Goal: Task Accomplishment & Management: Manage account settings

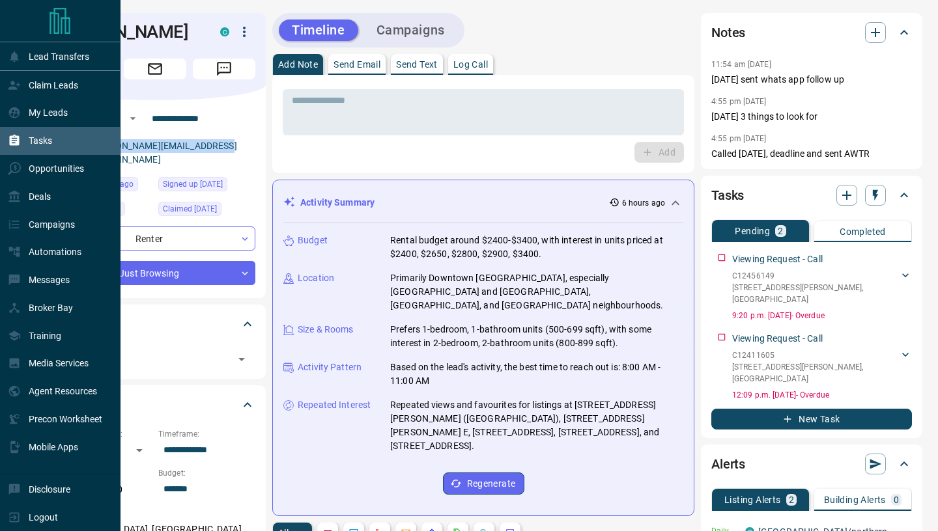
click at [41, 141] on p "Tasks" at bounding box center [40, 140] width 23 height 10
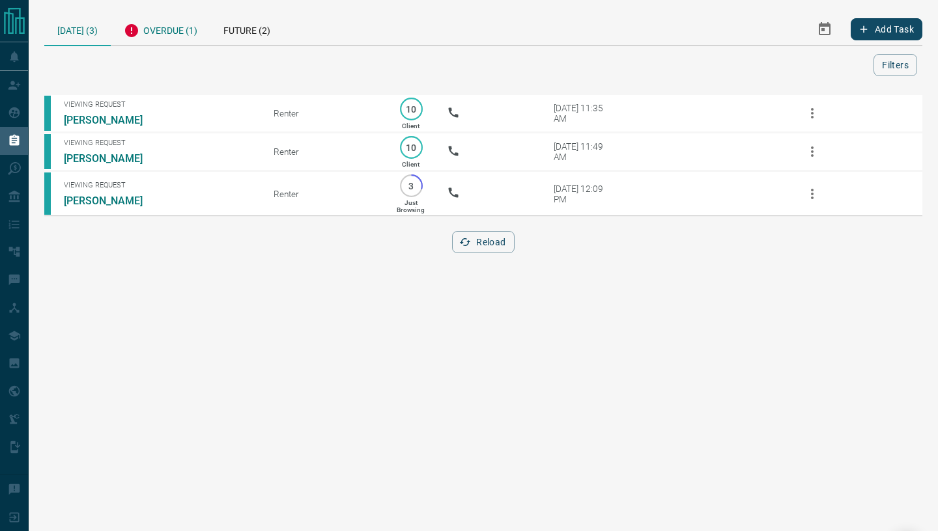
click at [175, 29] on div "Overdue (1)" at bounding box center [161, 29] width 100 height 32
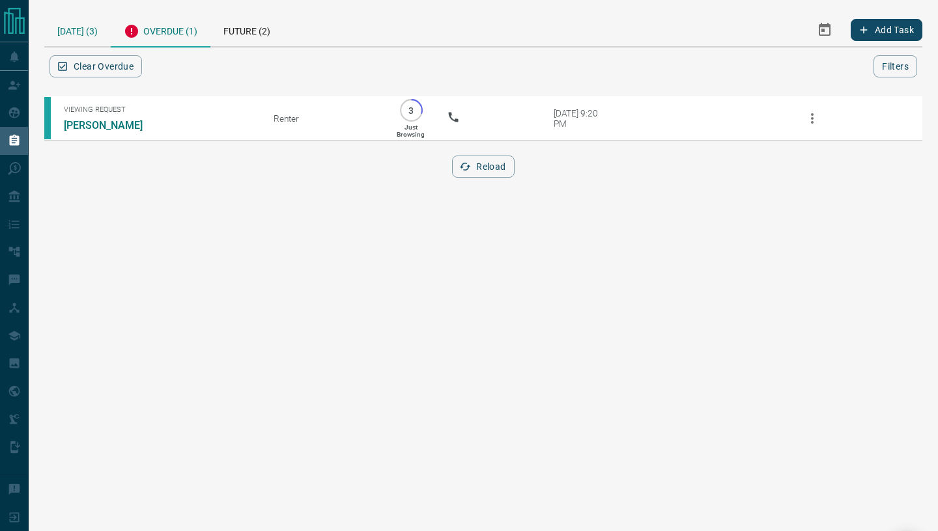
click at [79, 29] on div "[DATE] (3)" at bounding box center [77, 29] width 66 height 33
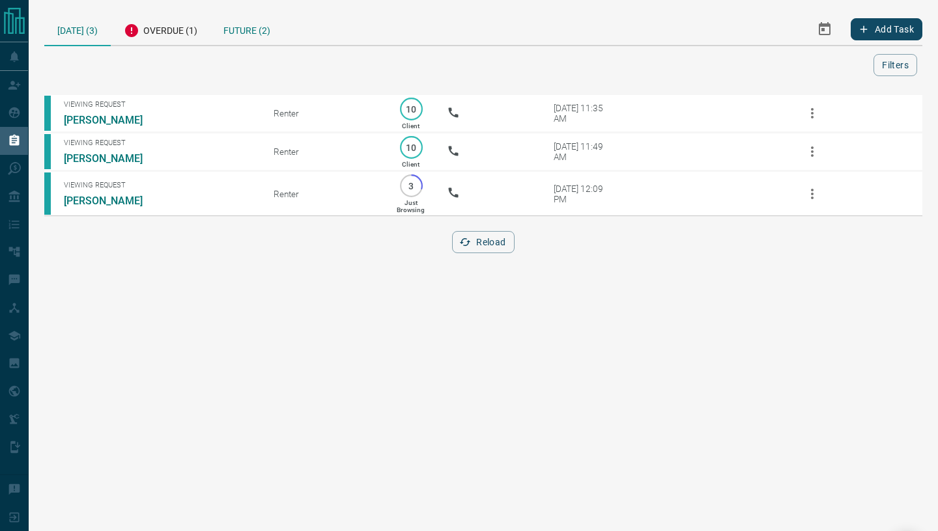
click at [241, 27] on div "Future (2)" at bounding box center [246, 29] width 73 height 32
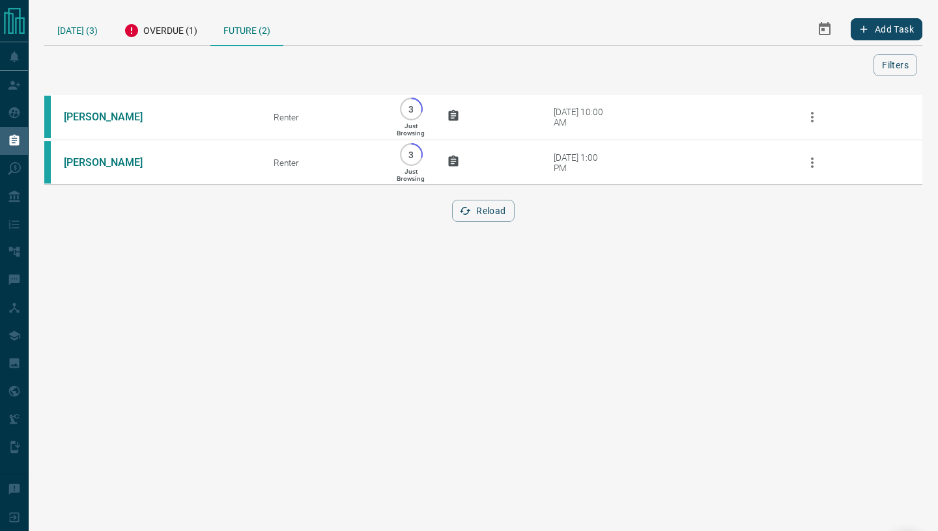
click at [74, 31] on div "[DATE] (3)" at bounding box center [77, 29] width 66 height 32
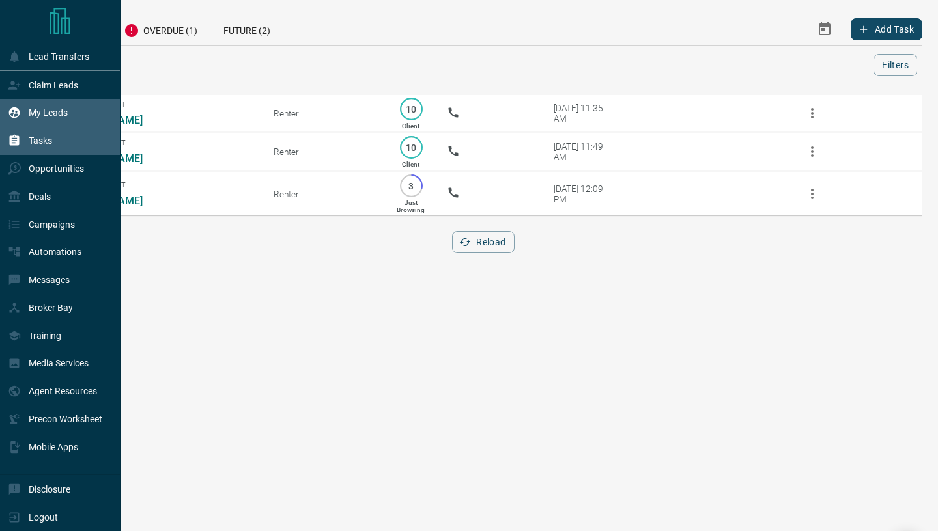
click at [59, 103] on div "My Leads" at bounding box center [60, 113] width 120 height 28
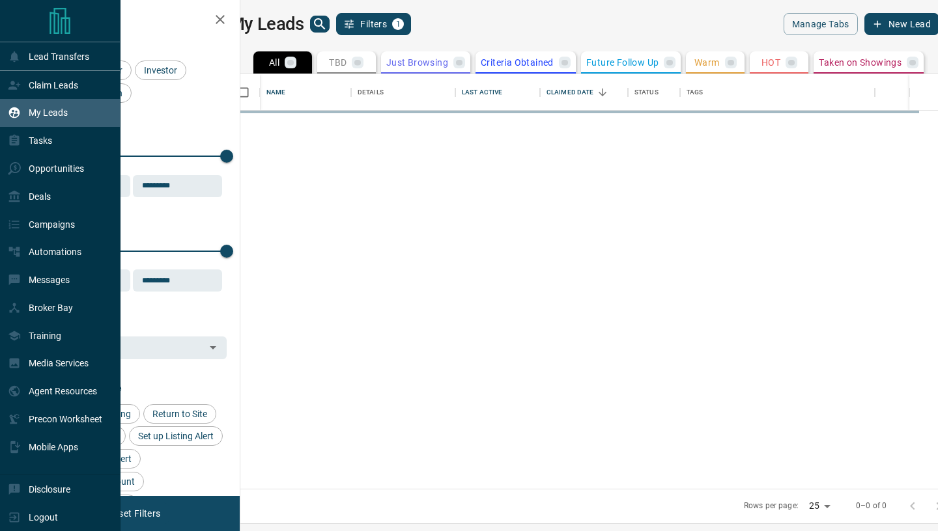
scroll to position [414, 692]
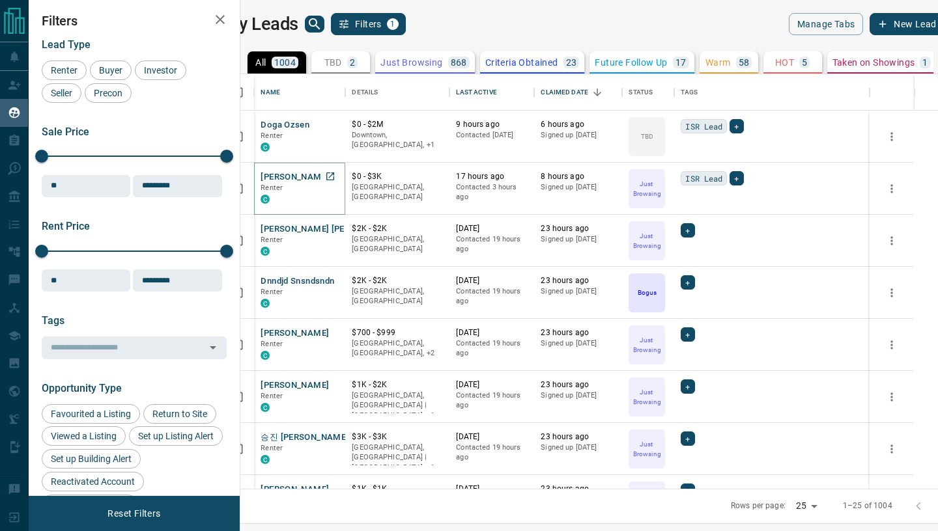
click at [292, 179] on button "Sean Yi" at bounding box center [294, 177] width 68 height 12
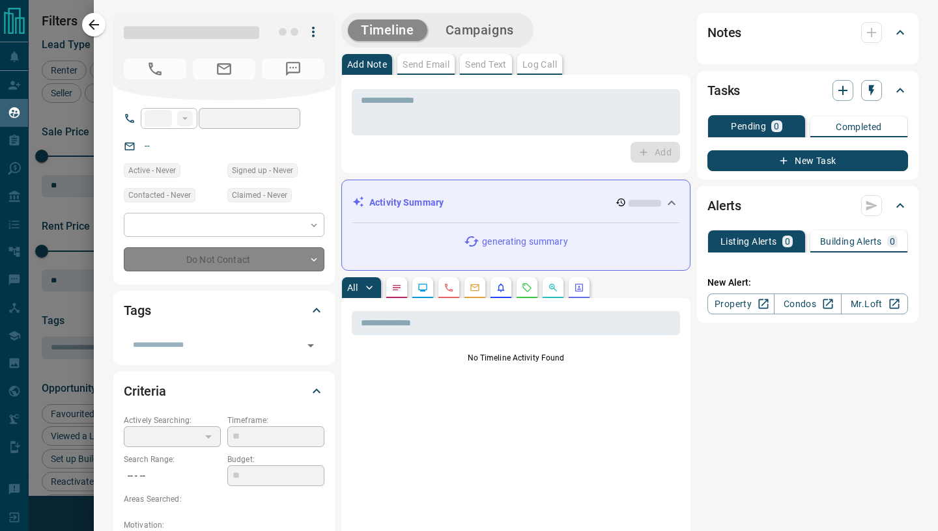
type input "**"
type input "**********"
type input "*"
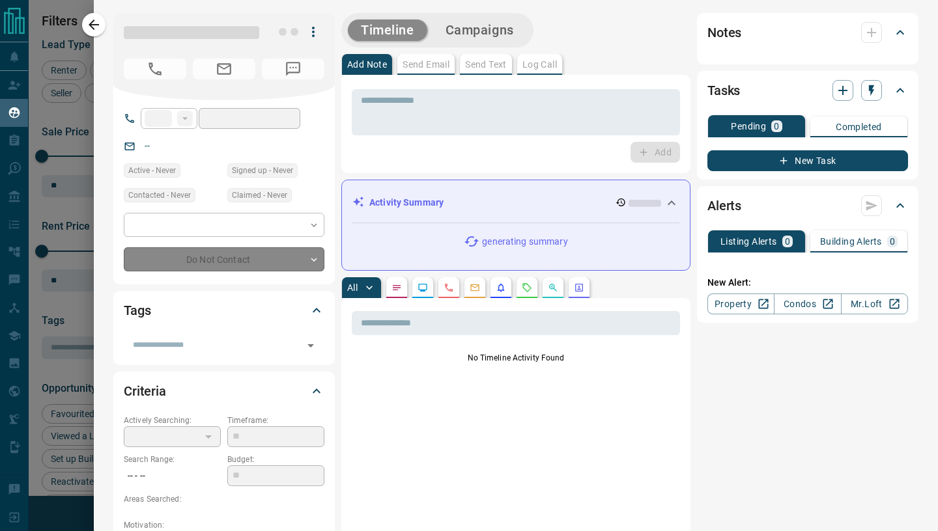
type input "**********"
type input "*******"
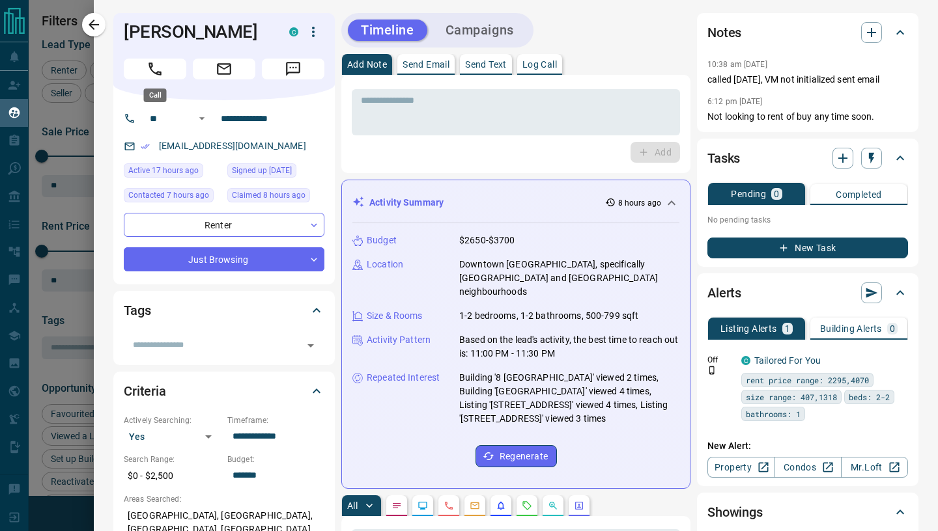
click at [152, 71] on icon "Call" at bounding box center [154, 69] width 13 height 13
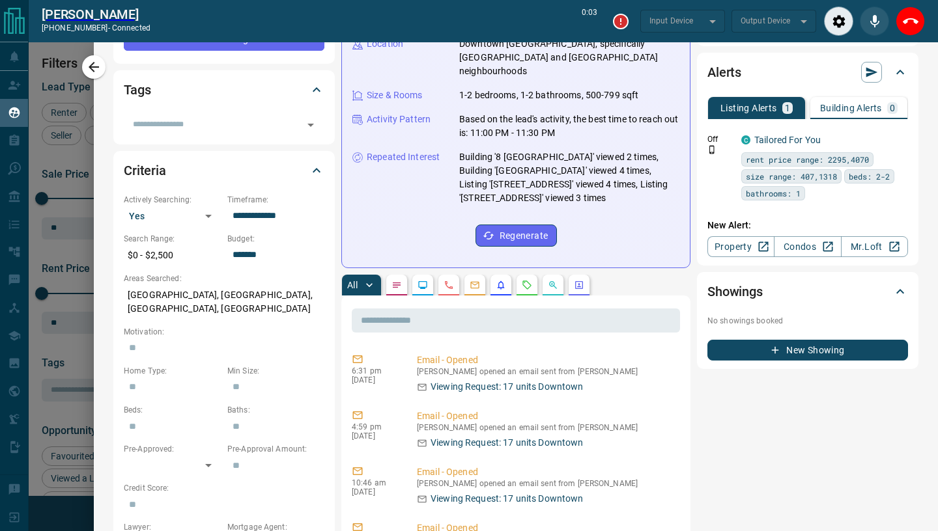
scroll to position [255, 0]
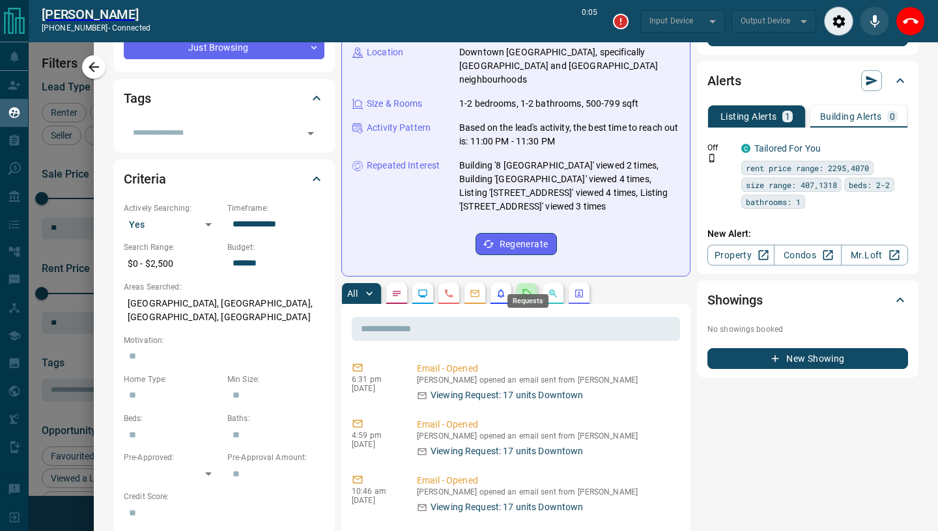
click at [527, 289] on icon "Requests" at bounding box center [527, 293] width 8 height 8
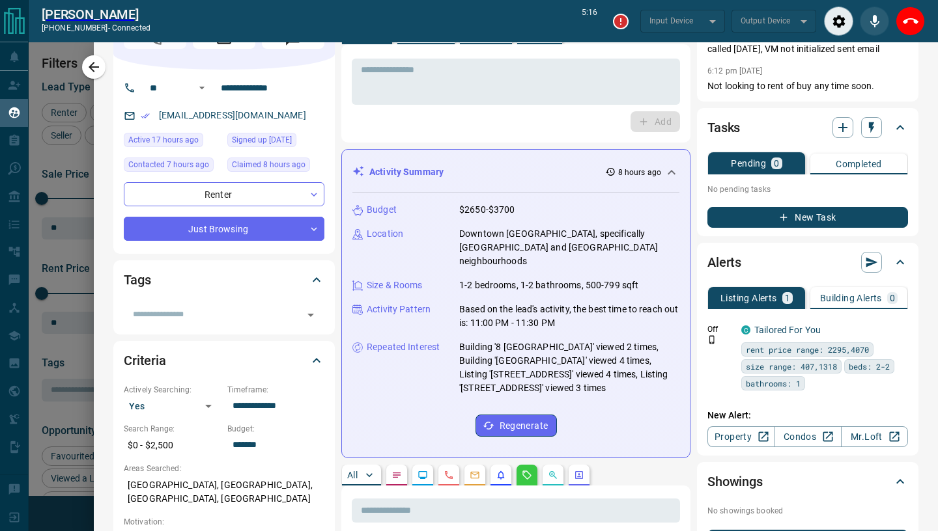
scroll to position [0, 0]
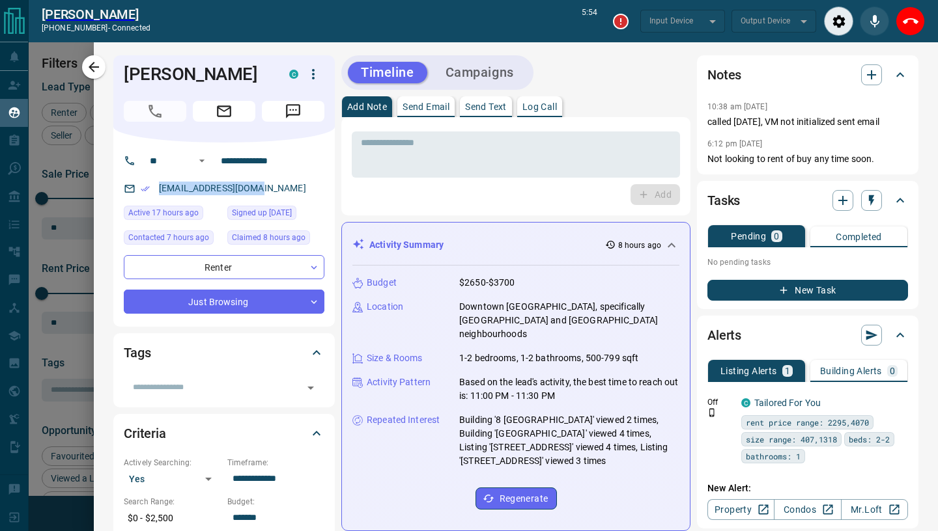
drag, startPoint x: 154, startPoint y: 187, endPoint x: 276, endPoint y: 191, distance: 122.5
click at [276, 191] on div "emome221@outlook.com" at bounding box center [224, 188] width 201 height 21
copy link "emome221@outlook.com"
click at [270, 190] on div "emome221@outlook.com" at bounding box center [224, 188] width 201 height 21
click at [255, 189] on link "emome221@outlook.com" at bounding box center [232, 188] width 147 height 10
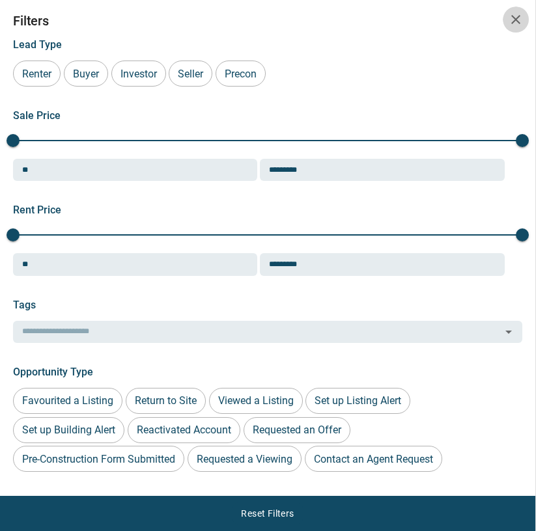
click at [518, 21] on icon "button" at bounding box center [515, 19] width 9 height 9
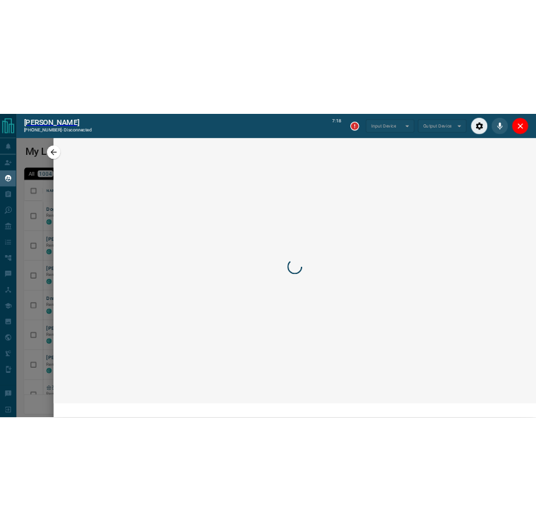
scroll to position [374, 893]
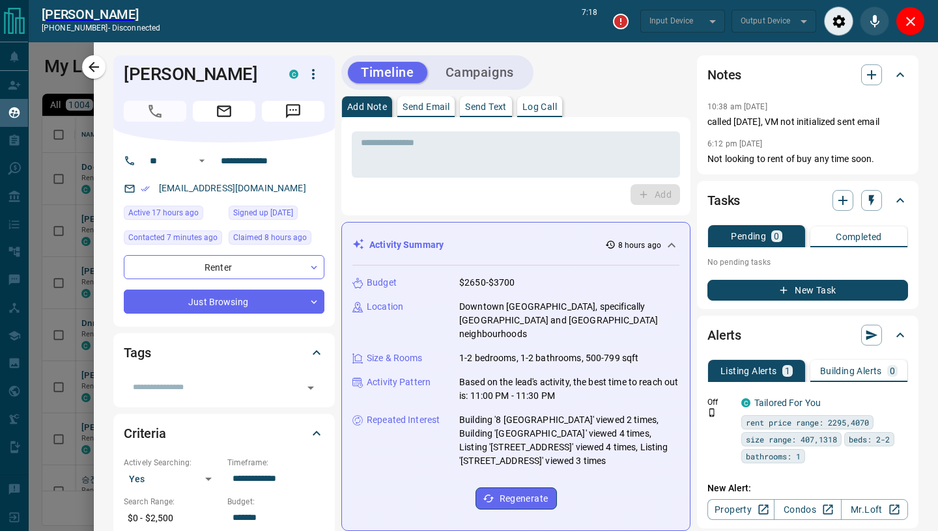
click at [313, 81] on icon "button" at bounding box center [313, 74] width 16 height 16
click at [145, 191] on div at bounding box center [469, 265] width 938 height 531
click at [126, 191] on icon at bounding box center [130, 189] width 12 height 12
click at [446, 158] on textarea at bounding box center [516, 154] width 310 height 35
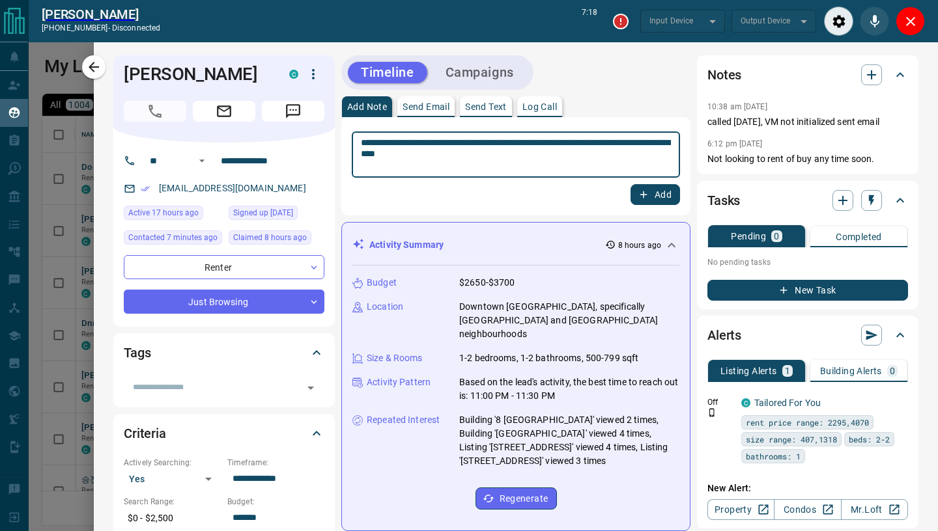
type textarea "**********"
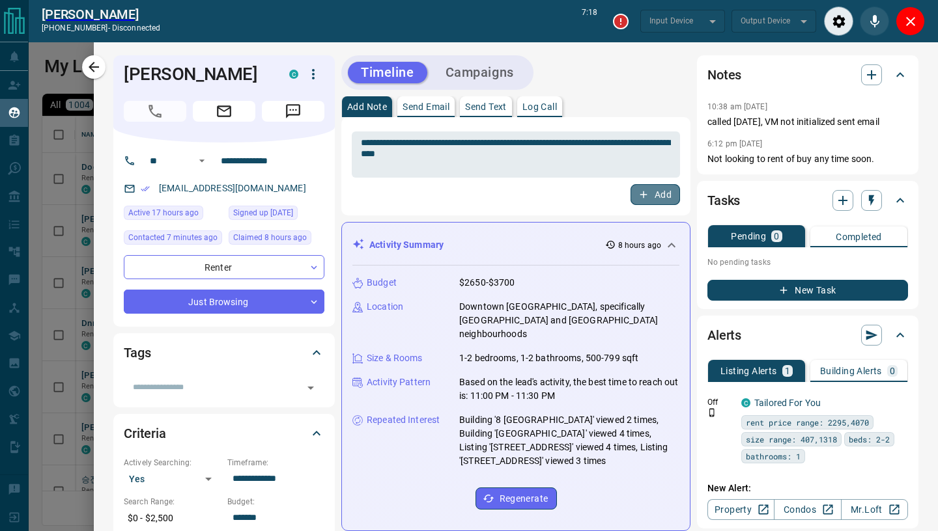
click at [659, 193] on button "Add" at bounding box center [654, 194] width 49 height 21
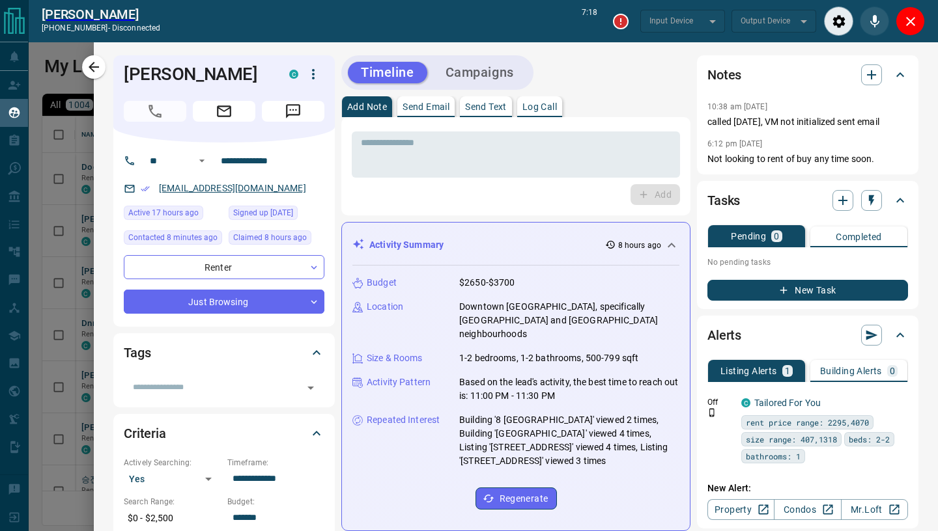
click at [251, 191] on link "emome221@outlook.com" at bounding box center [232, 188] width 147 height 10
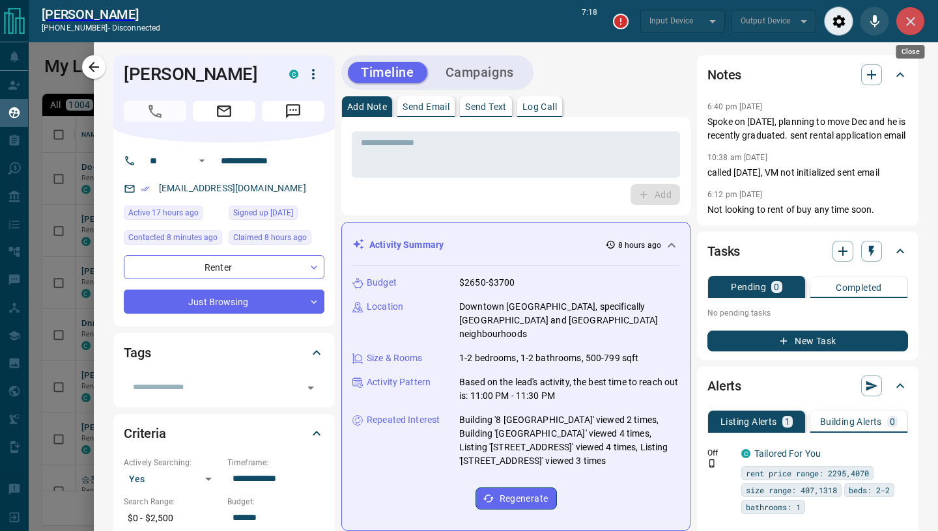
click at [912, 25] on icon "Close" at bounding box center [911, 22] width 16 height 16
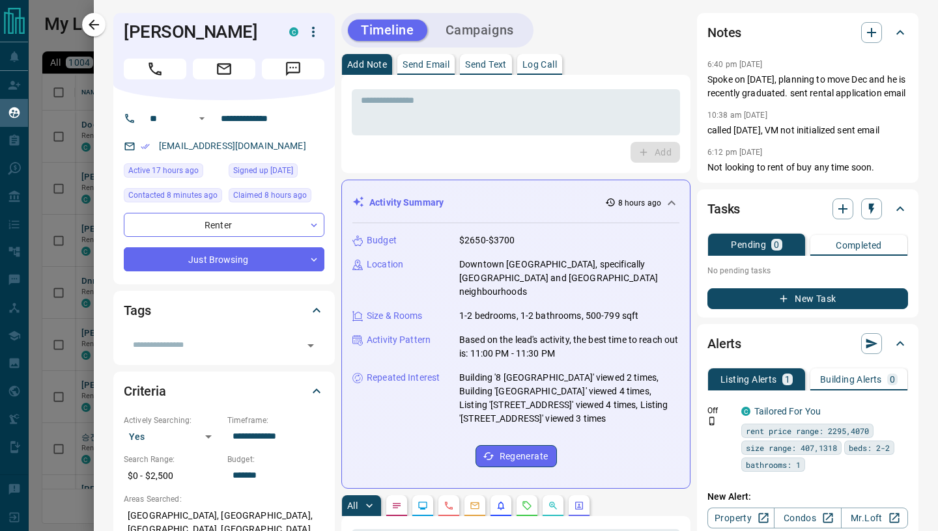
scroll to position [414, 893]
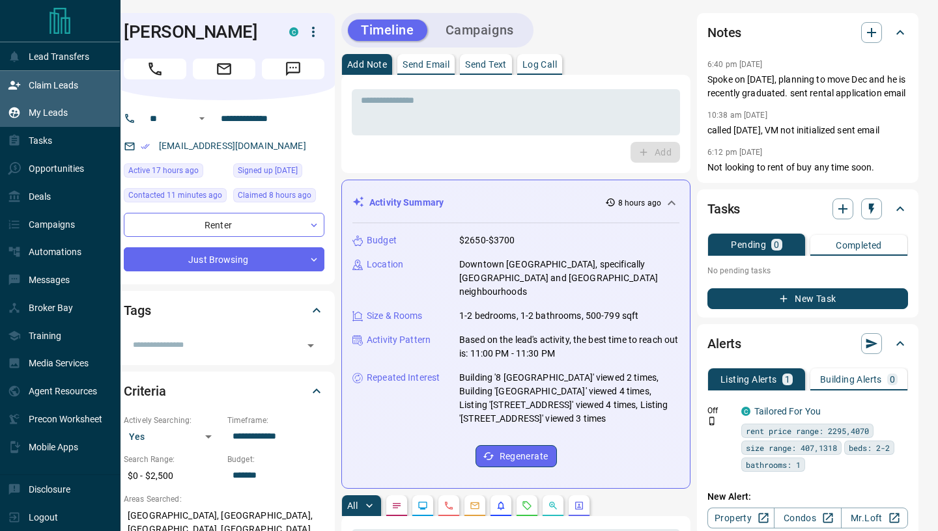
click at [55, 87] on p "Claim Leads" at bounding box center [53, 85] width 49 height 10
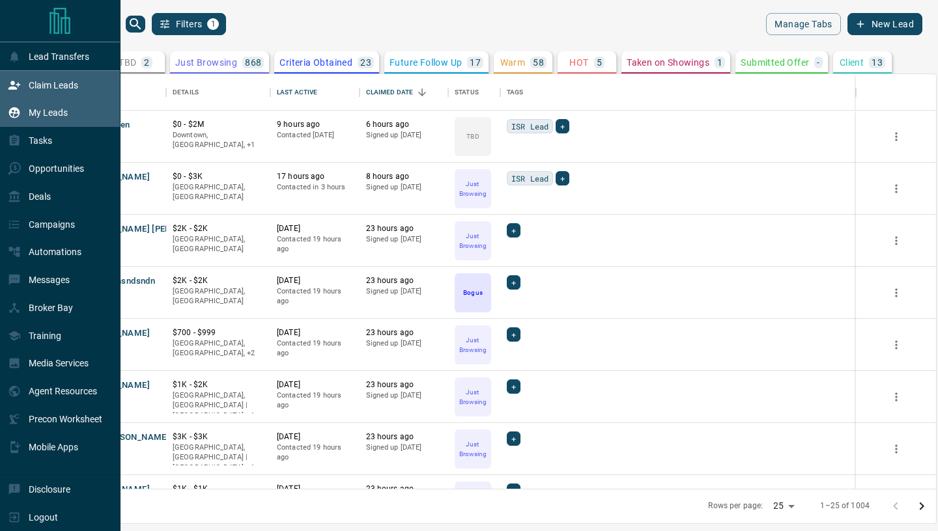
click at [38, 89] on p "Claim Leads" at bounding box center [53, 85] width 49 height 10
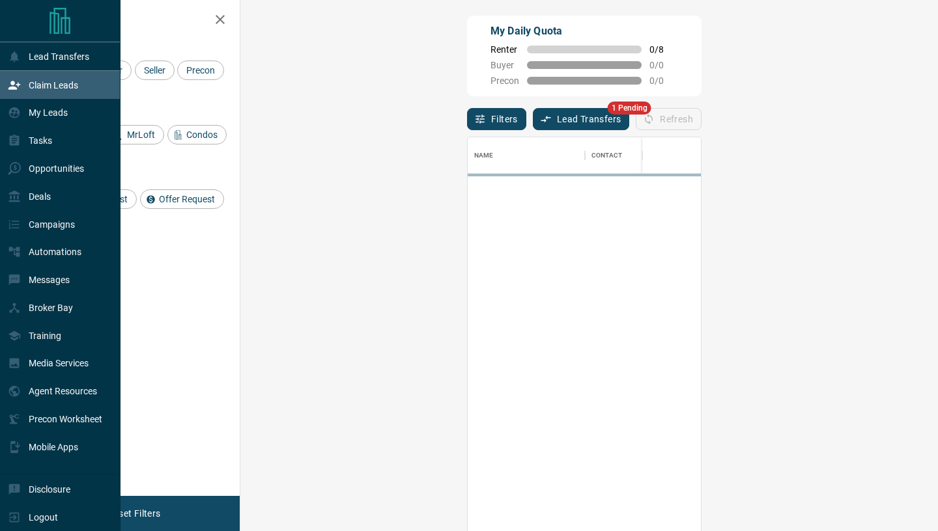
scroll to position [404, 669]
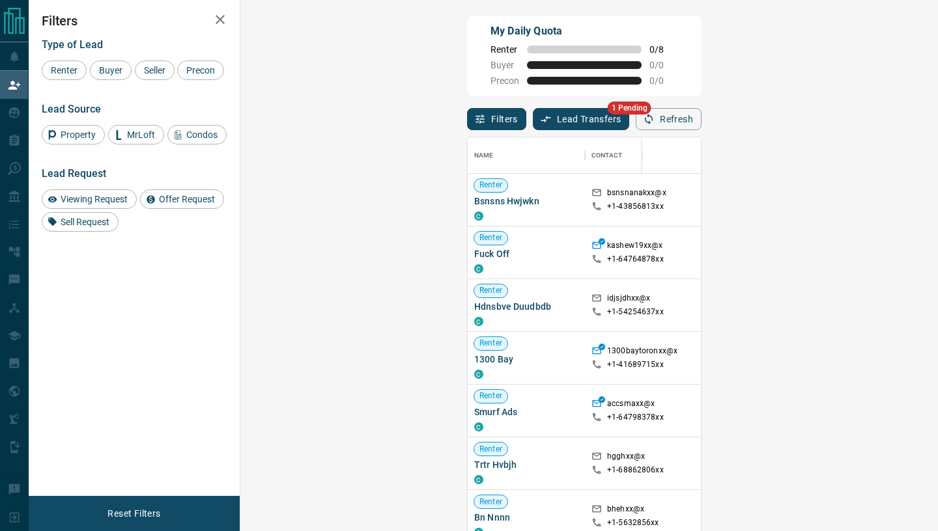
click at [533, 123] on button "Lead Transfers" at bounding box center [581, 119] width 97 height 22
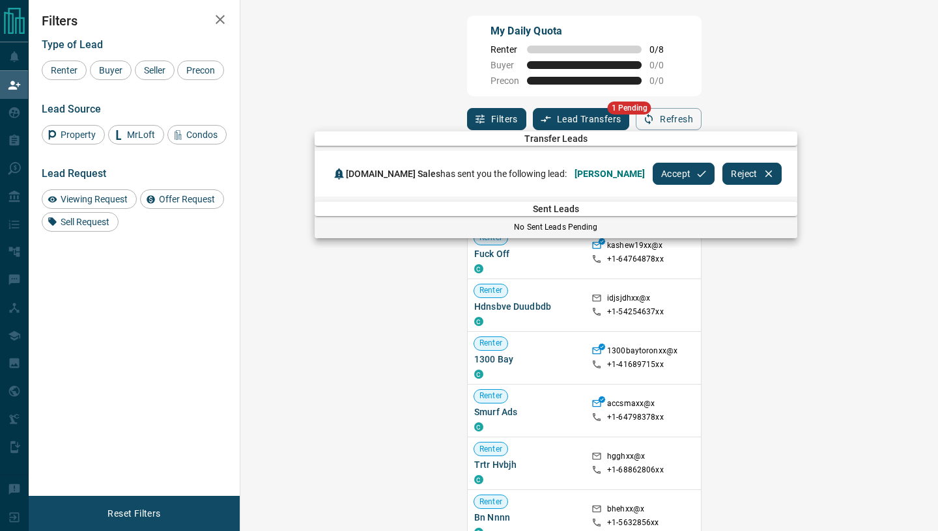
click at [653, 178] on button "Accept" at bounding box center [684, 174] width 62 height 22
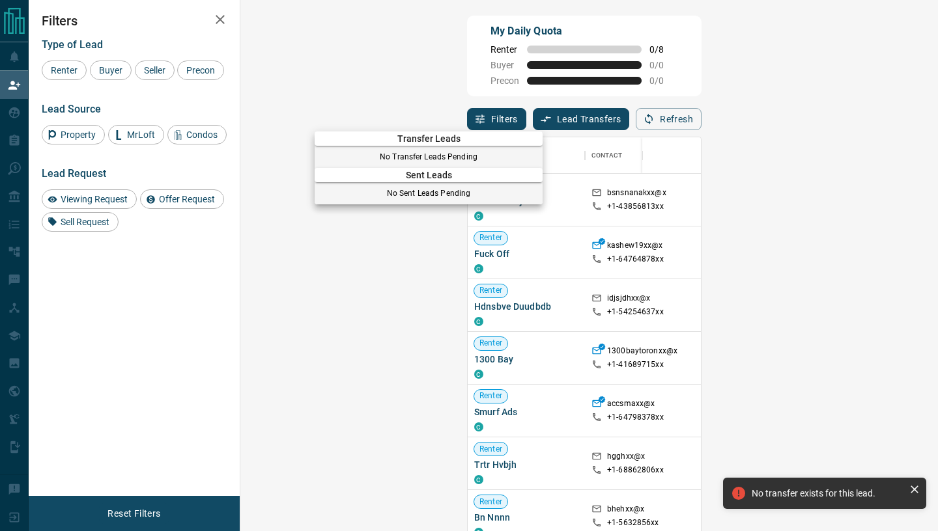
click at [221, 18] on div at bounding box center [469, 265] width 938 height 531
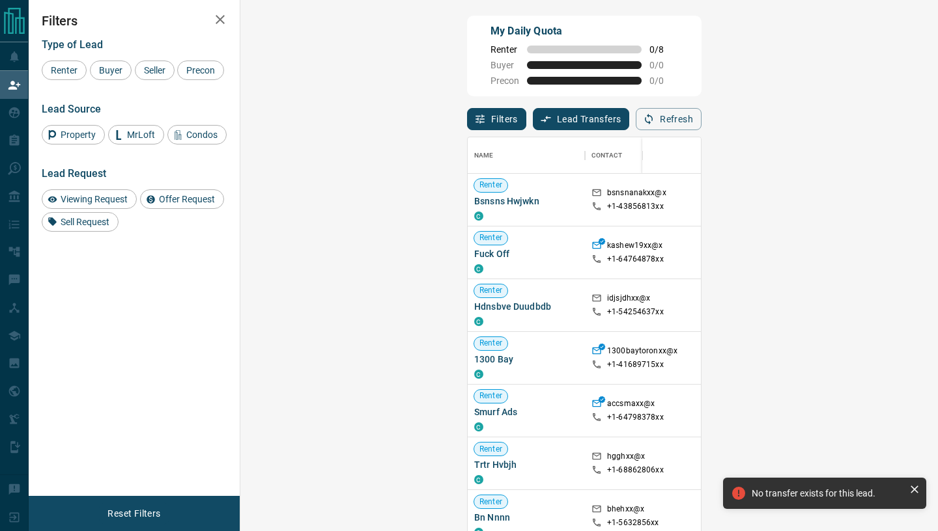
click at [224, 20] on icon "button" at bounding box center [220, 20] width 16 height 16
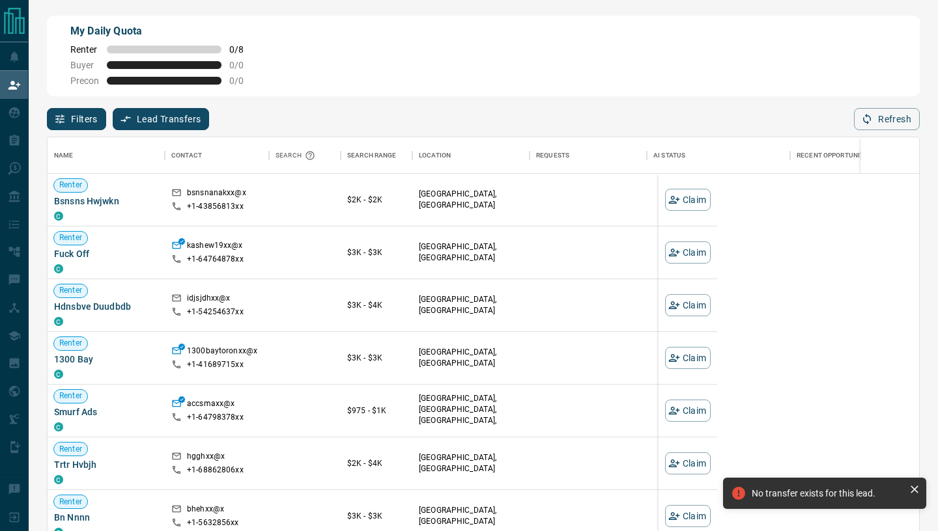
scroll to position [404, 871]
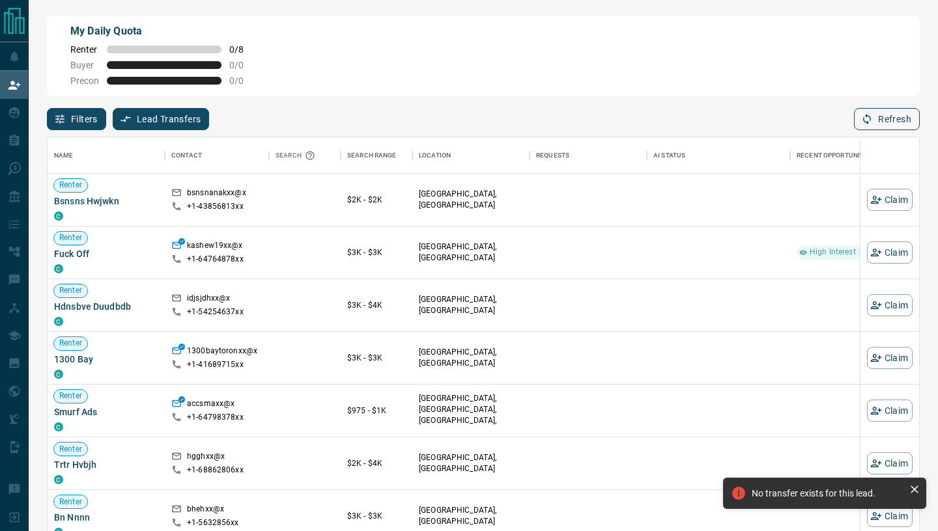
click at [893, 116] on button "Refresh" at bounding box center [887, 119] width 66 height 22
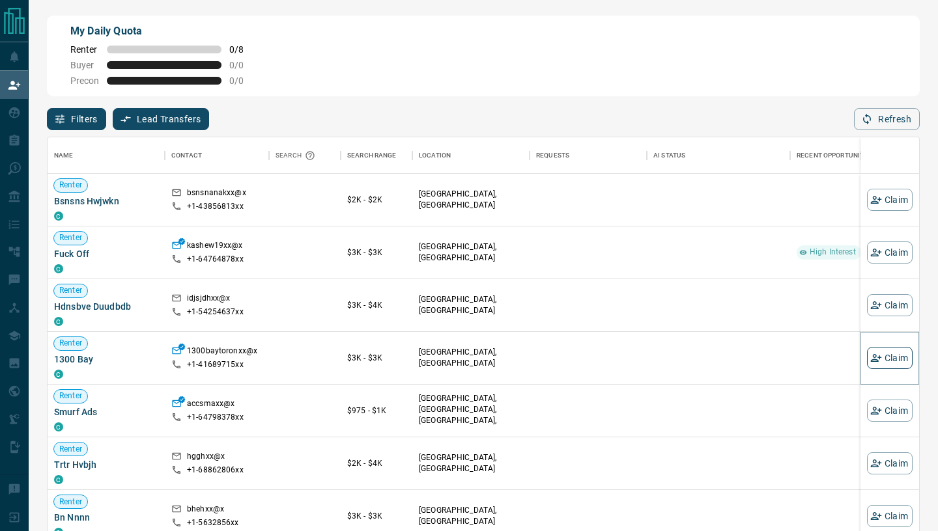
click at [903, 355] on button "Claim" at bounding box center [890, 358] width 46 height 22
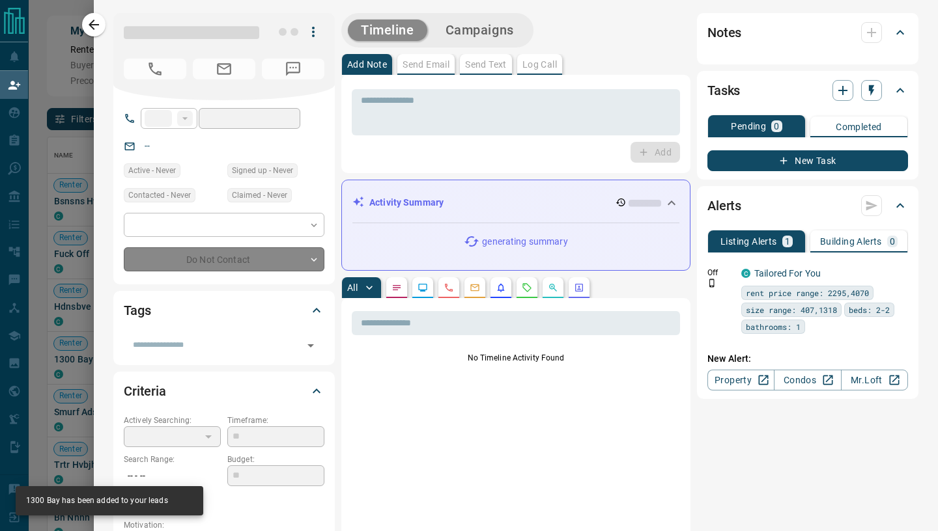
type input "**"
type input "**********"
type input "**"
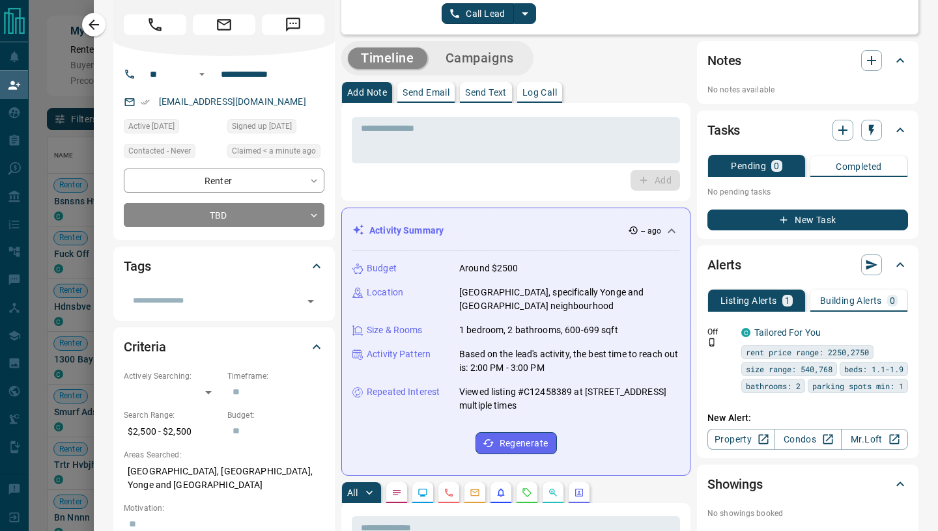
scroll to position [0, 0]
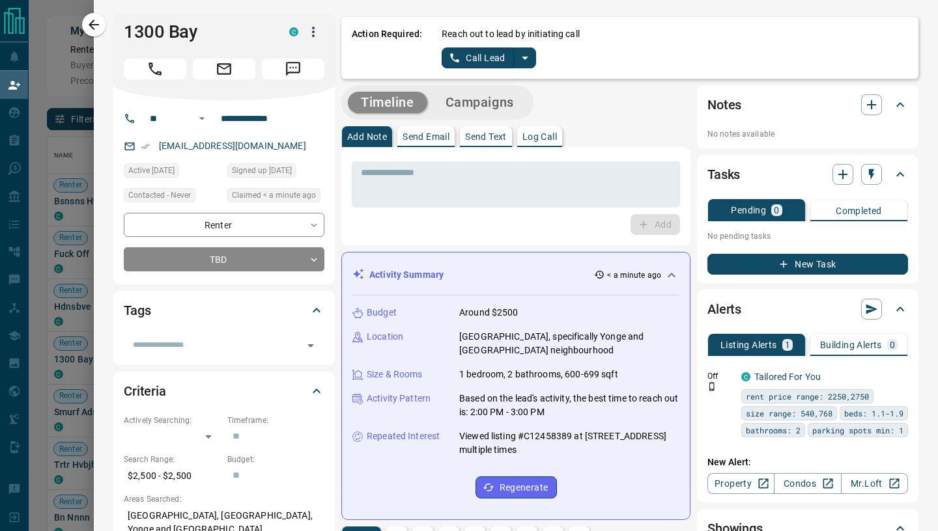
click at [457, 68] on button "Call Lead" at bounding box center [478, 58] width 72 height 21
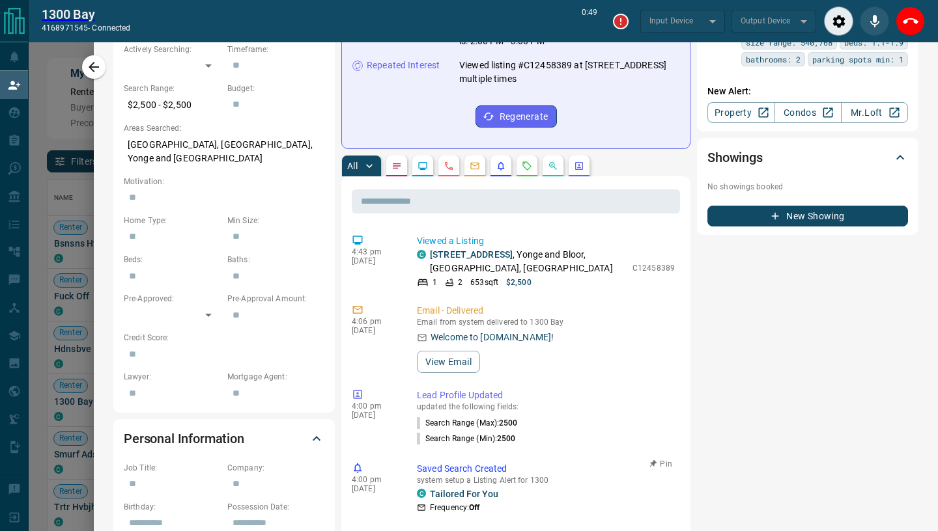
scroll to position [410, 0]
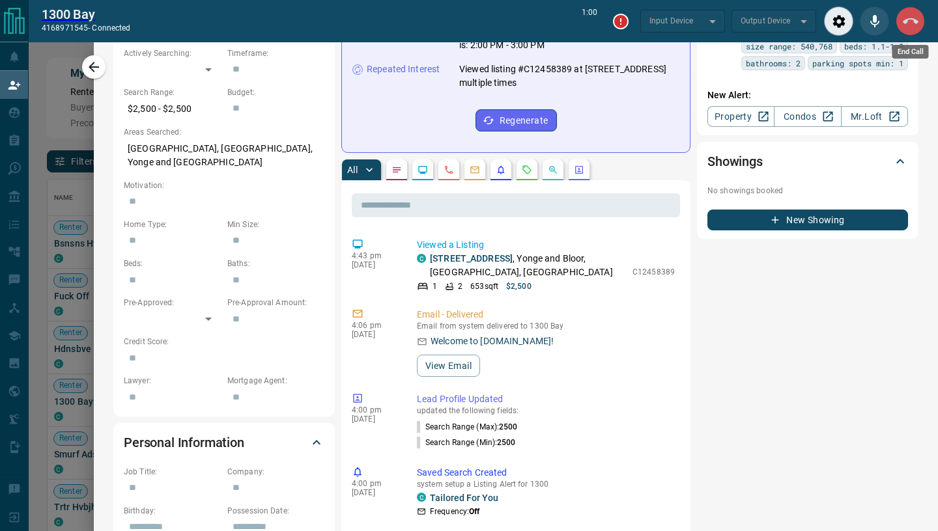
click at [916, 23] on icon "End Call" at bounding box center [911, 21] width 16 height 6
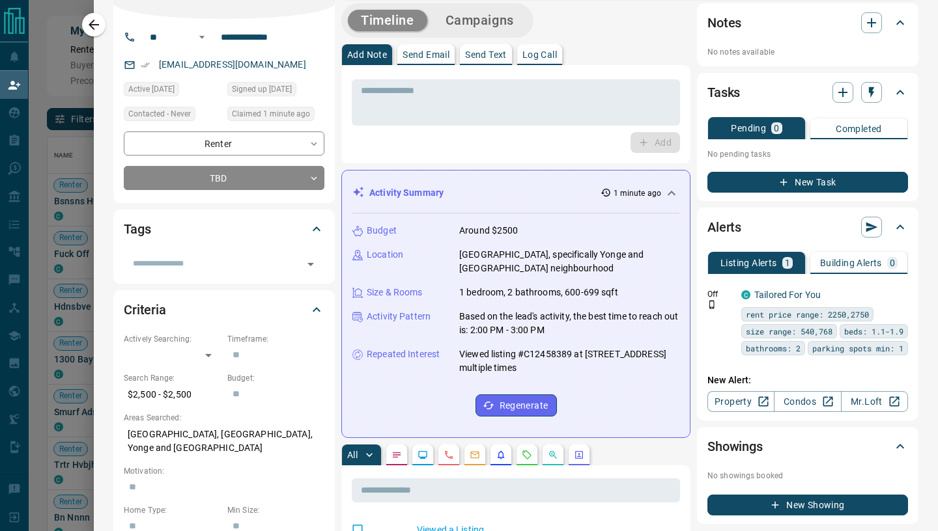
scroll to position [0, 0]
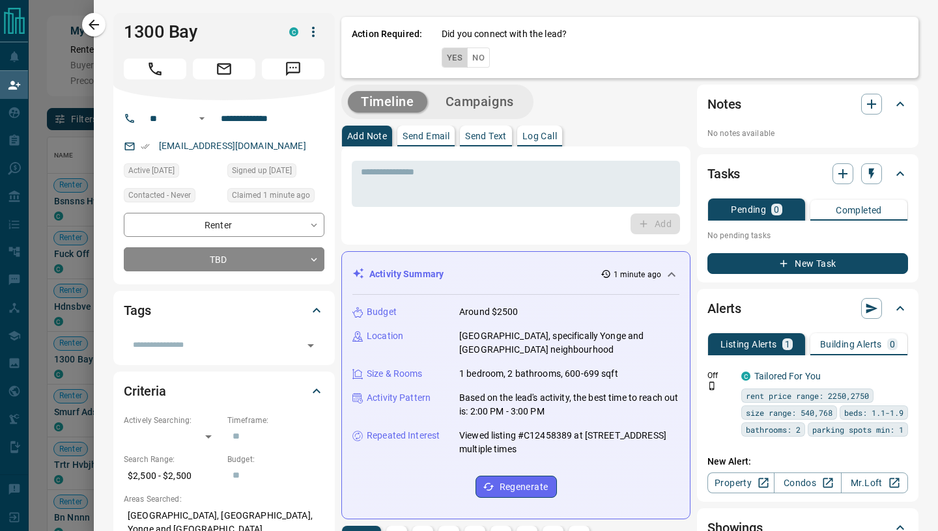
click at [453, 64] on button "Yes" at bounding box center [455, 58] width 26 height 20
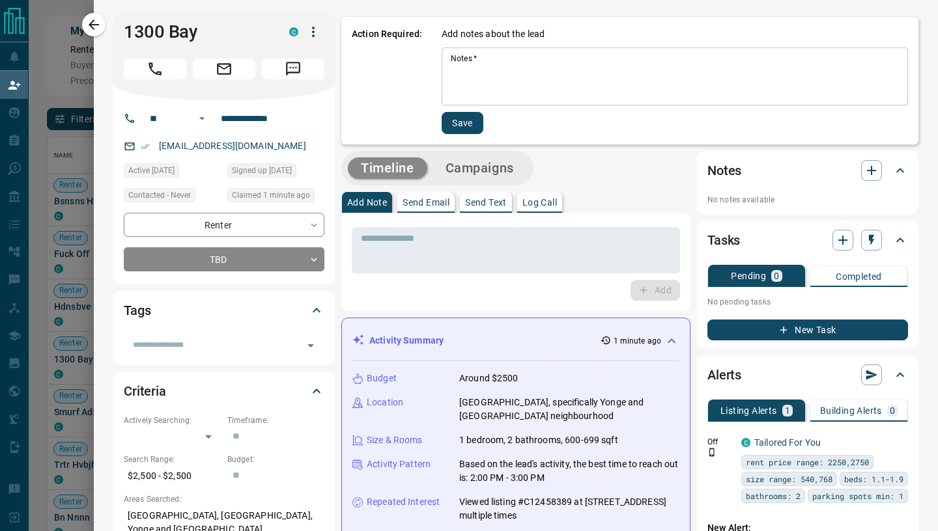
click at [468, 66] on textarea "Notes   *" at bounding box center [675, 76] width 448 height 47
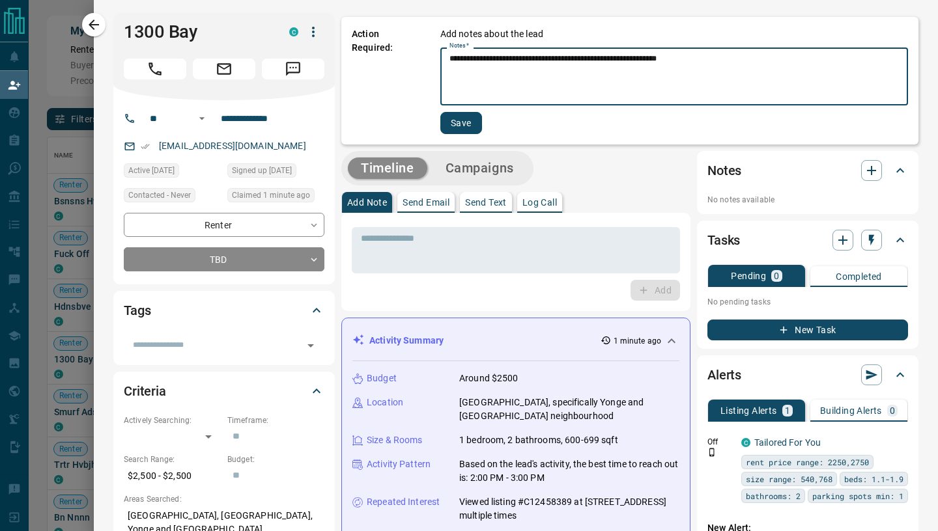
type textarea "**********"
click at [453, 126] on button "Save" at bounding box center [461, 123] width 42 height 22
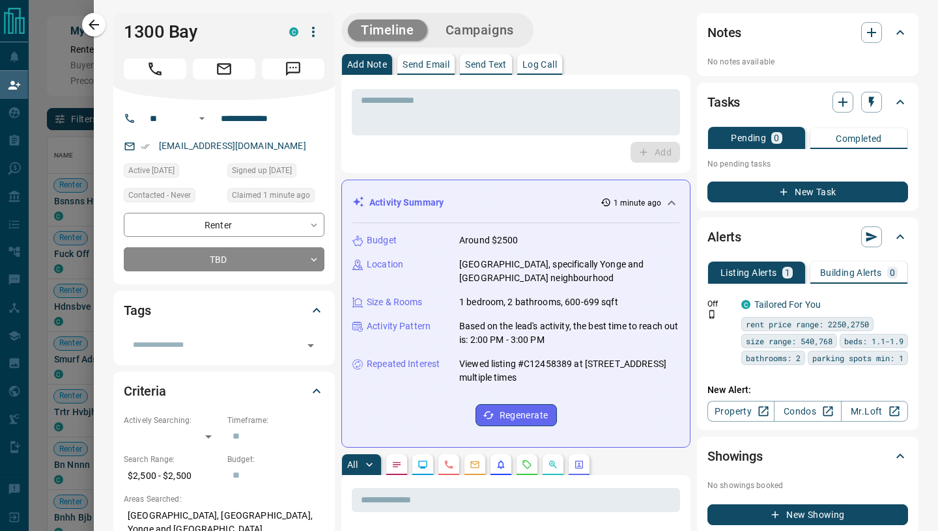
scroll to position [404, 871]
click at [426, 69] on p "Send Email" at bounding box center [425, 64] width 47 height 9
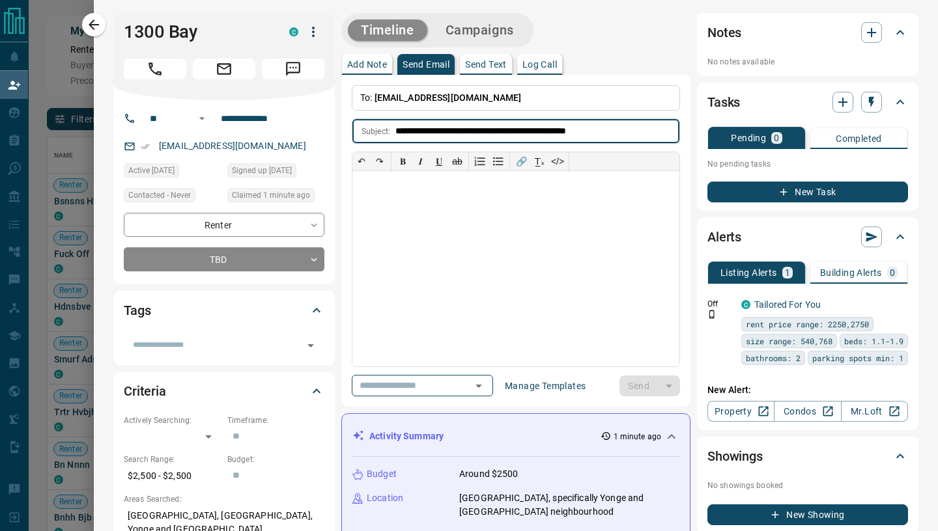
type input "**********"
click at [483, 247] on div at bounding box center [515, 268] width 327 height 195
paste div
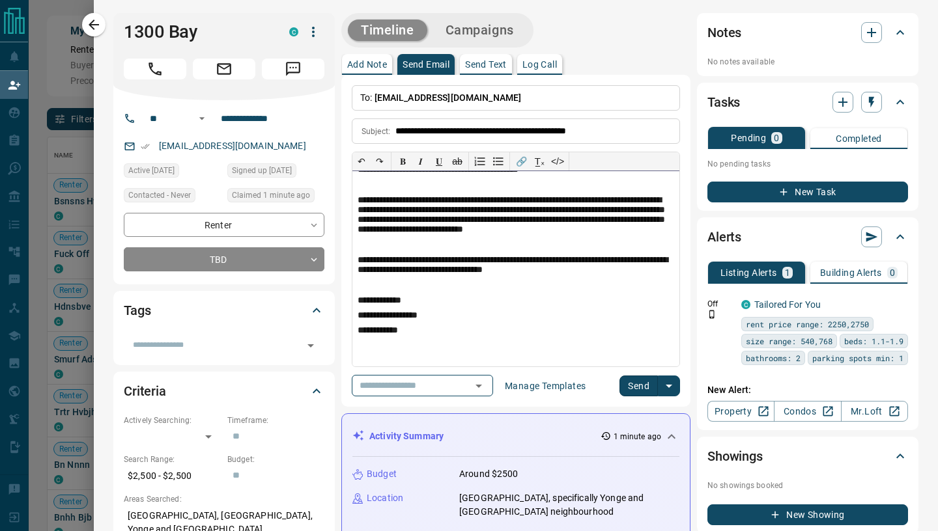
scroll to position [0, 0]
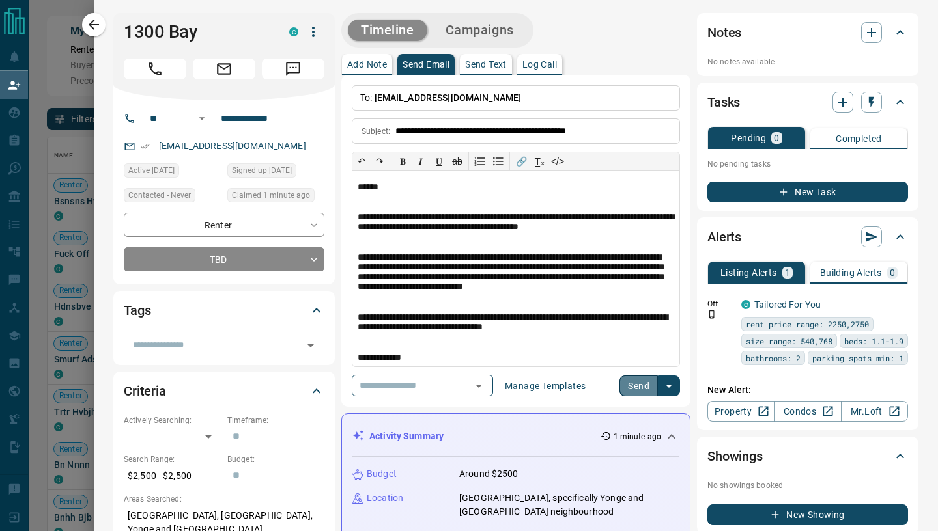
click at [644, 387] on button "Send" at bounding box center [638, 386] width 38 height 21
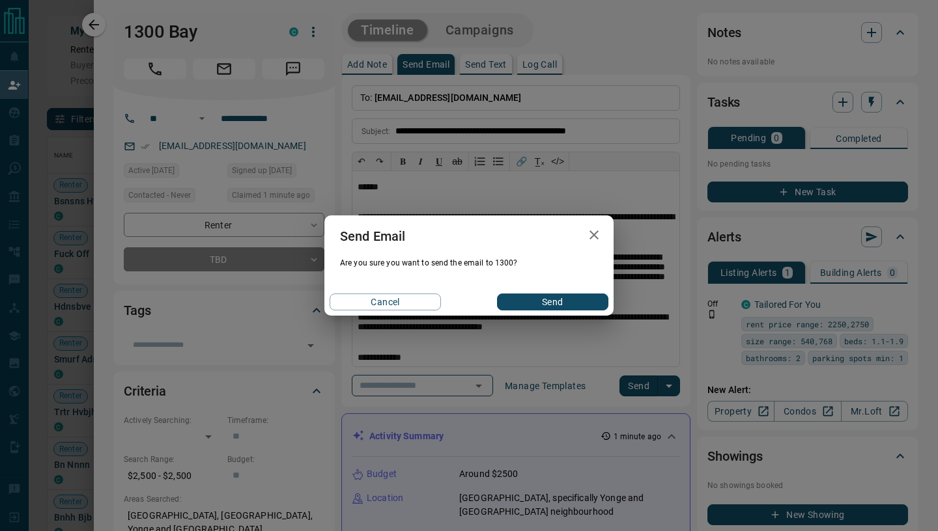
click at [556, 307] on button "Send" at bounding box center [552, 302] width 111 height 17
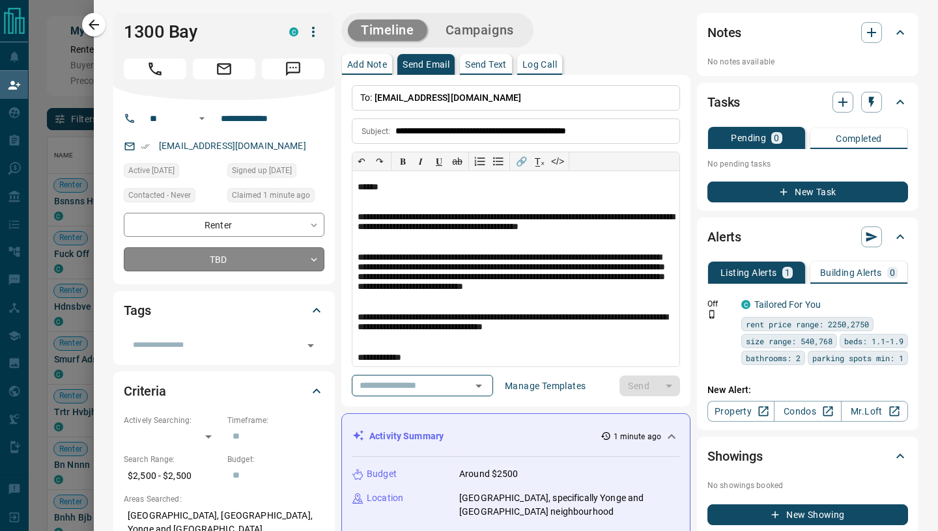
click at [223, 262] on body "Lead Transfers Claim Leads My Leads Tasks Opportunities Deals Campaigns Automat…" at bounding box center [469, 225] width 938 height 451
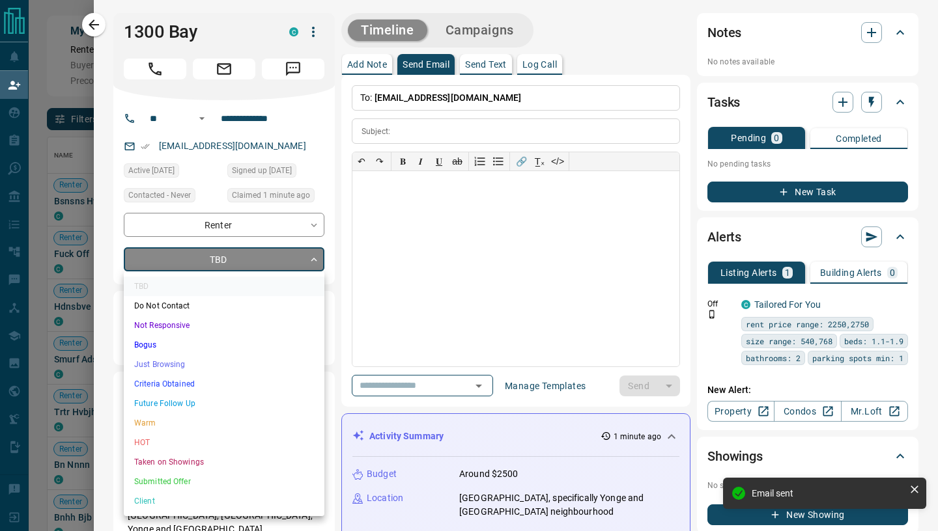
click at [197, 366] on li "Just Browsing" at bounding box center [224, 365] width 201 height 20
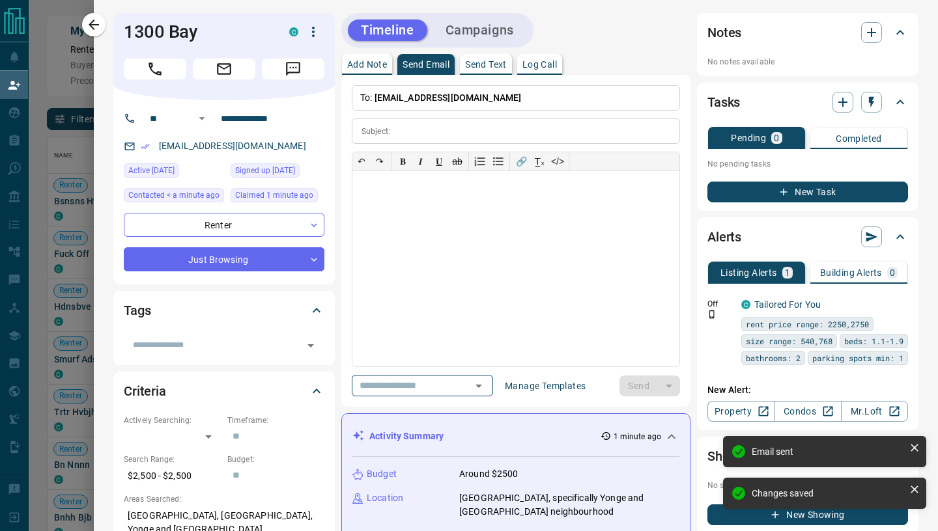
type input "*"
click at [102, 25] on button "button" at bounding box center [93, 24] width 23 height 23
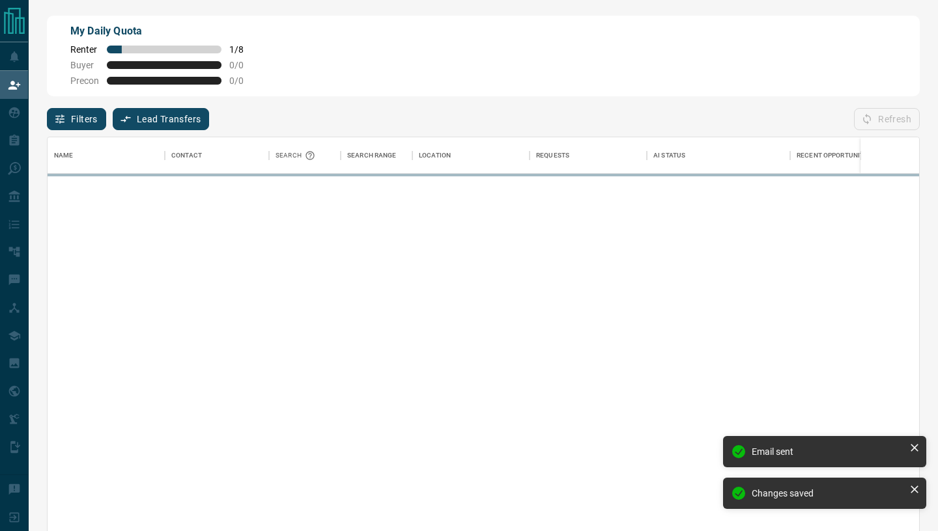
scroll to position [404, 871]
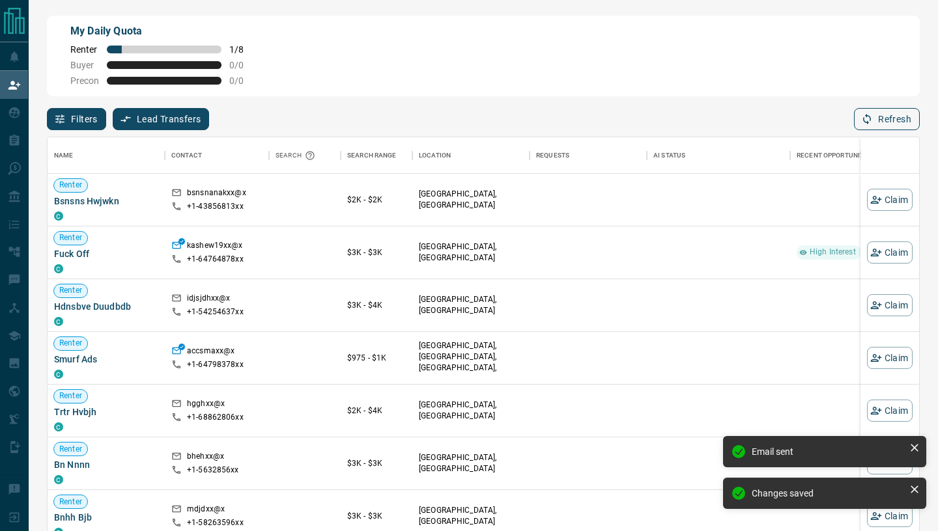
click at [881, 119] on button "Refresh" at bounding box center [887, 119] width 66 height 22
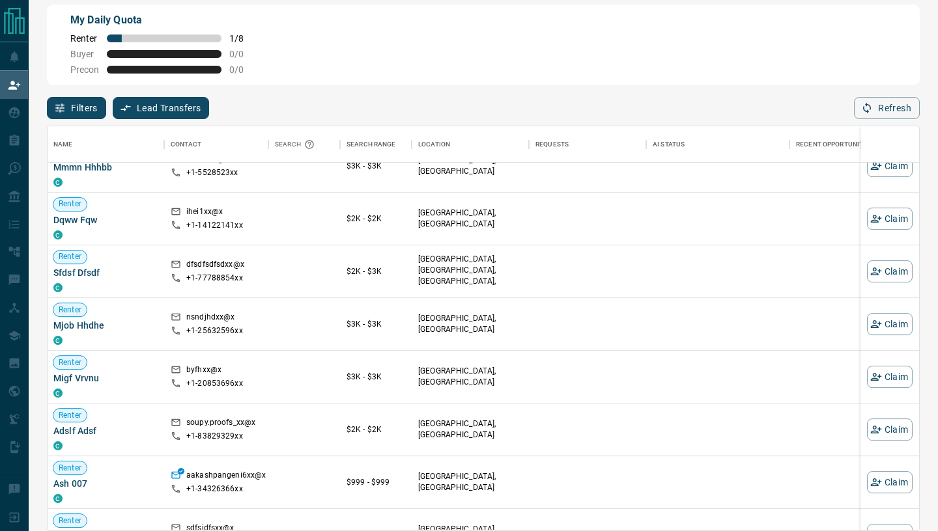
scroll to position [589, 1]
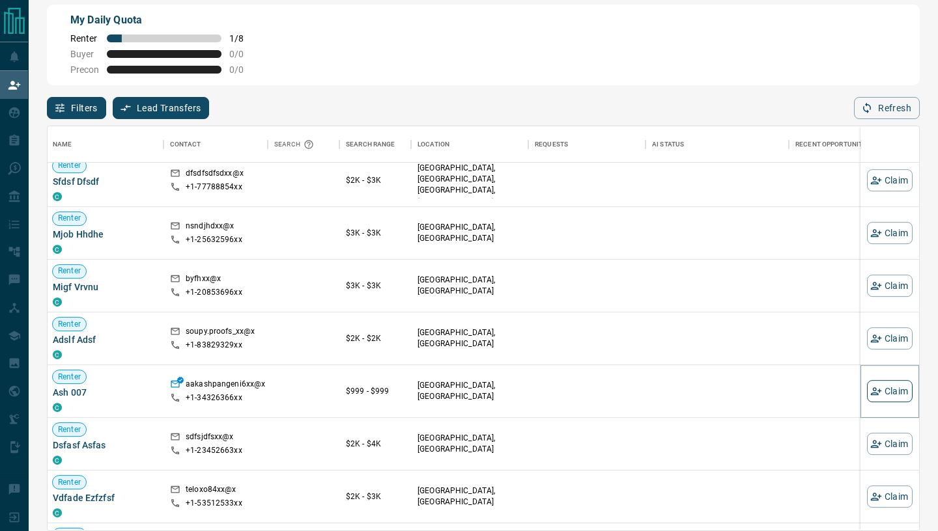
click at [885, 391] on button "Claim" at bounding box center [890, 391] width 46 height 22
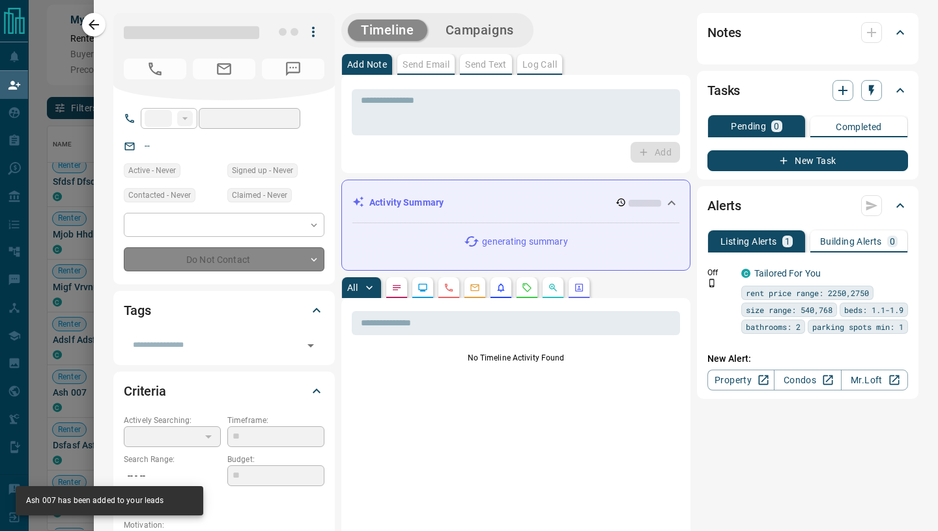
type input "**"
type input "**********"
type input "**"
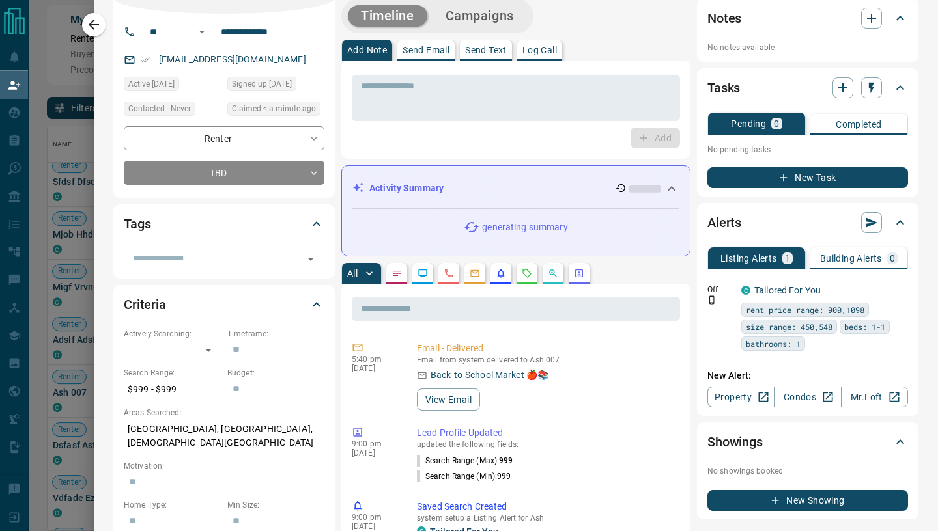
scroll to position [0, 0]
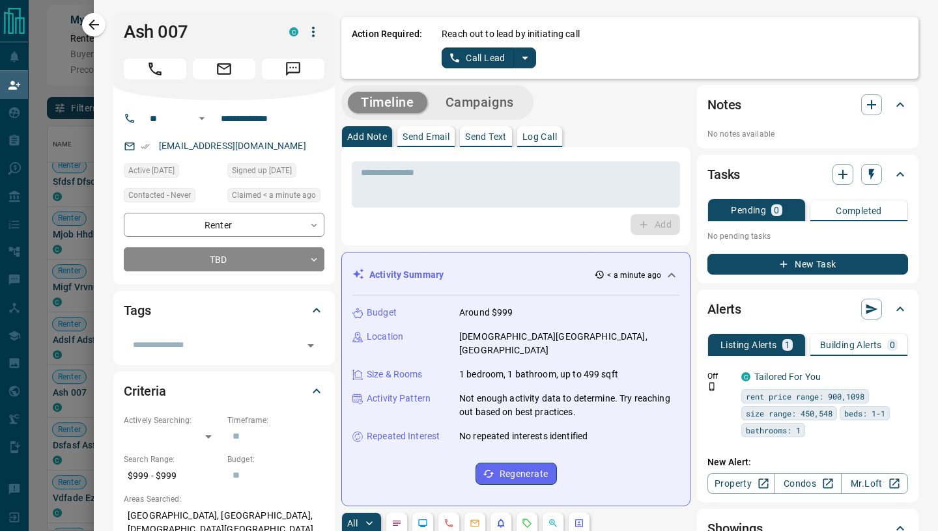
click at [453, 57] on icon "split button" at bounding box center [455, 58] width 12 height 12
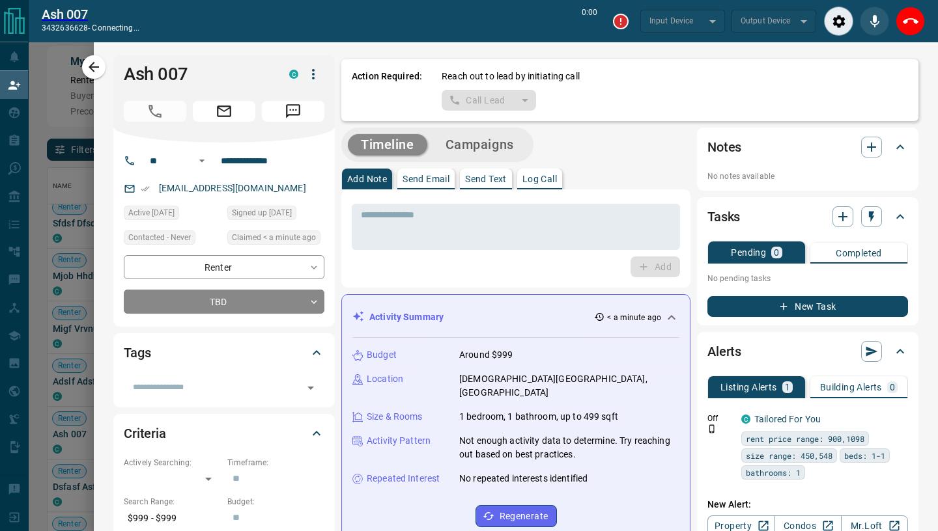
scroll to position [371, 871]
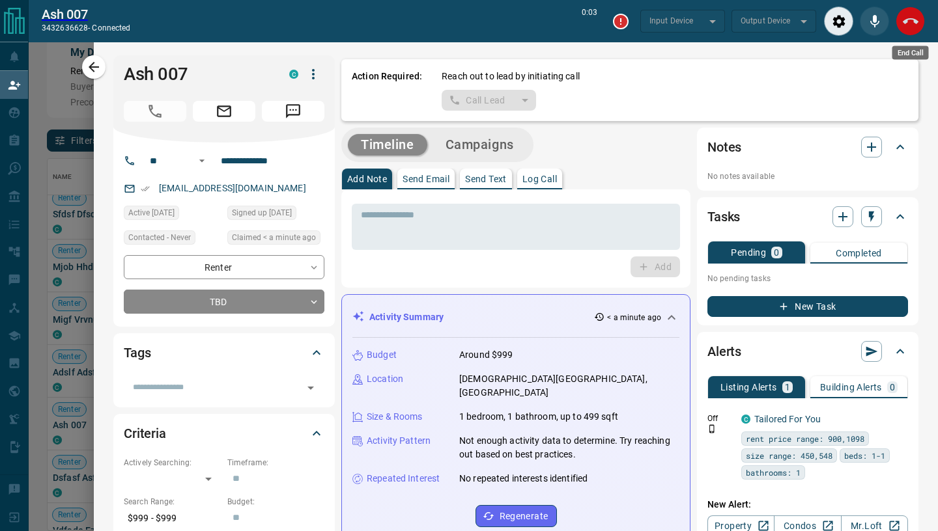
click at [914, 23] on icon "End Call" at bounding box center [911, 22] width 16 height 16
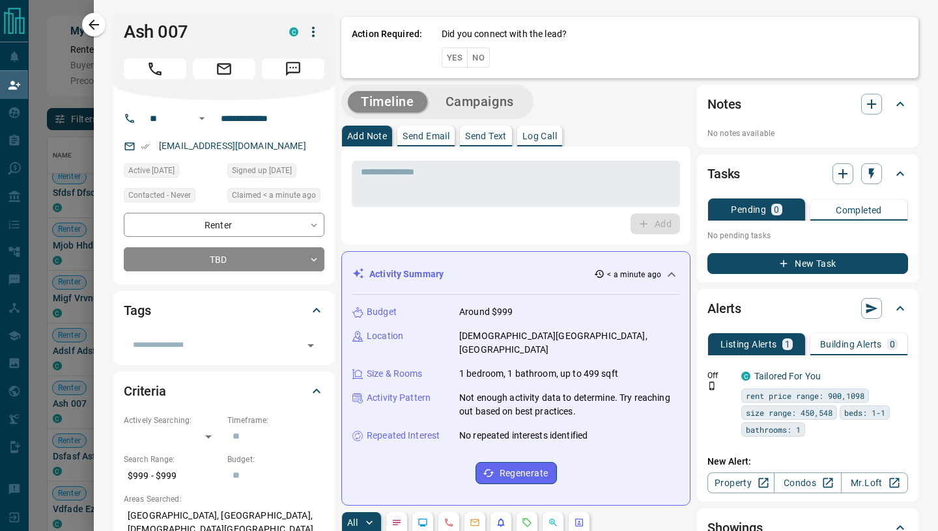
scroll to position [404, 871]
click at [456, 59] on button "Yes" at bounding box center [455, 58] width 26 height 20
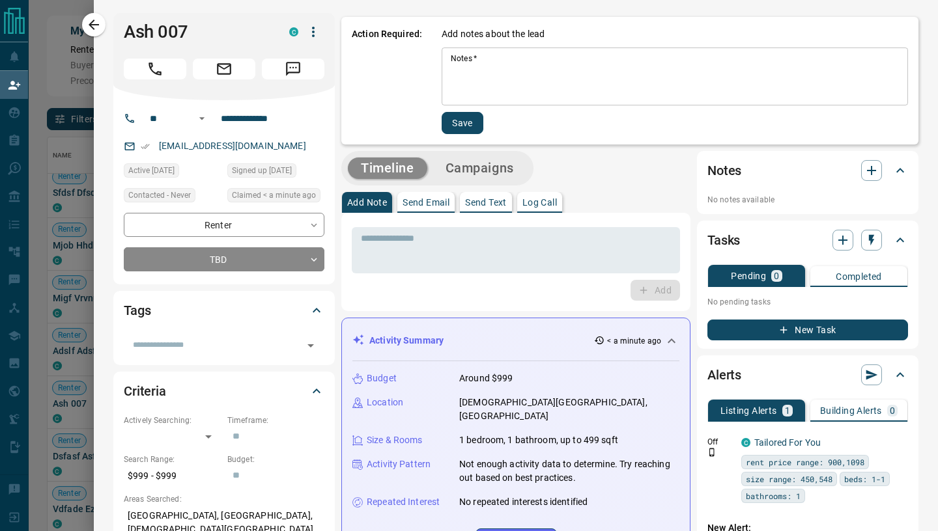
click at [462, 66] on textarea "Notes   *" at bounding box center [675, 76] width 448 height 47
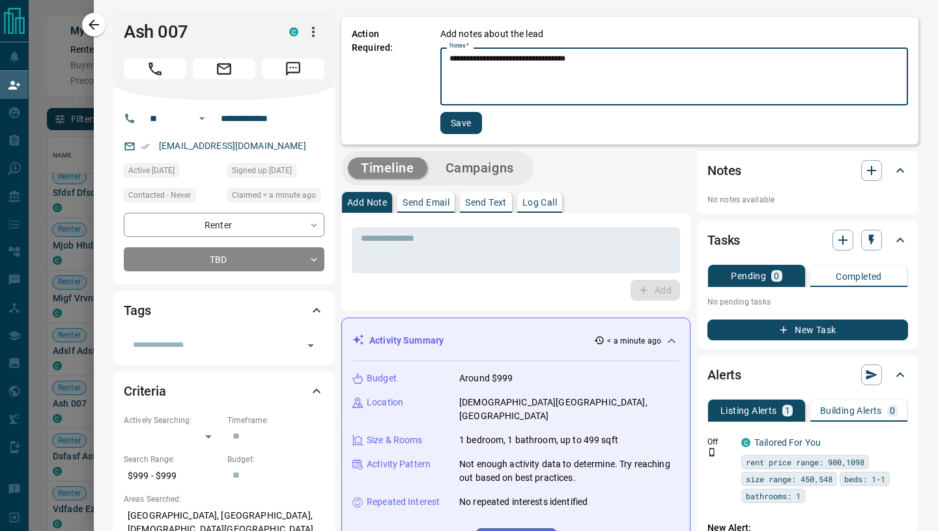
type textarea "**********"
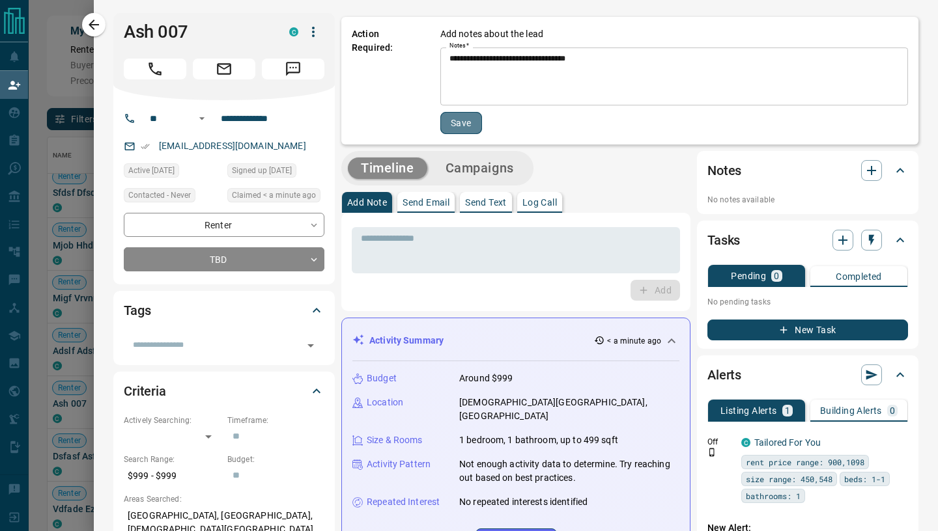
click at [478, 126] on button "Save" at bounding box center [461, 123] width 42 height 22
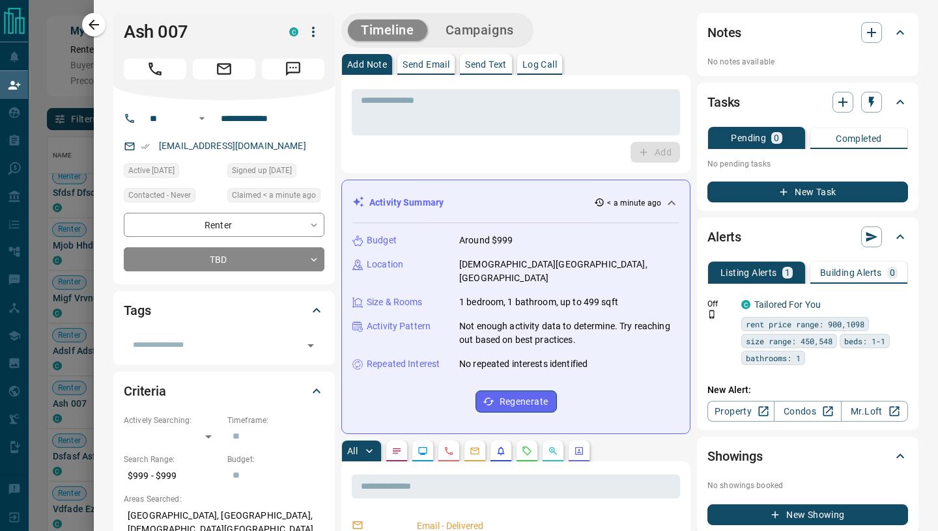
click at [438, 66] on p "Send Email" at bounding box center [425, 64] width 47 height 9
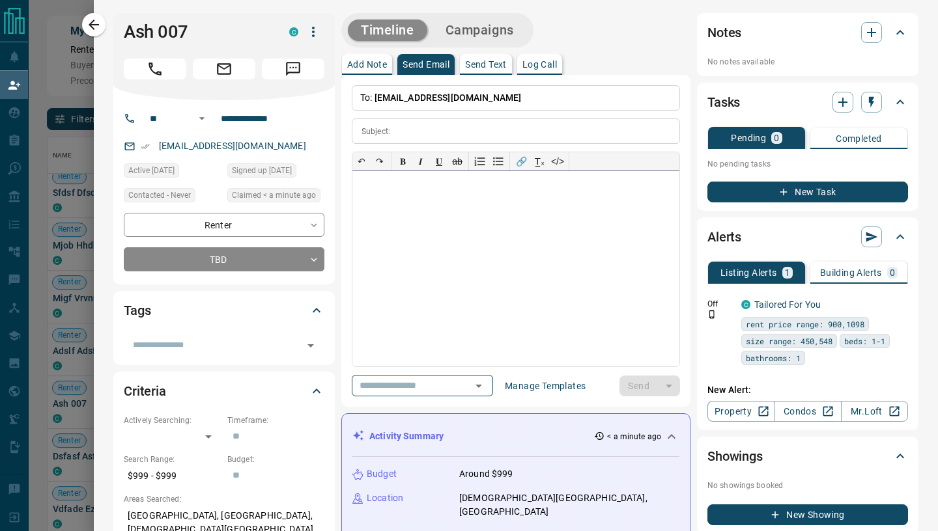
click at [436, 227] on div at bounding box center [515, 268] width 327 height 195
paste div
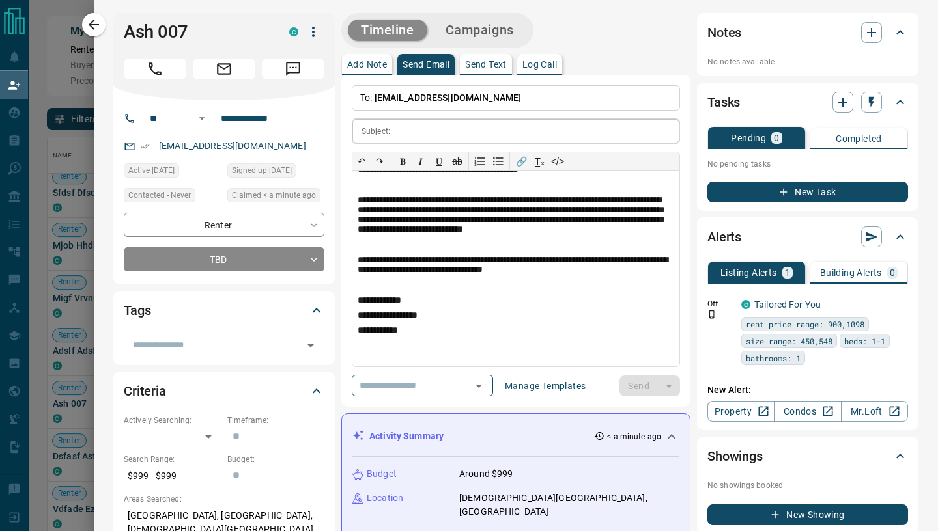
click at [412, 133] on input "text" at bounding box center [537, 131] width 284 height 24
paste input "**********"
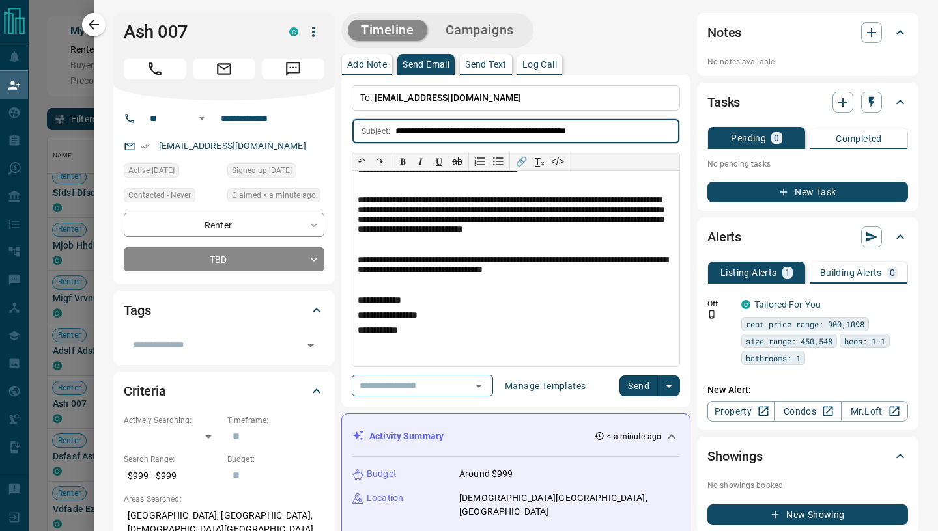
type input "**********"
click at [642, 378] on button "Send" at bounding box center [638, 386] width 38 height 21
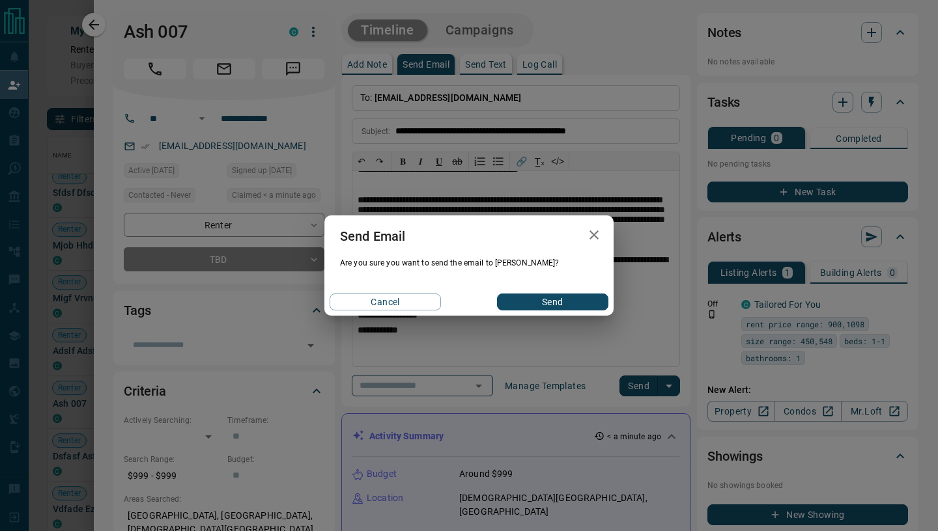
click at [568, 310] on button "Send" at bounding box center [552, 302] width 111 height 17
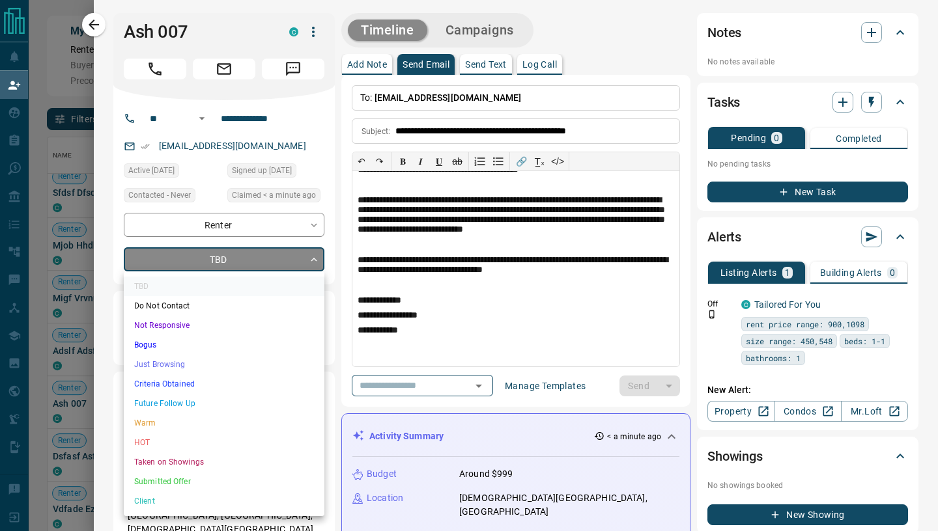
click at [294, 264] on body "Lead Transfers Claim Leads My Leads Tasks Opportunities Deals Campaigns Automat…" at bounding box center [469, 225] width 938 height 451
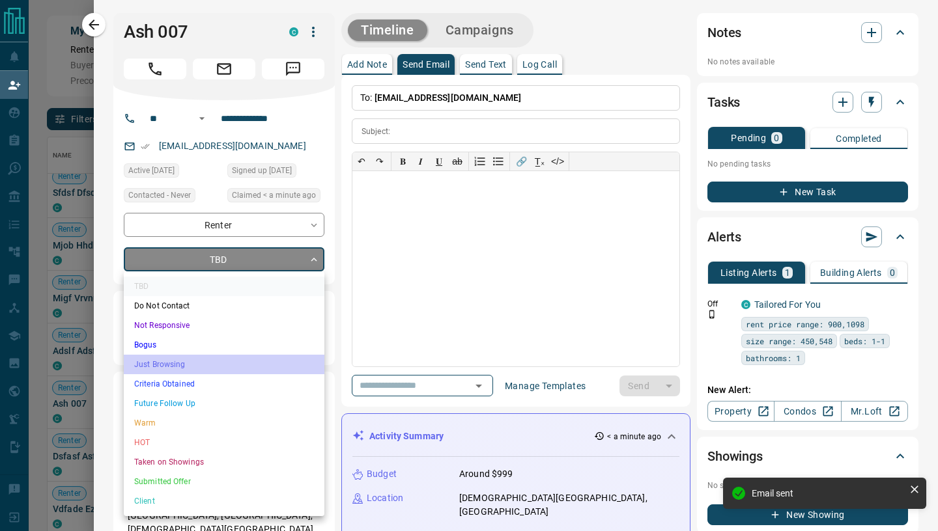
click at [189, 358] on li "Just Browsing" at bounding box center [224, 365] width 201 height 20
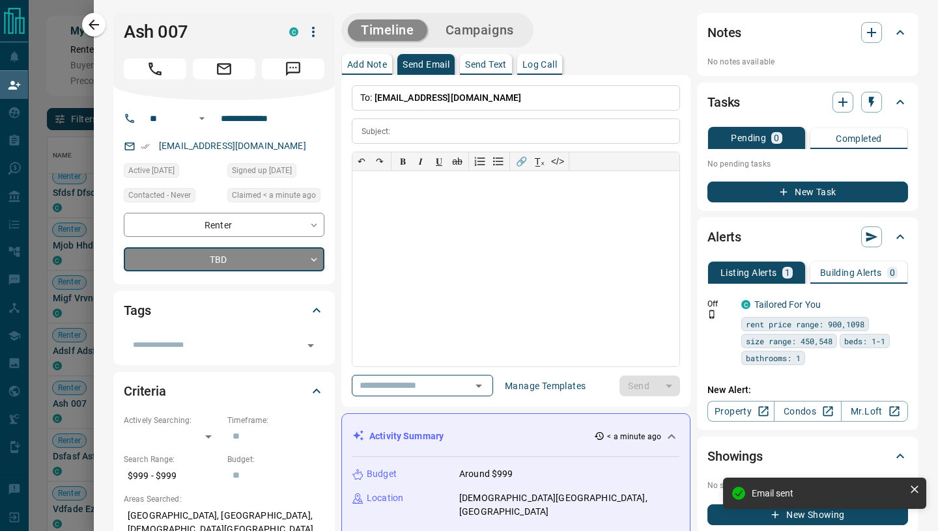
type input "*"
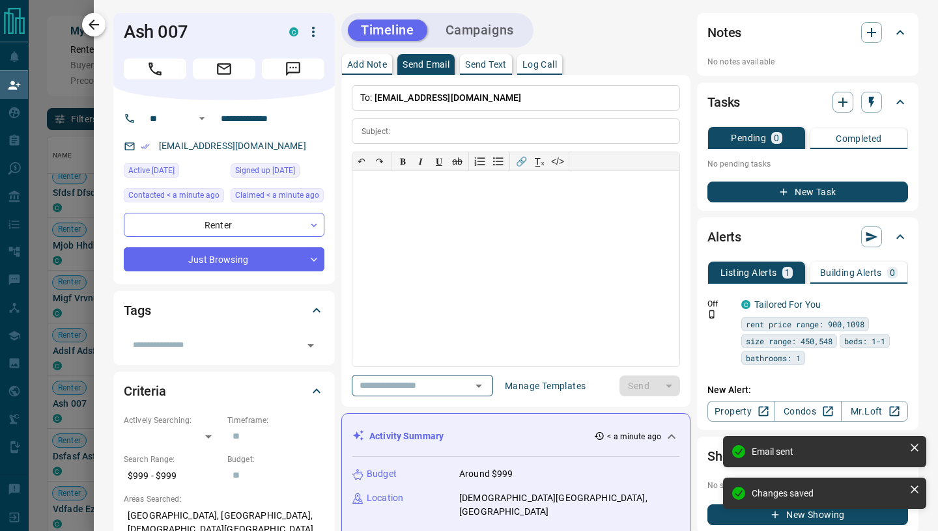
click at [88, 28] on icon "button" at bounding box center [94, 25] width 16 height 16
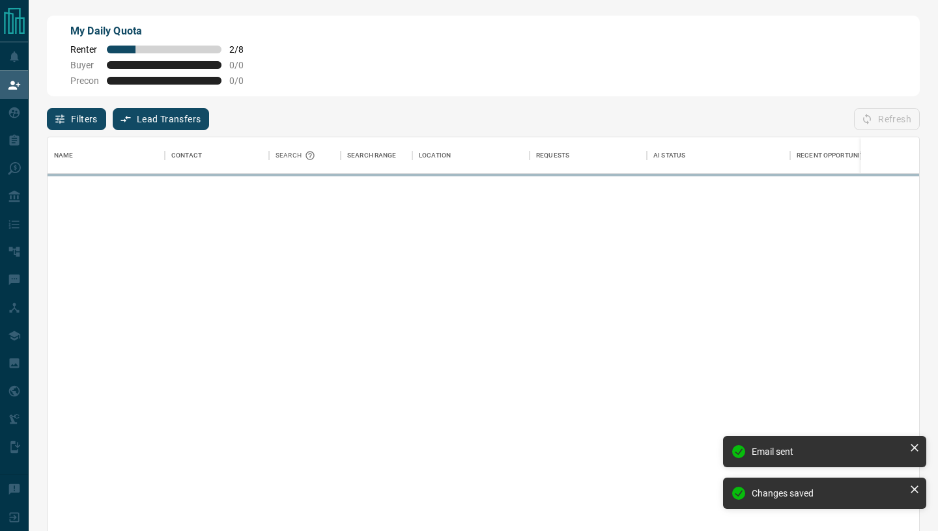
scroll to position [404, 871]
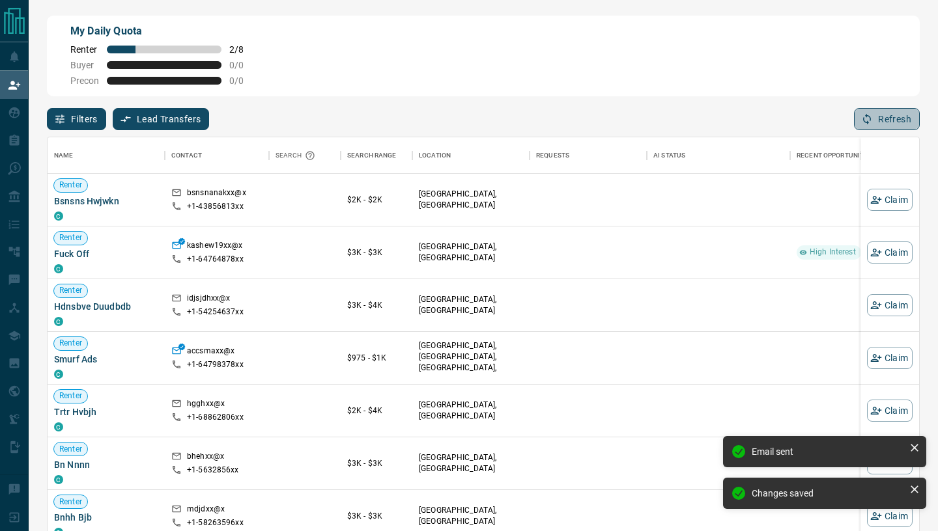
click at [880, 125] on button "Refresh" at bounding box center [887, 119] width 66 height 22
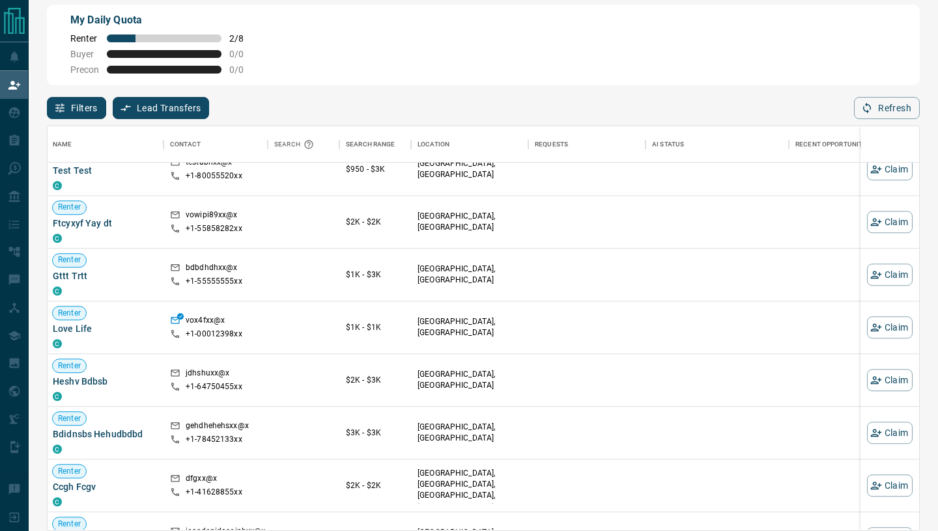
scroll to position [929, 1]
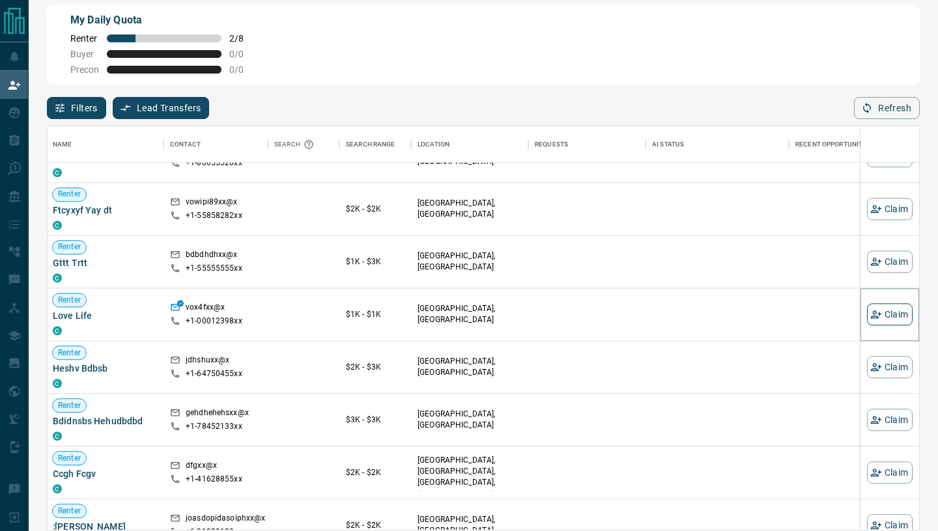
click at [887, 324] on button "Claim" at bounding box center [890, 314] width 46 height 22
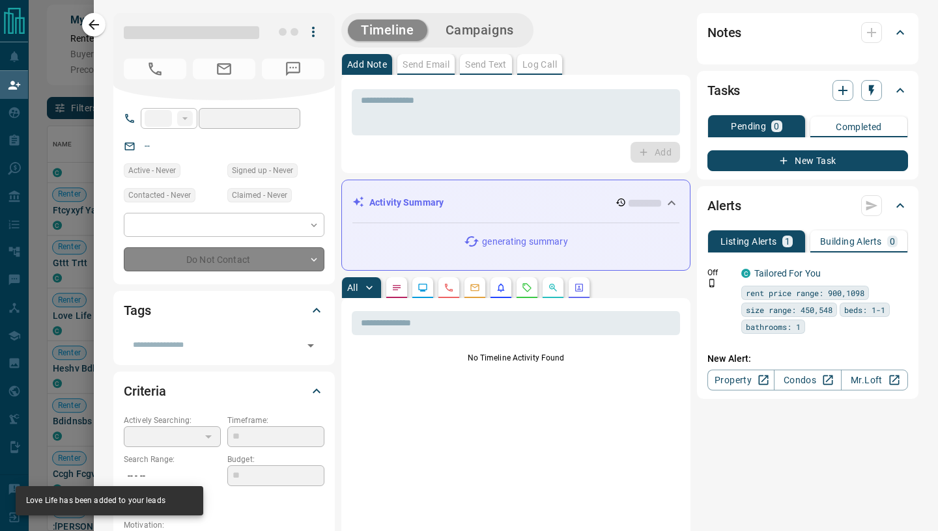
type input "**"
type input "**********"
type input "**"
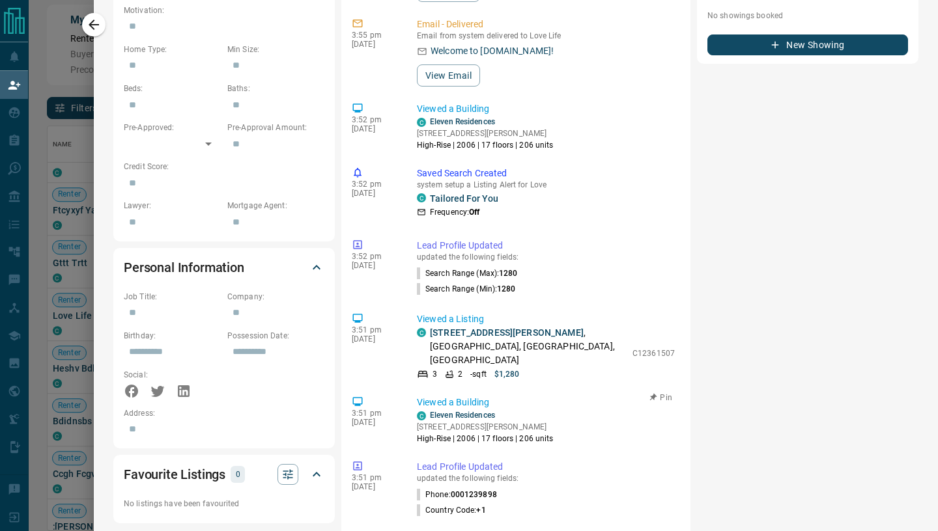
scroll to position [0, 0]
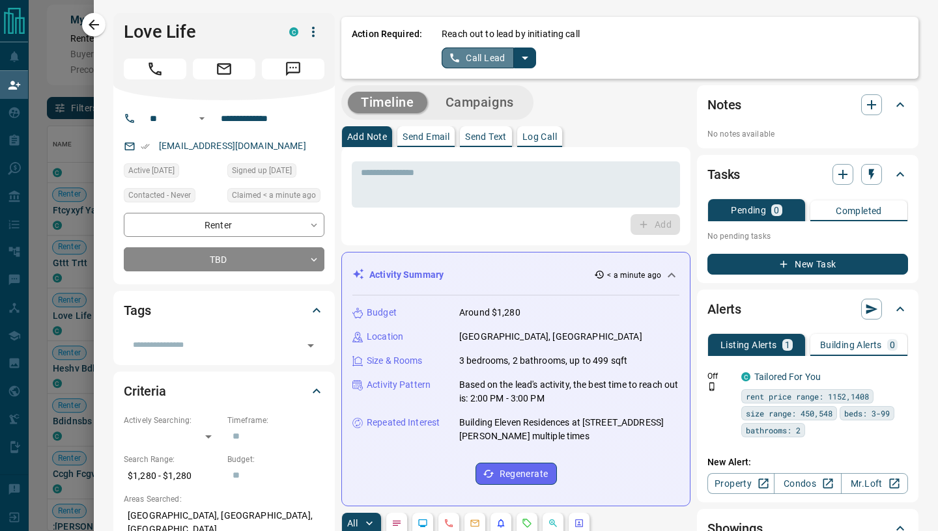
click at [479, 60] on button "Call Lead" at bounding box center [478, 58] width 72 height 21
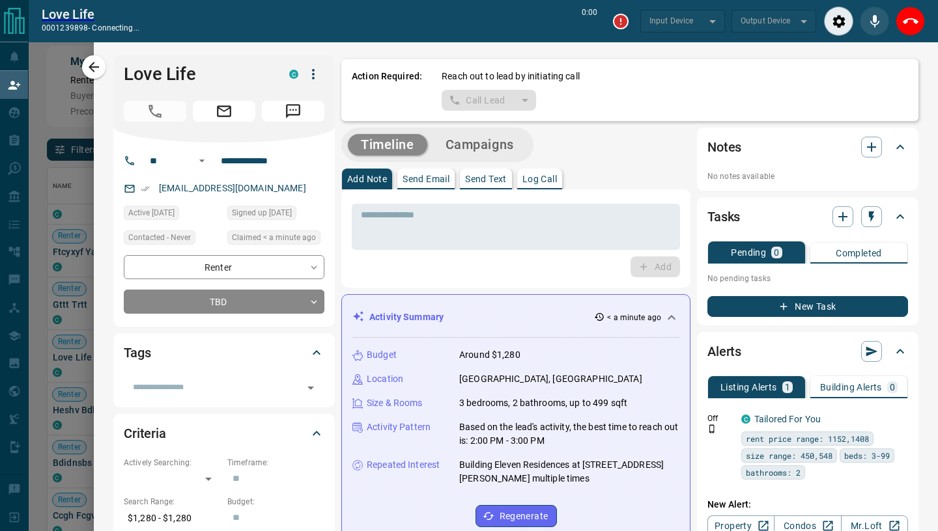
scroll to position [371, 871]
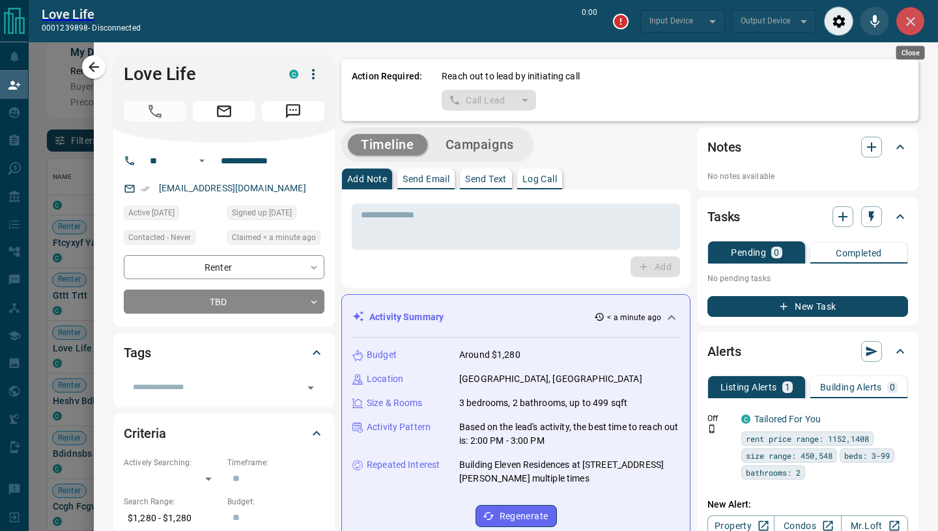
click at [917, 27] on icon "Close" at bounding box center [911, 22] width 16 height 16
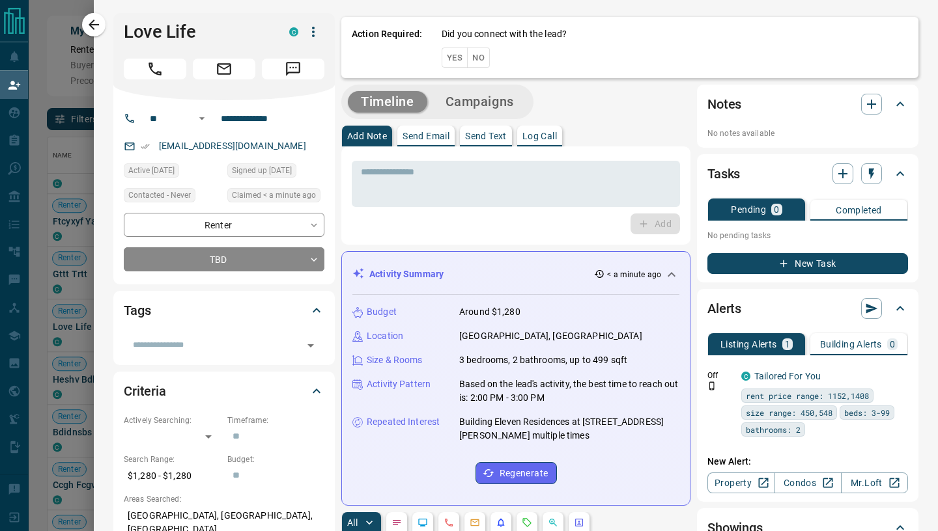
scroll to position [404, 871]
click at [456, 57] on button "Yes" at bounding box center [455, 58] width 26 height 20
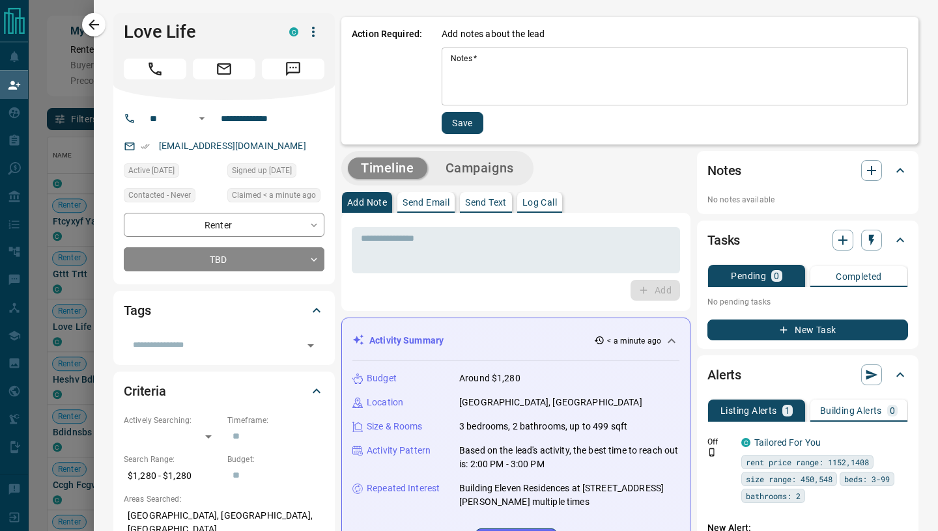
click at [471, 74] on textarea "Notes   *" at bounding box center [675, 76] width 448 height 47
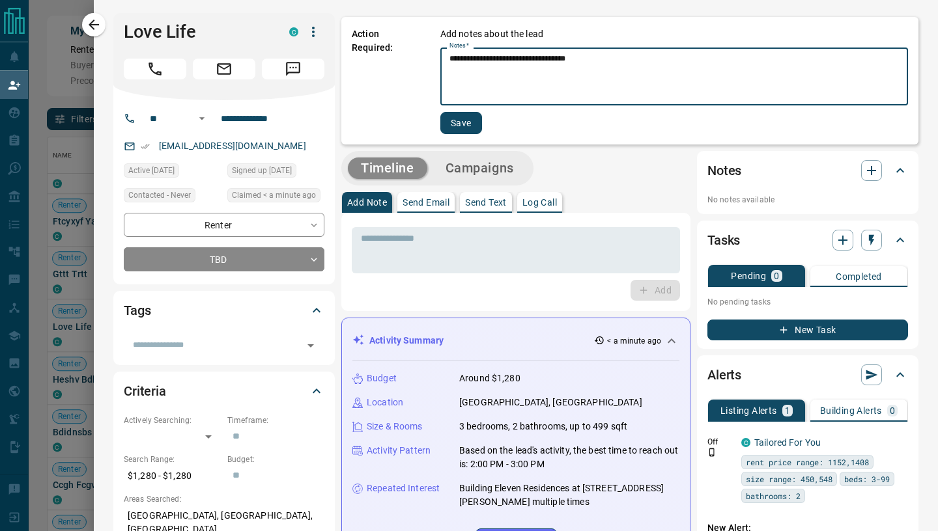
type textarea "**********"
click at [457, 124] on button "Save" at bounding box center [461, 123] width 42 height 22
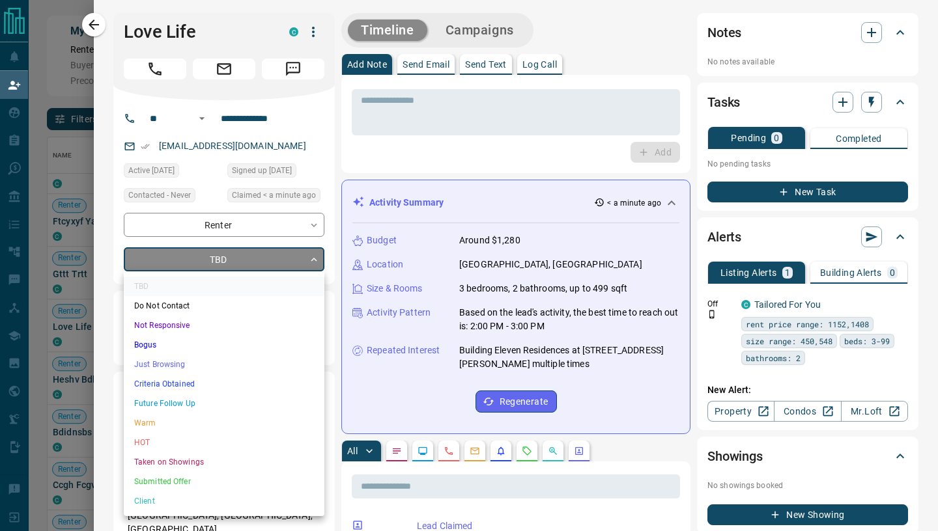
click at [306, 264] on body "Lead Transfers Claim Leads My Leads Tasks Opportunities Deals Campaigns Automat…" at bounding box center [469, 225] width 938 height 451
click at [193, 370] on li "Just Browsing" at bounding box center [224, 365] width 201 height 20
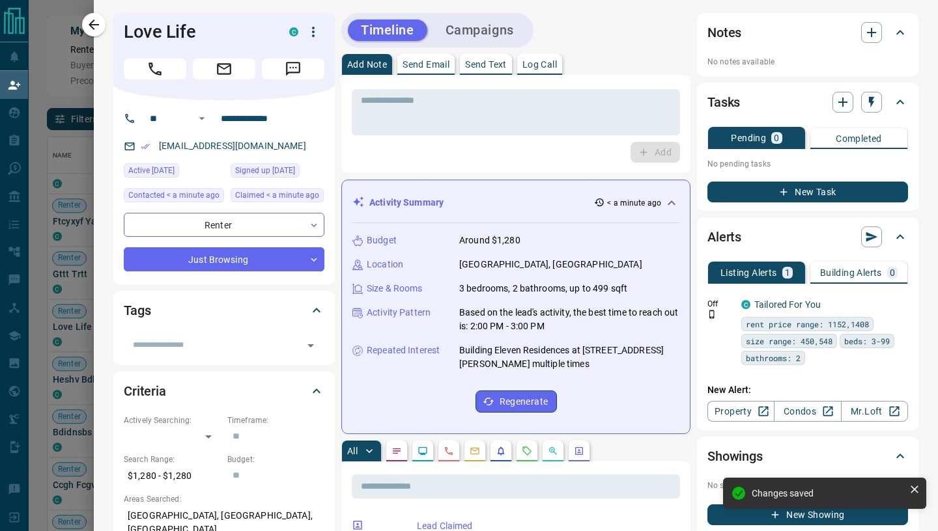
type input "*"
click at [440, 66] on p "Send Email" at bounding box center [425, 64] width 47 height 9
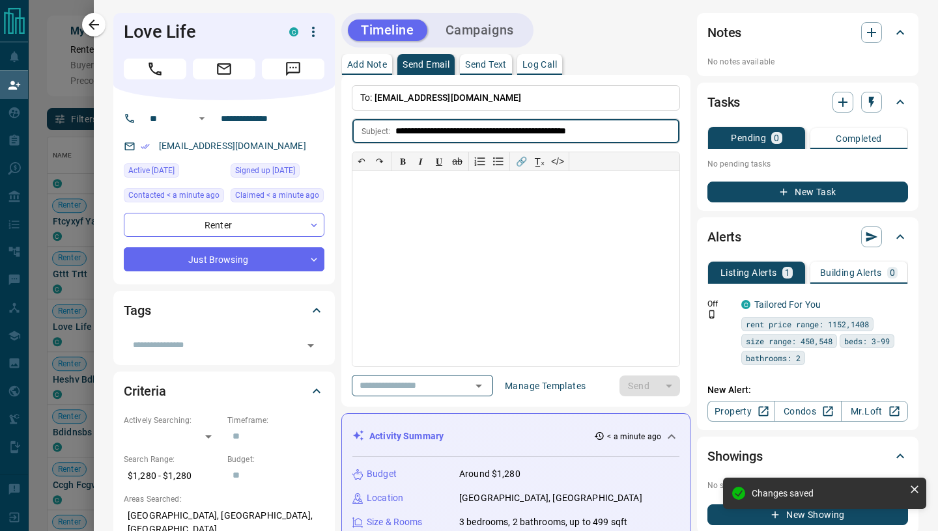
type input "**********"
click at [421, 211] on div at bounding box center [515, 268] width 327 height 195
paste div
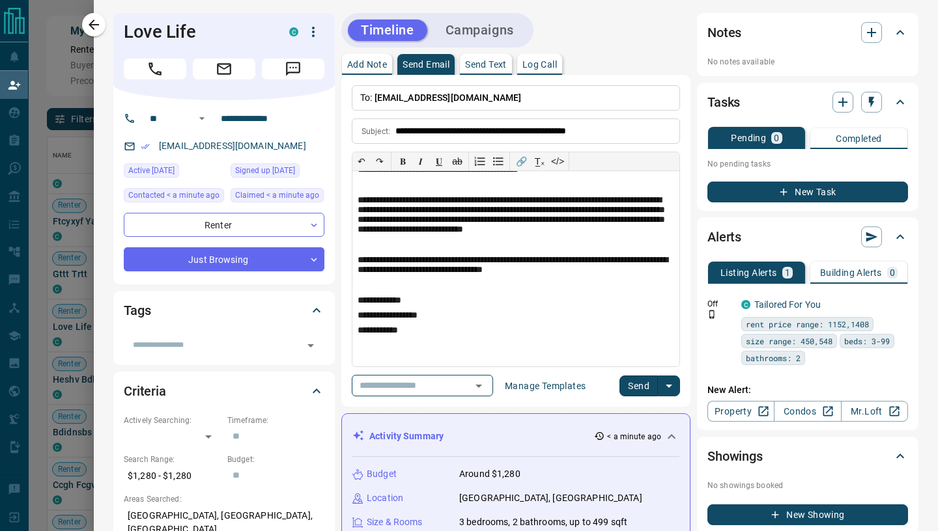
click at [628, 382] on button "Send" at bounding box center [638, 386] width 38 height 21
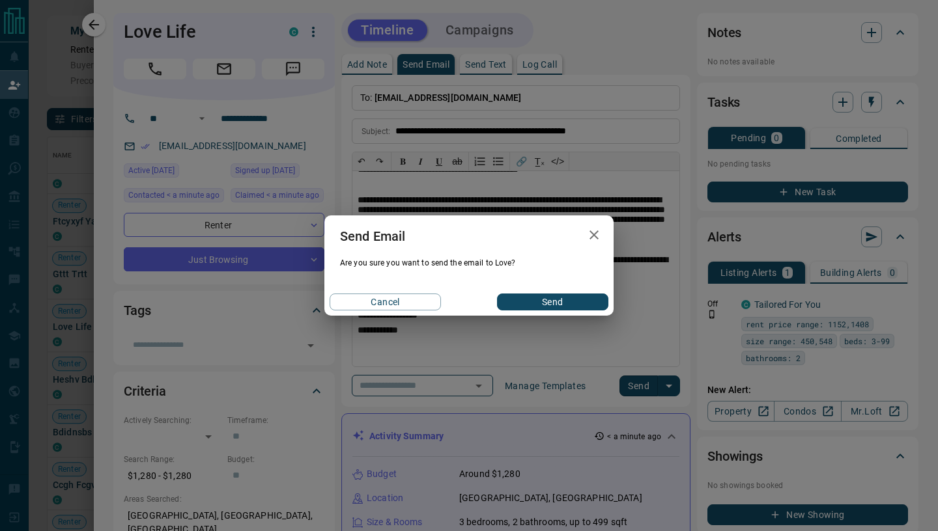
click at [553, 308] on button "Send" at bounding box center [552, 302] width 111 height 17
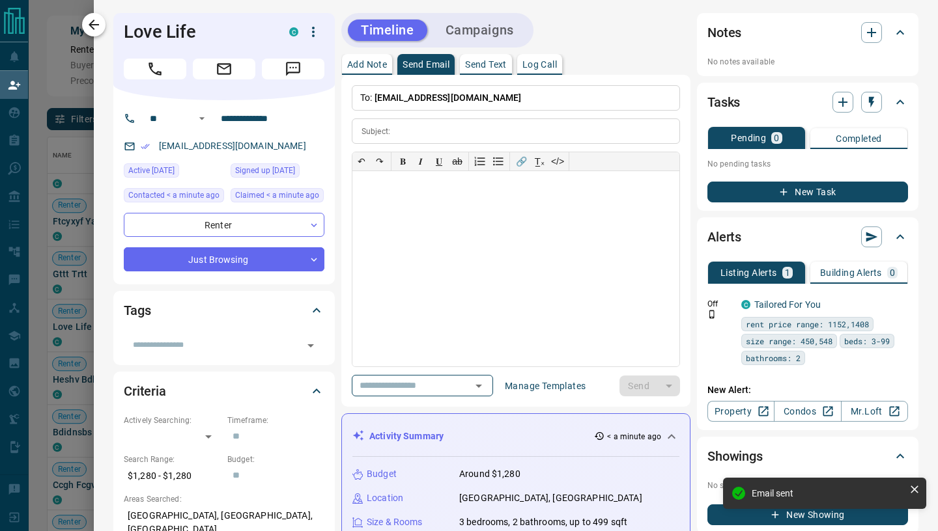
click at [96, 14] on button "button" at bounding box center [93, 24] width 23 height 23
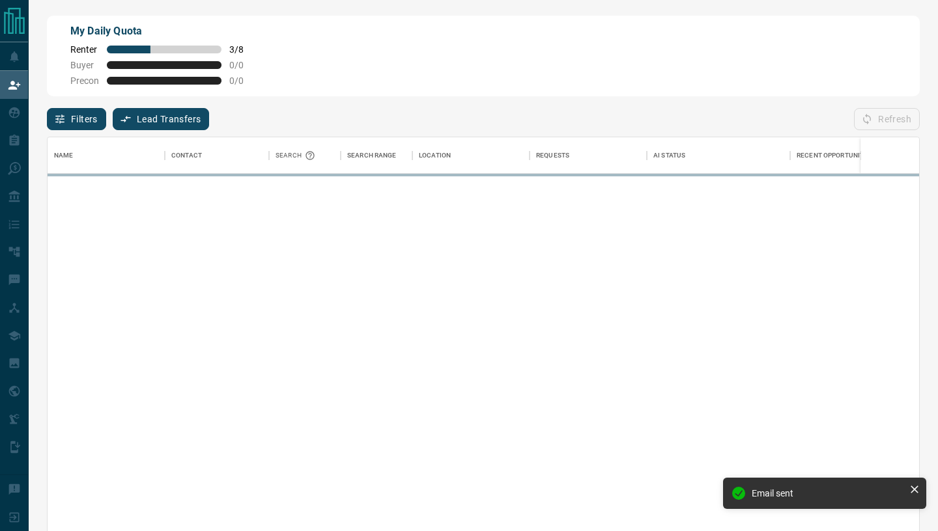
scroll to position [404, 871]
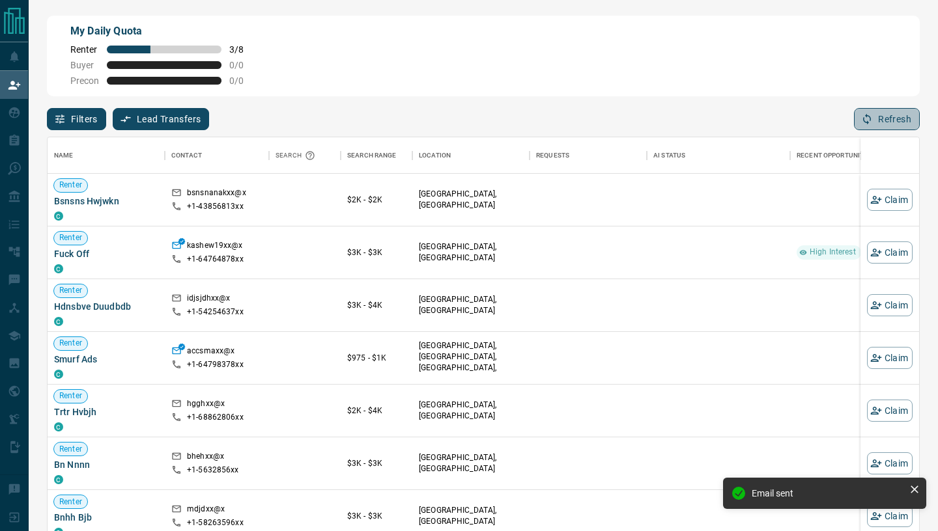
click at [891, 118] on button "Refresh" at bounding box center [887, 119] width 66 height 22
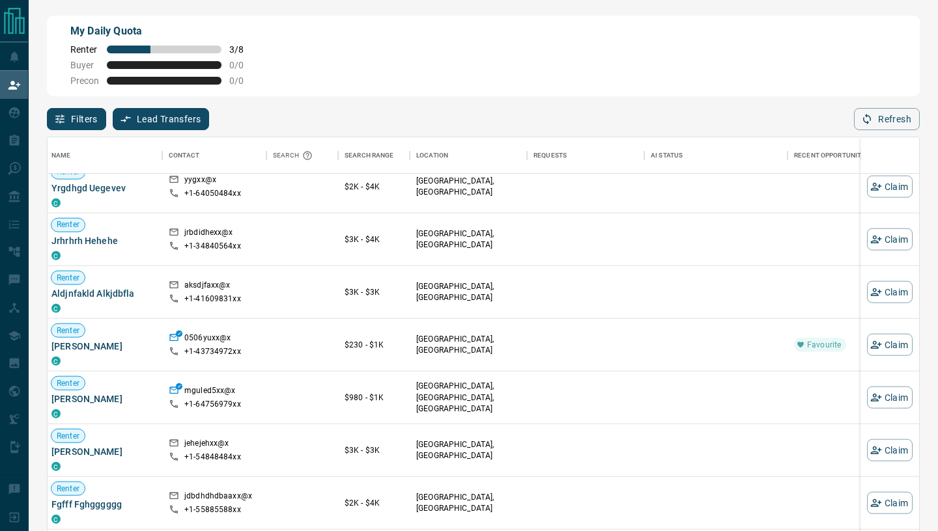
scroll to position [2283, 3]
click at [895, 344] on button "Claim" at bounding box center [890, 344] width 46 height 22
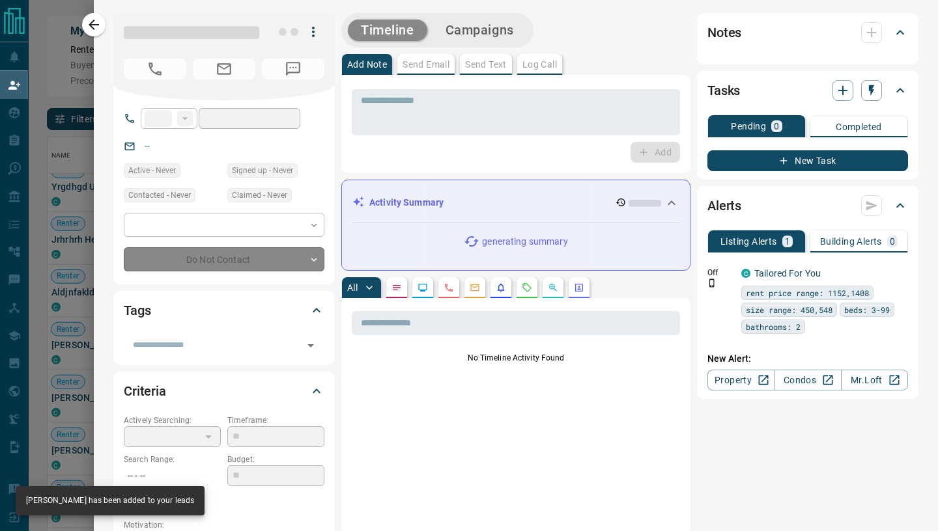
type input "**"
type input "**********"
type input "**"
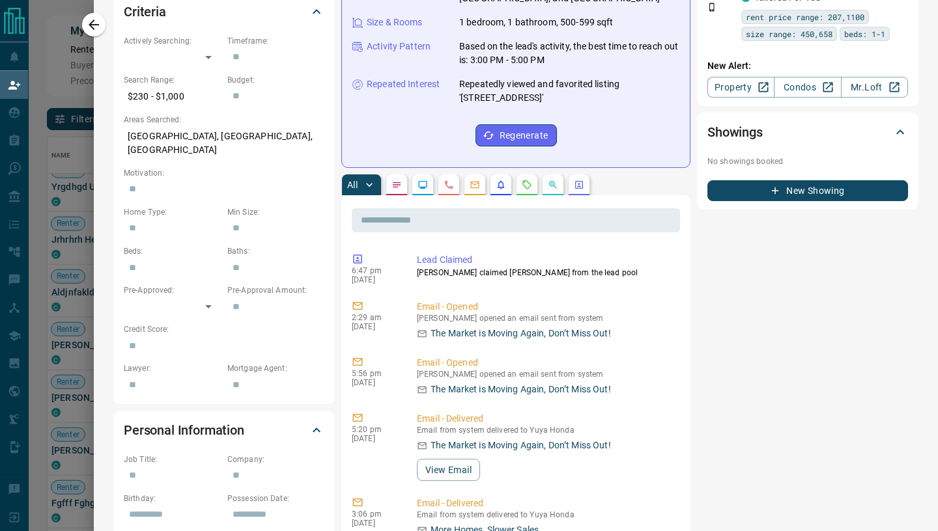
scroll to position [0, 0]
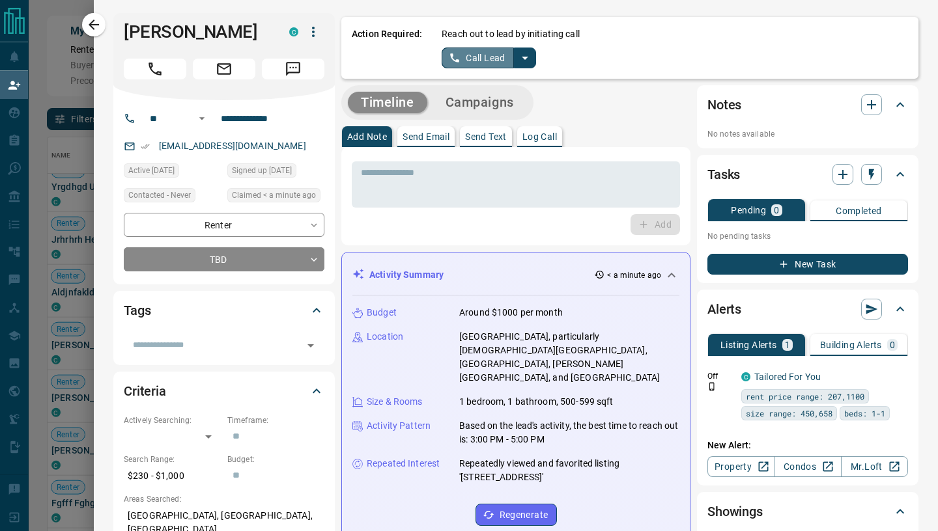
click at [465, 51] on button "Call Lead" at bounding box center [478, 58] width 72 height 21
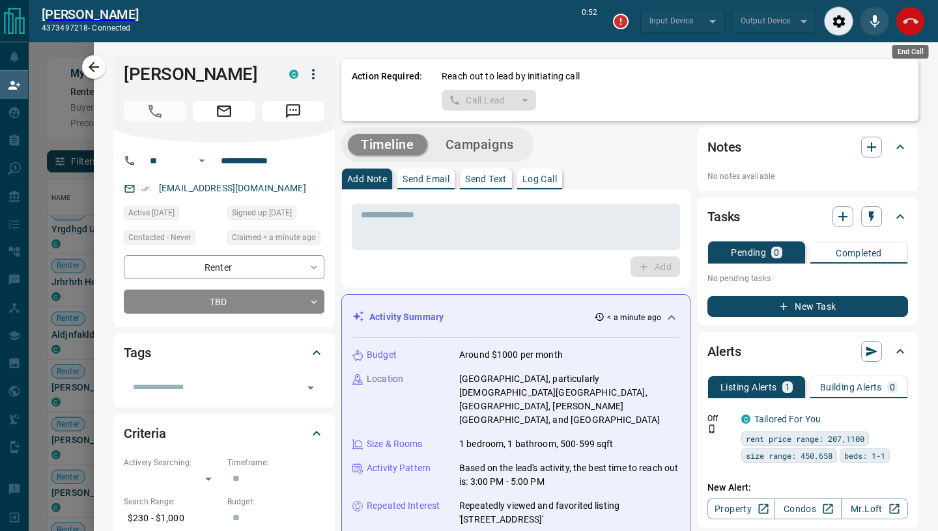
click at [907, 27] on icon "End Call" at bounding box center [911, 22] width 16 height 16
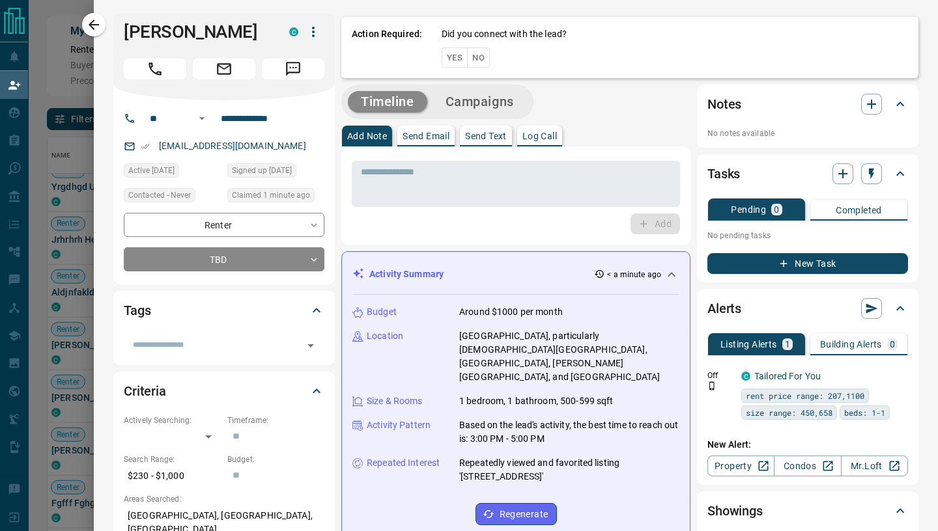
scroll to position [404, 871]
click at [454, 58] on button "Yes" at bounding box center [455, 58] width 26 height 20
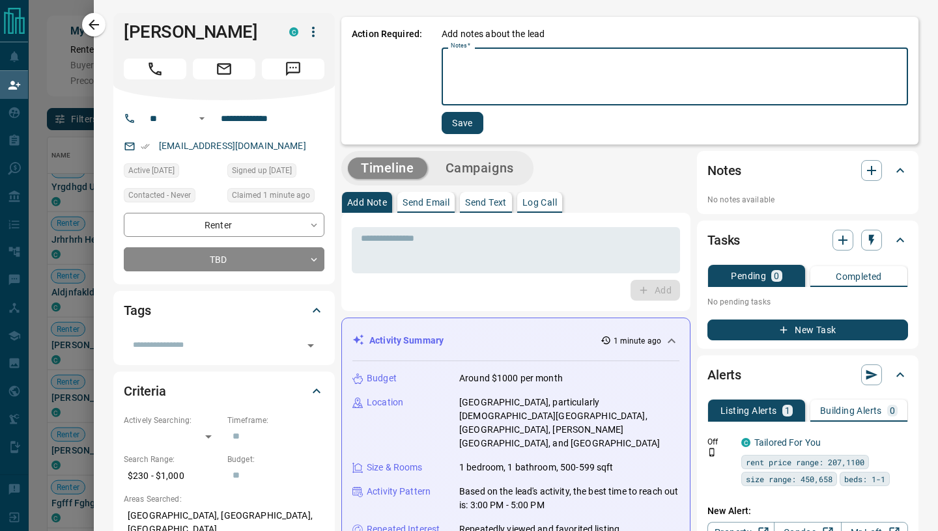
click at [476, 79] on textarea "Notes   *" at bounding box center [675, 76] width 448 height 47
type textarea "**********"
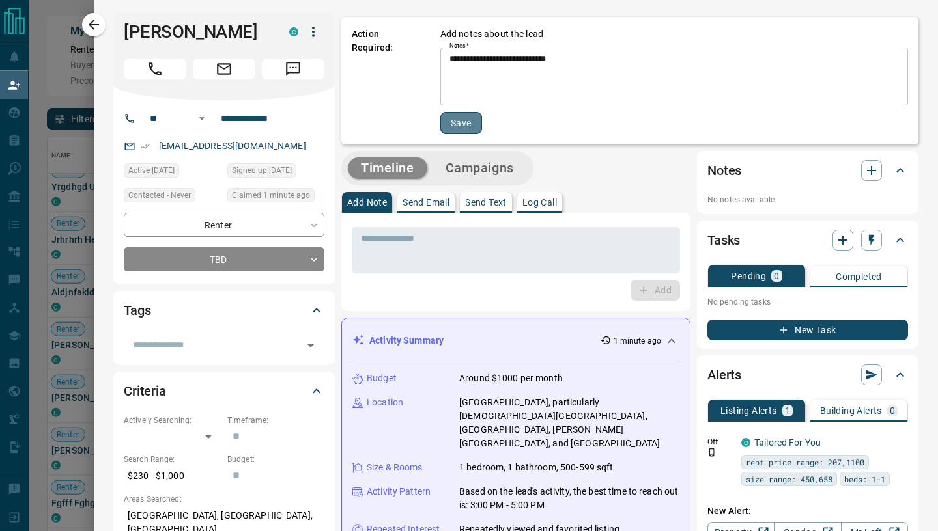
click at [466, 132] on button "Save" at bounding box center [461, 123] width 42 height 22
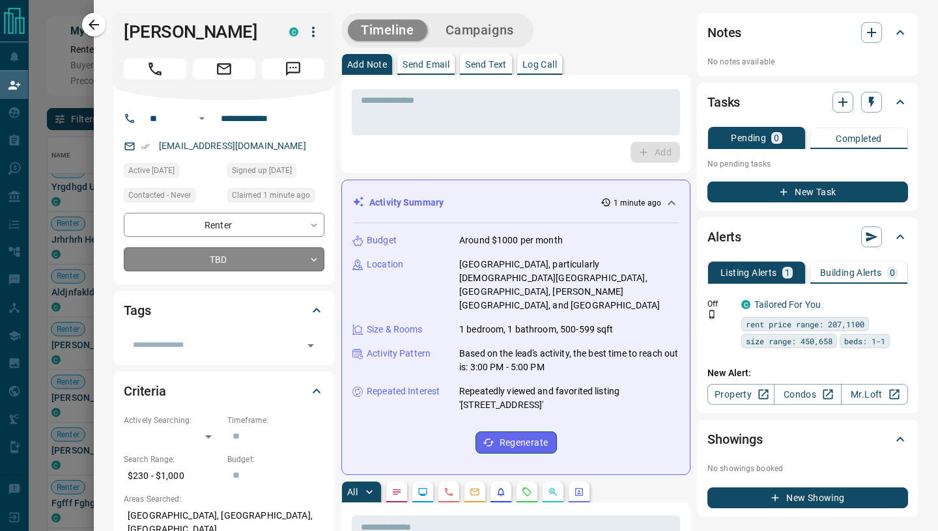
click at [267, 261] on body "Lead Transfers Claim Leads My Leads Tasks Opportunities Deals Campaigns Automat…" at bounding box center [469, 225] width 938 height 451
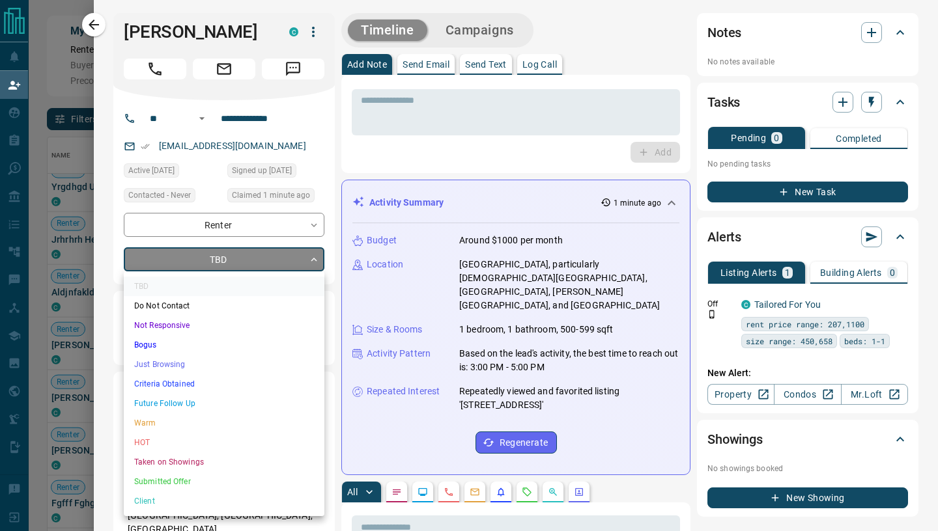
click at [160, 366] on li "Just Browsing" at bounding box center [224, 365] width 201 height 20
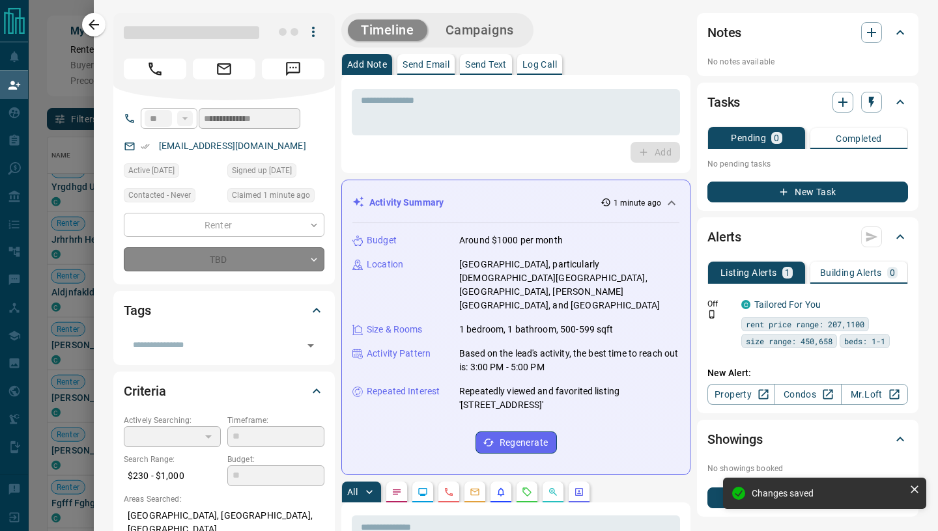
type input "*"
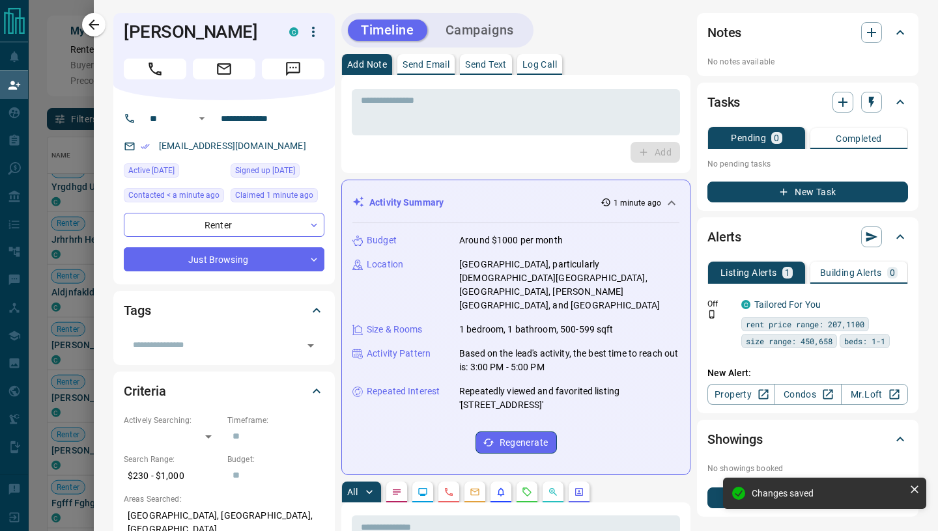
click at [410, 64] on p "Send Email" at bounding box center [425, 64] width 47 height 9
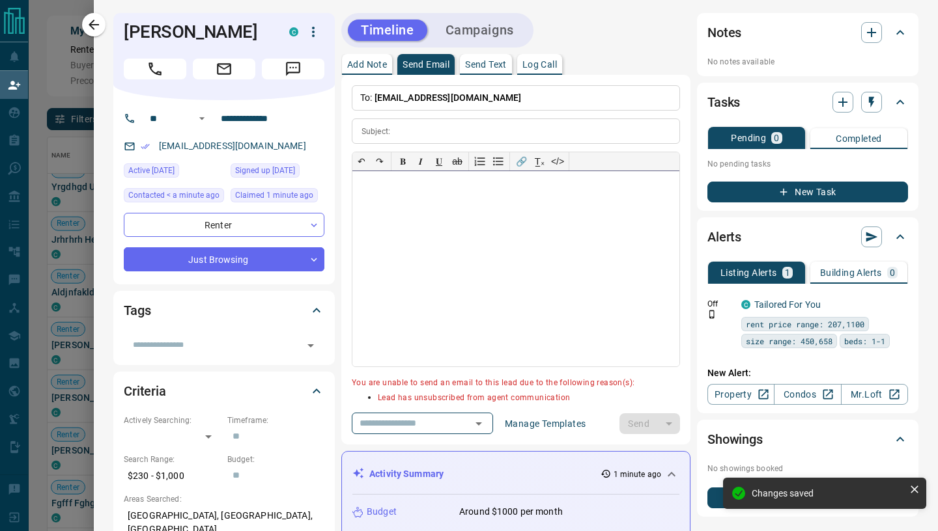
click at [434, 265] on div at bounding box center [515, 268] width 327 height 195
click at [94, 24] on icon "button" at bounding box center [94, 25] width 16 height 16
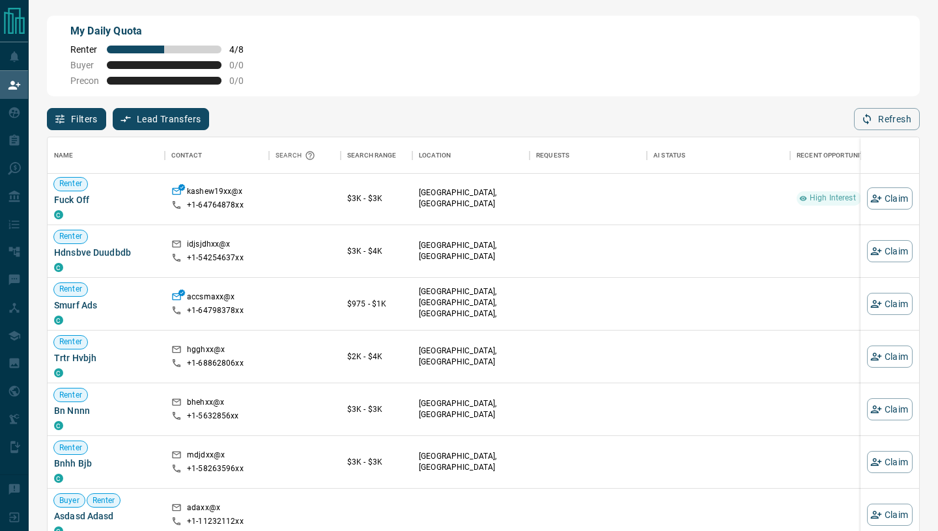
scroll to position [55, 0]
click at [916, 123] on button "Refresh" at bounding box center [887, 119] width 66 height 22
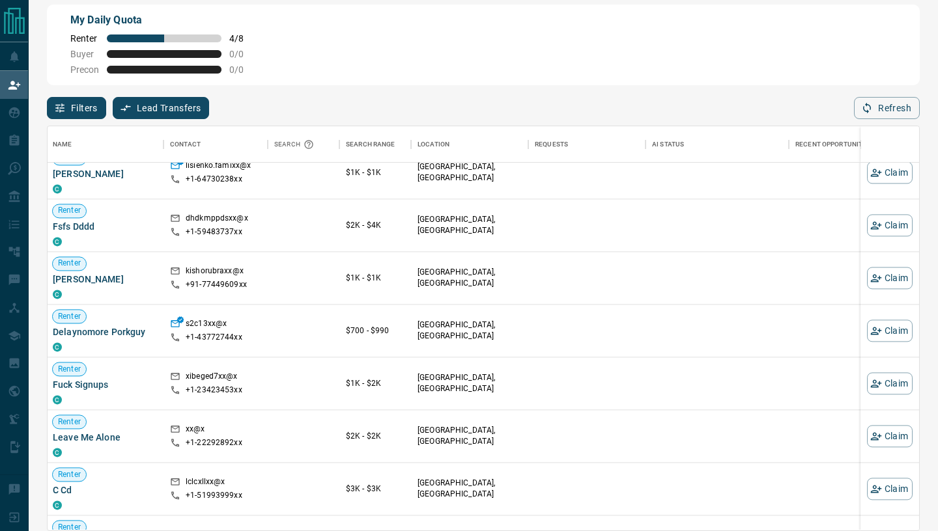
scroll to position [1413, 1]
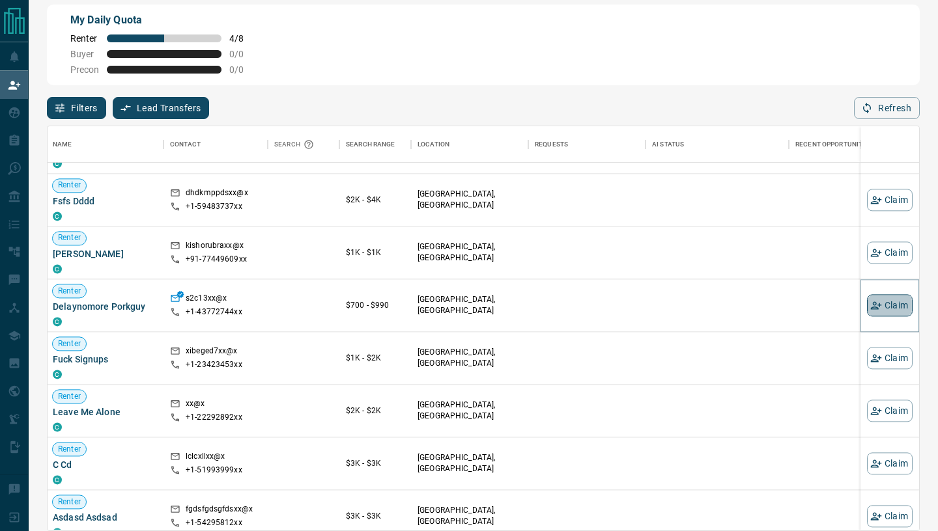
click at [906, 297] on button "Claim" at bounding box center [890, 305] width 46 height 22
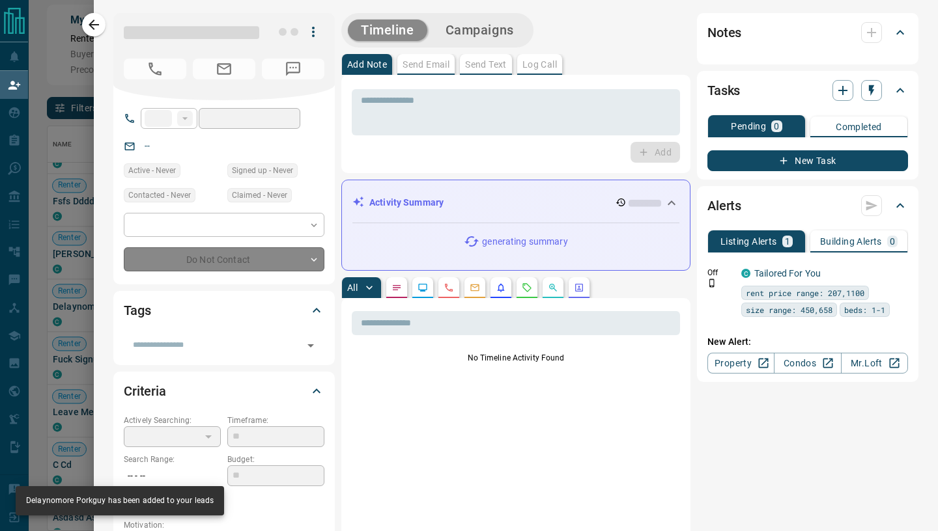
type input "**"
type input "**********"
type input "**"
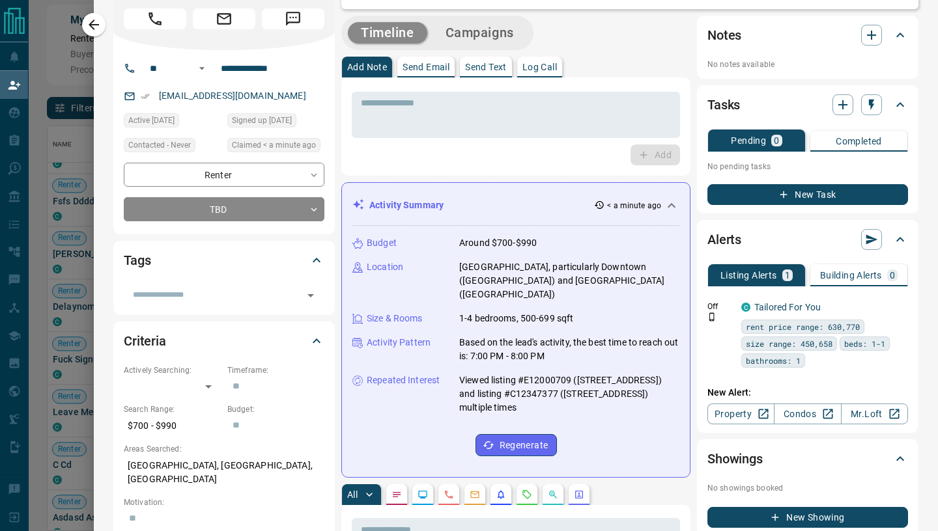
scroll to position [0, 0]
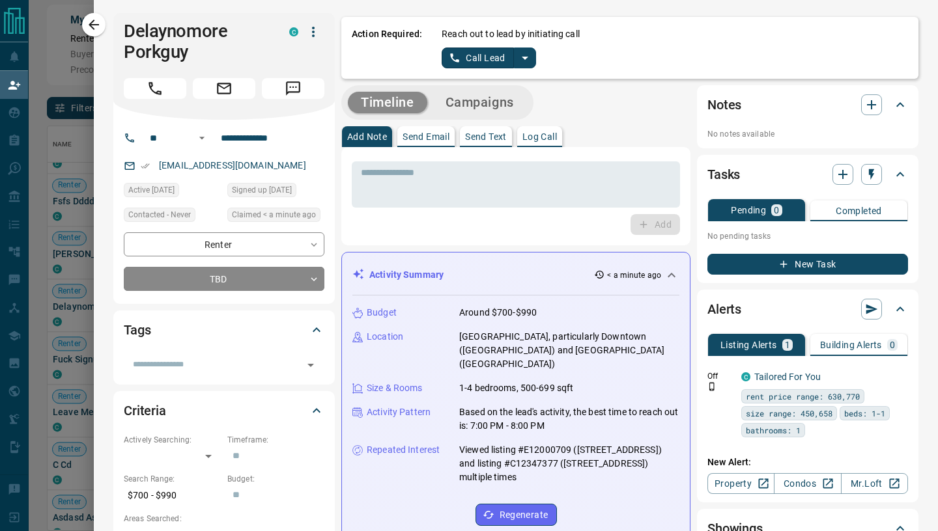
click at [476, 63] on button "Call Lead" at bounding box center [478, 58] width 72 height 21
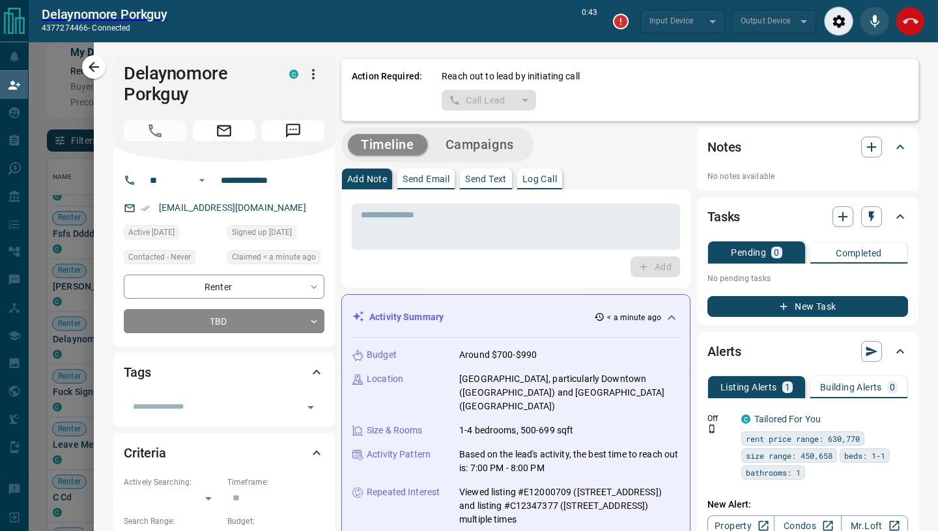
click at [911, 21] on icon "End Call" at bounding box center [911, 22] width 16 height 16
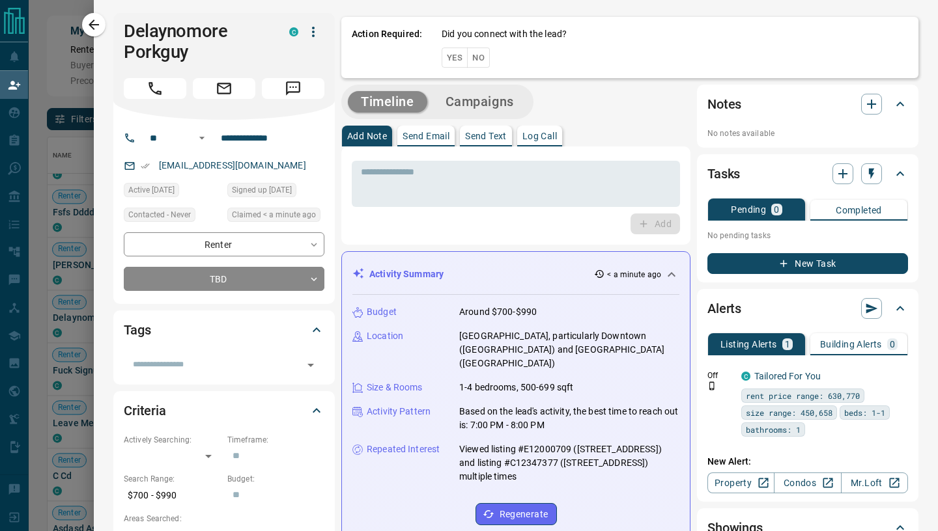
scroll to position [404, 871]
click at [453, 61] on button "Yes" at bounding box center [455, 58] width 26 height 20
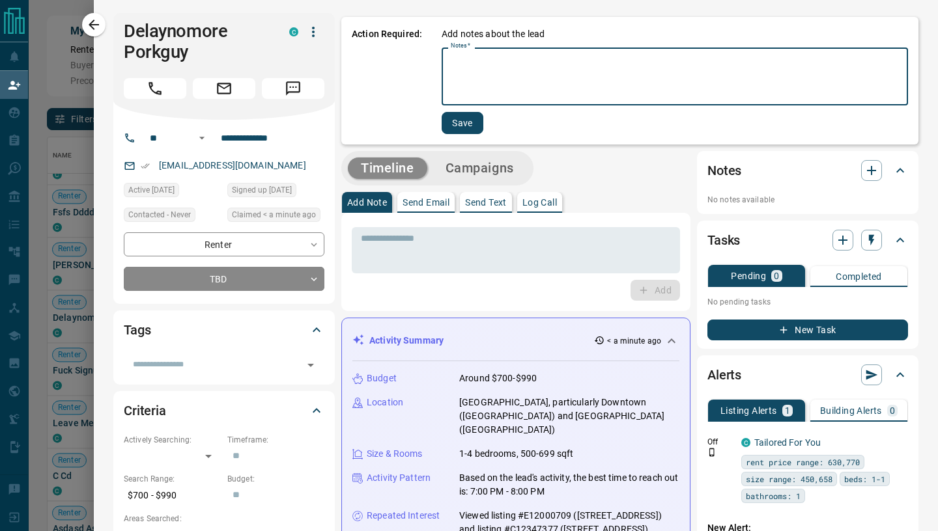
click at [481, 62] on textarea "Notes   *" at bounding box center [675, 76] width 448 height 47
type textarea "**********"
click at [485, 126] on div "**********" at bounding box center [674, 80] width 468 height 107
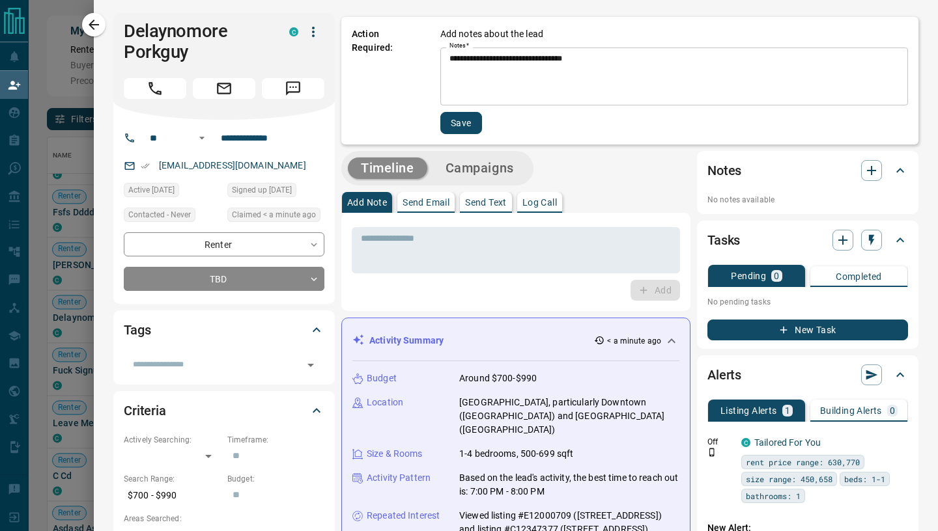
click at [462, 133] on button "Save" at bounding box center [461, 123] width 42 height 22
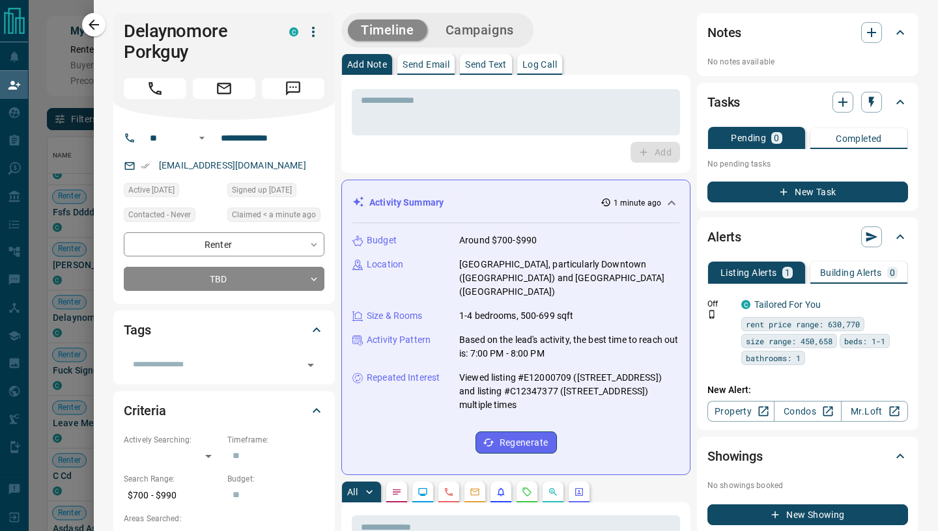
click at [405, 64] on p "Send Email" at bounding box center [425, 64] width 47 height 9
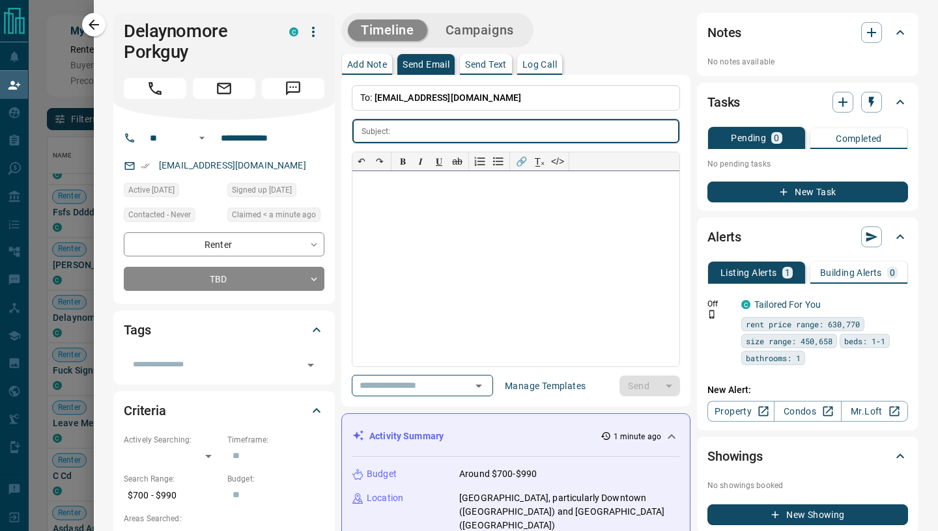
click at [410, 199] on div at bounding box center [515, 268] width 327 height 195
paste div
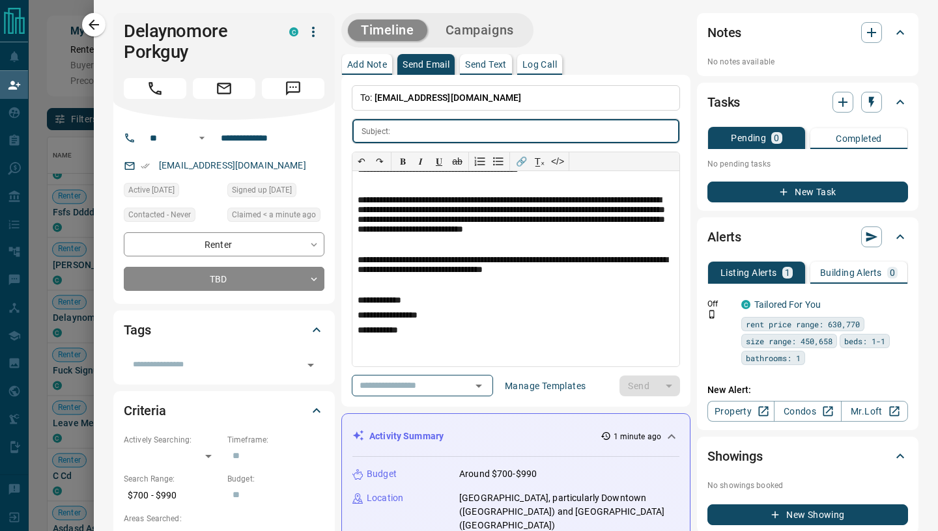
click at [403, 133] on input "text" at bounding box center [537, 131] width 284 height 24
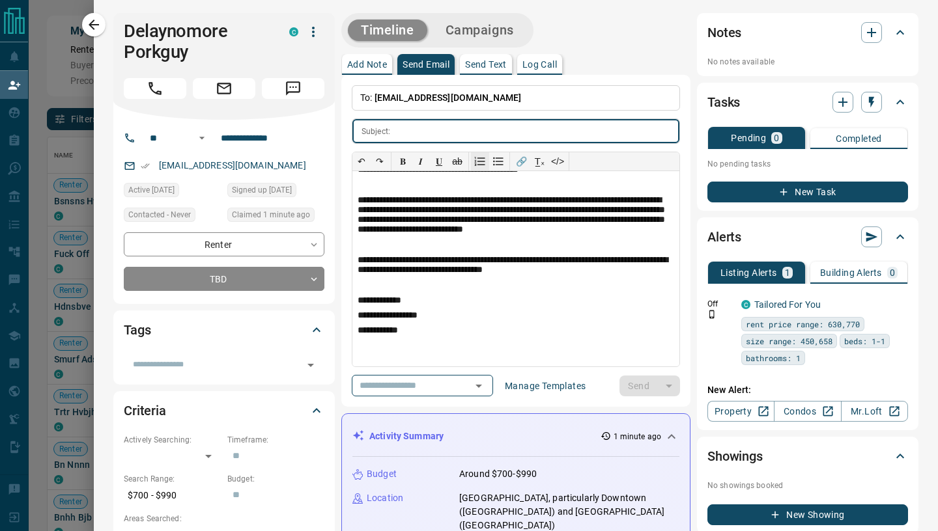
scroll to position [404, 871]
paste input "**********"
type input "**********"
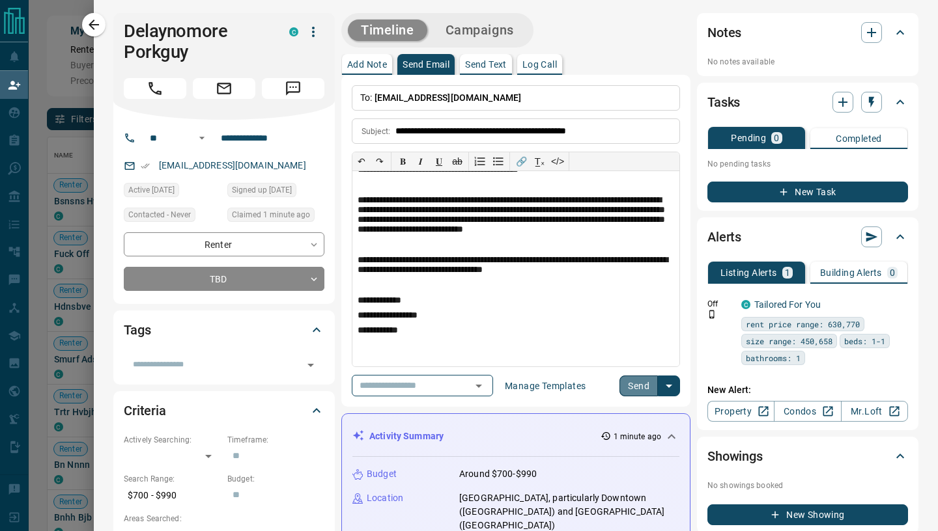
click at [638, 389] on button "Send" at bounding box center [638, 386] width 38 height 21
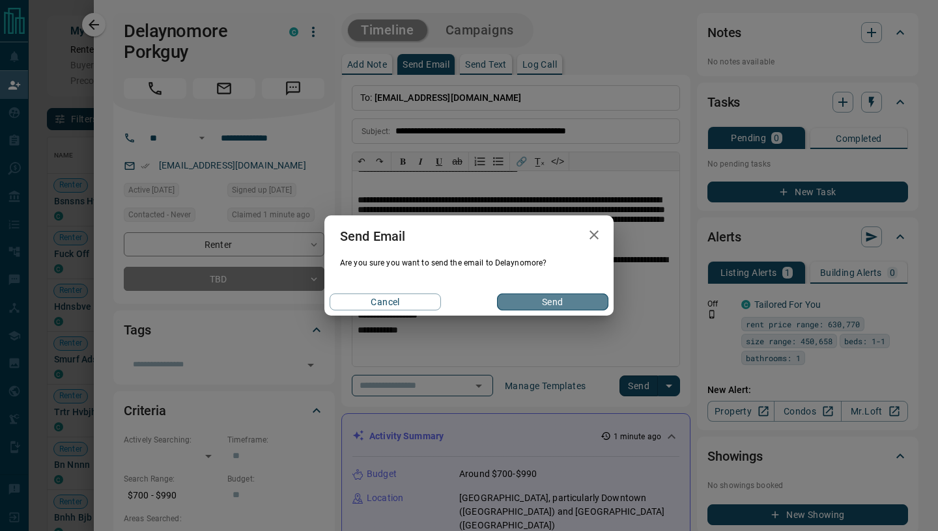
click at [544, 300] on button "Send" at bounding box center [552, 302] width 111 height 17
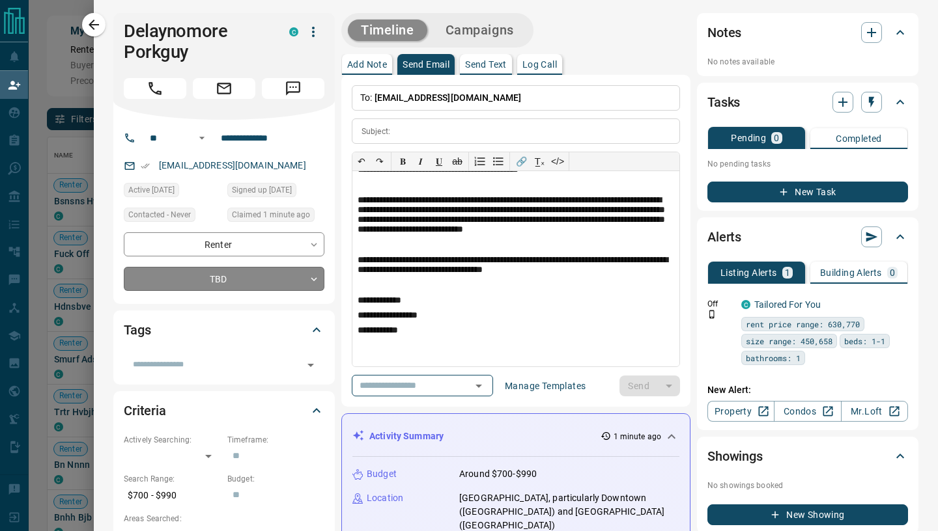
click at [318, 285] on body "Lead Transfers Claim Leads My Leads Tasks Opportunities Deals Campaigns Automat…" at bounding box center [469, 225] width 938 height 451
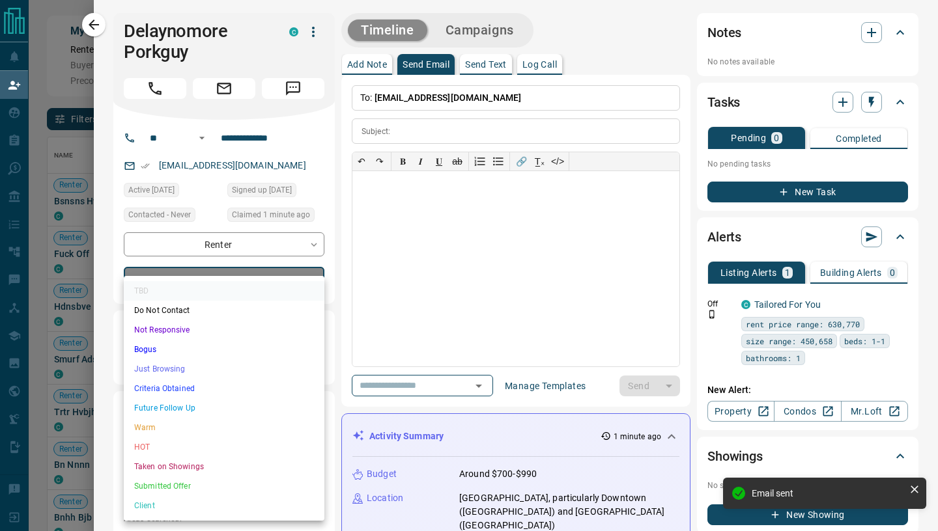
click at [182, 367] on li "Just Browsing" at bounding box center [224, 369] width 201 height 20
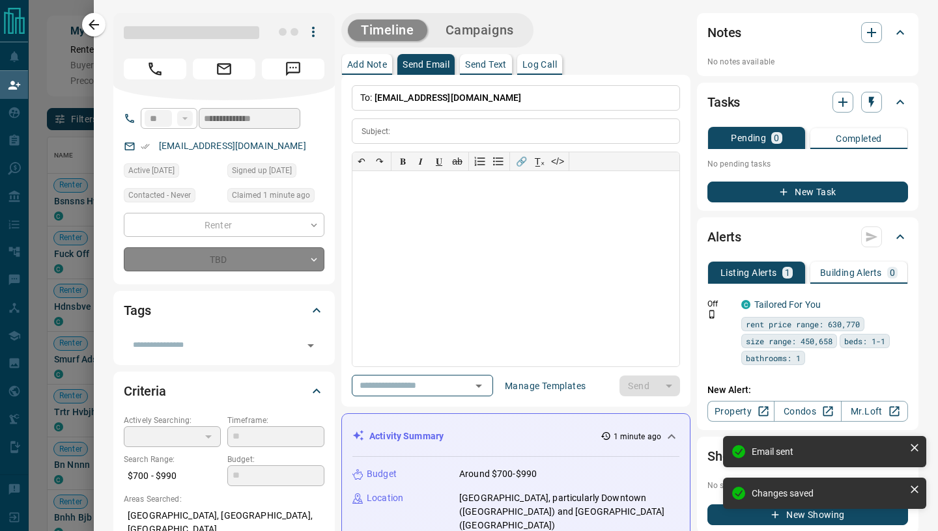
type input "*"
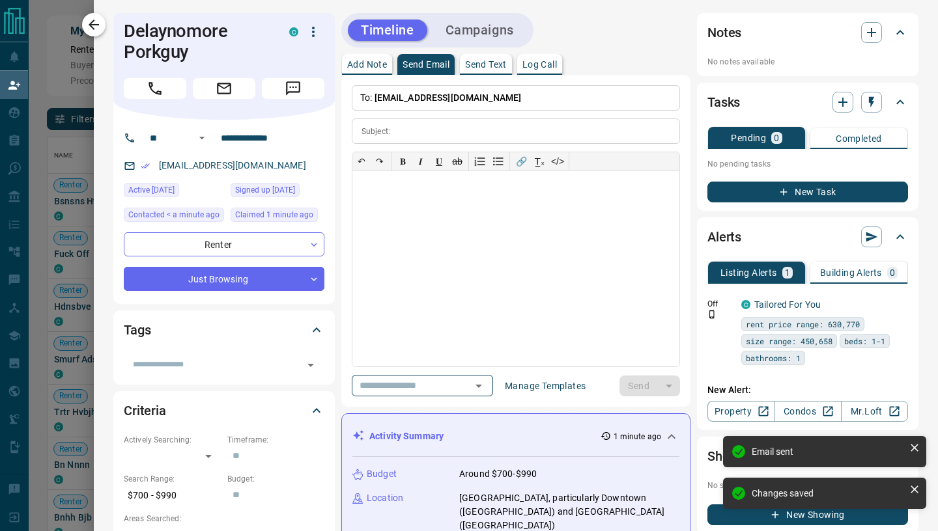
click at [100, 24] on icon "button" at bounding box center [94, 25] width 16 height 16
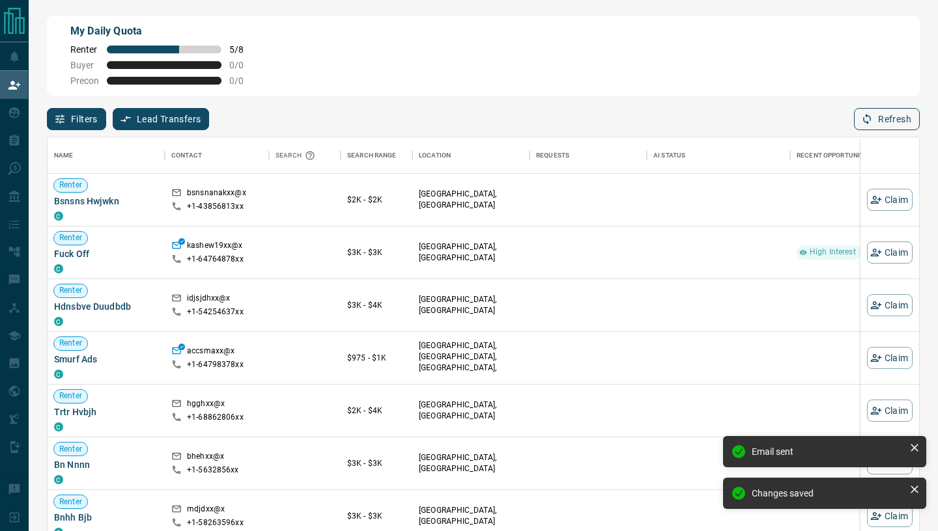
click at [886, 119] on button "Refresh" at bounding box center [887, 119] width 66 height 22
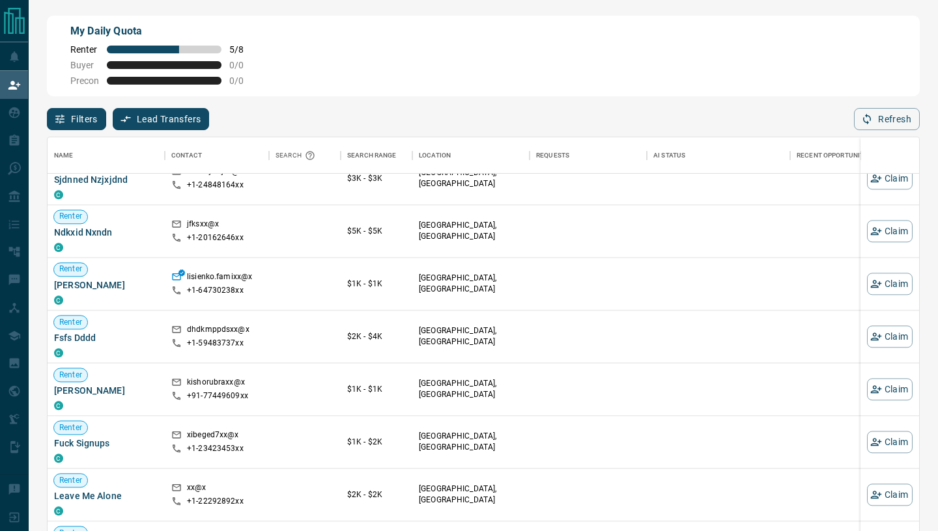
scroll to position [1288, 0]
click at [884, 284] on button "Claim" at bounding box center [890, 283] width 46 height 22
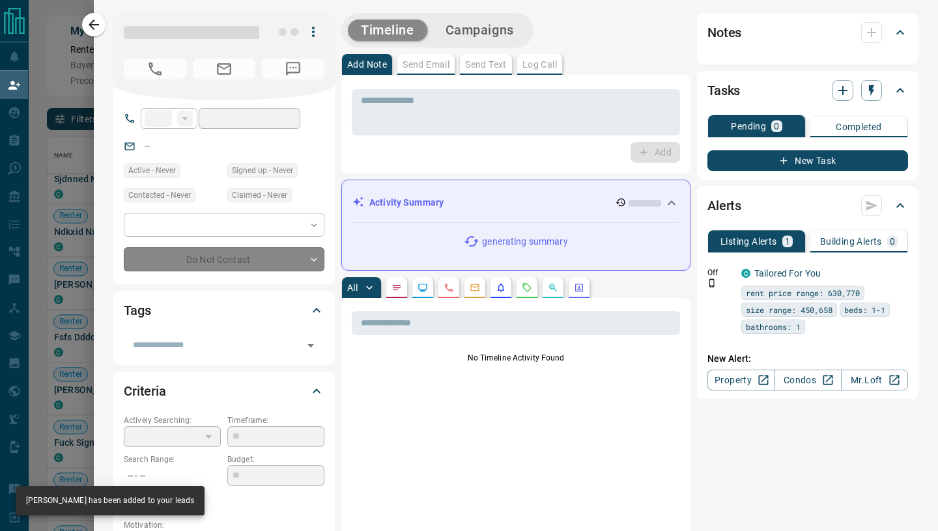
type input "**"
type input "**********"
type input "**"
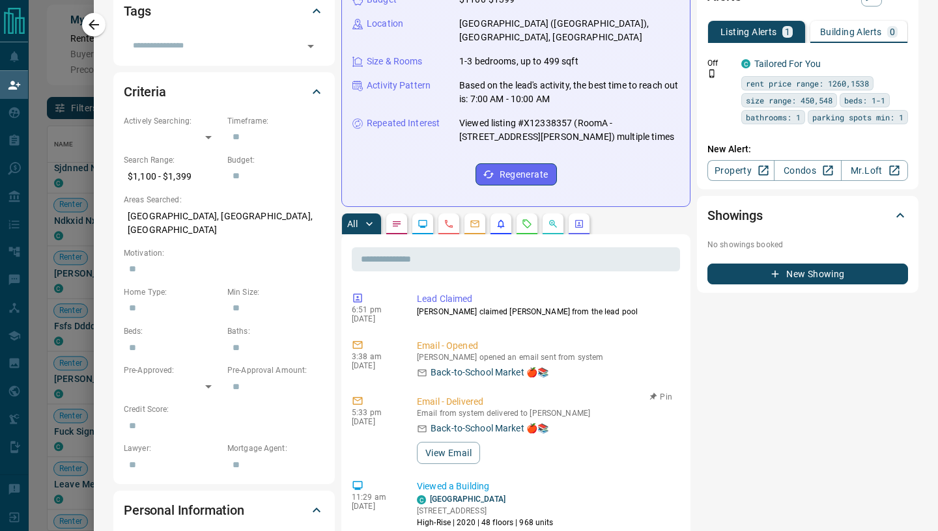
scroll to position [0, 0]
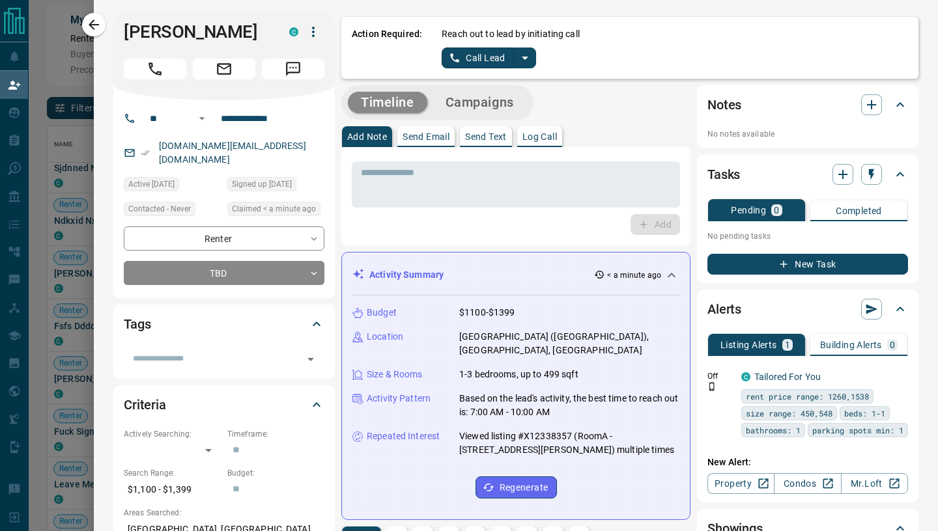
click at [315, 22] on button "button" at bounding box center [313, 32] width 22 height 22
click at [300, 81] on li "Reallocate" at bounding box center [286, 78] width 77 height 20
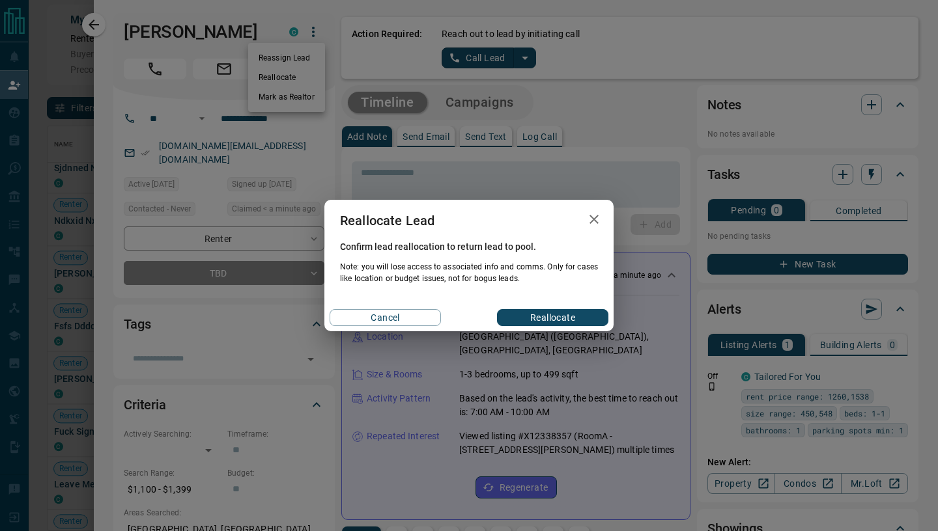
click at [557, 315] on button "Reallocate" at bounding box center [552, 317] width 111 height 17
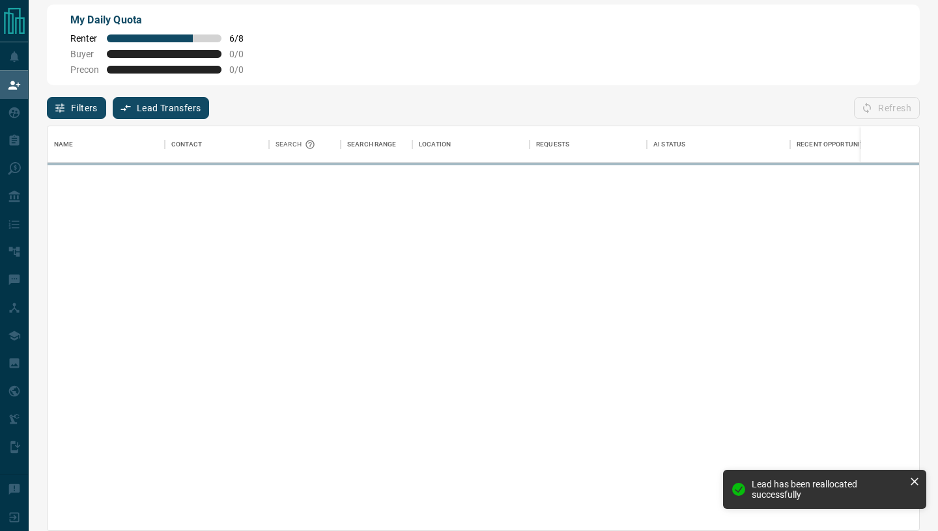
scroll to position [404, 871]
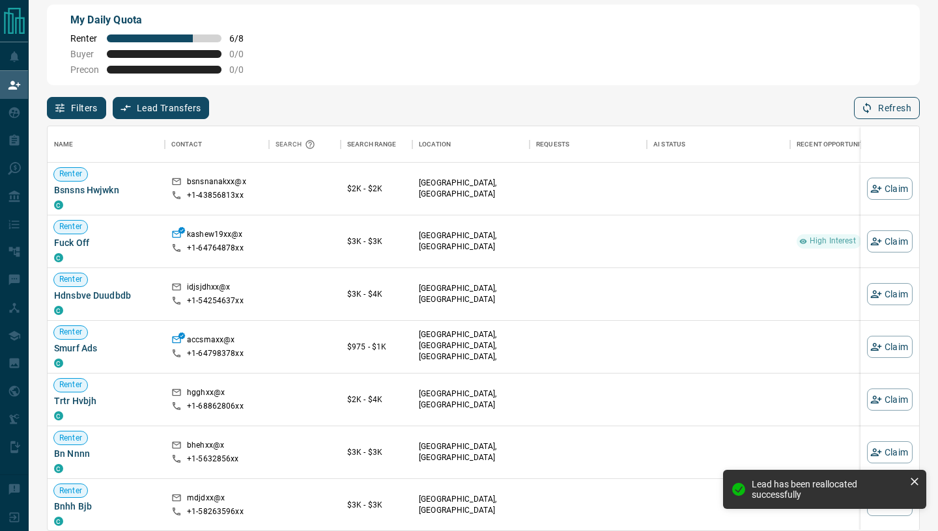
click at [887, 105] on button "Refresh" at bounding box center [887, 108] width 66 height 22
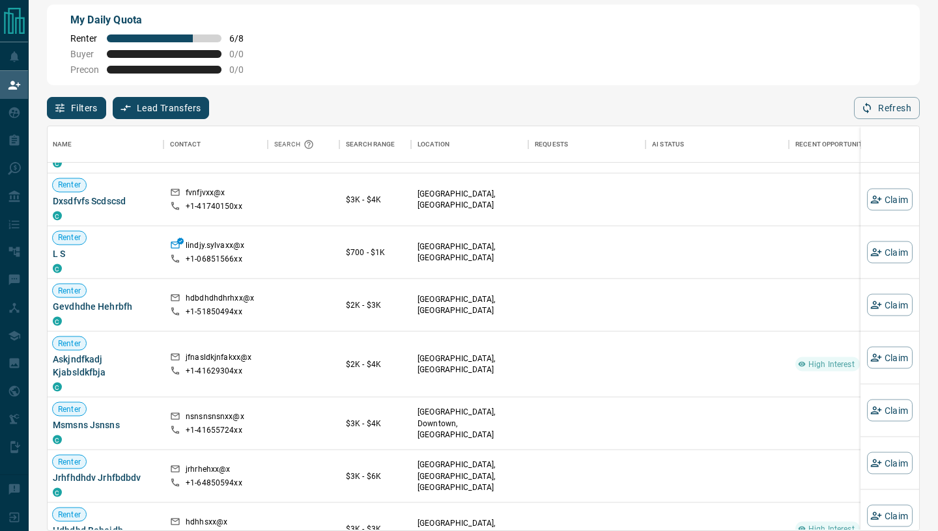
scroll to position [1731, 1]
click at [890, 255] on button "Claim" at bounding box center [890, 252] width 46 height 22
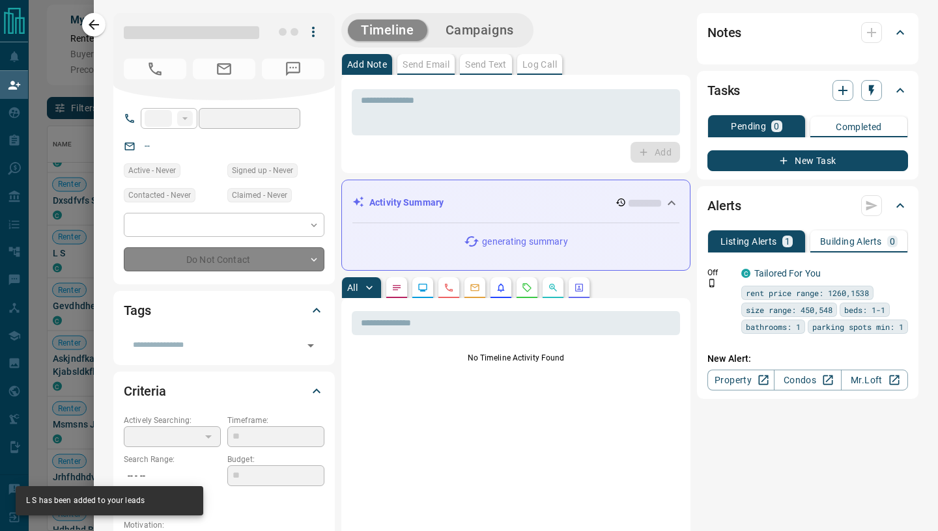
type input "**"
type input "**********"
type input "**"
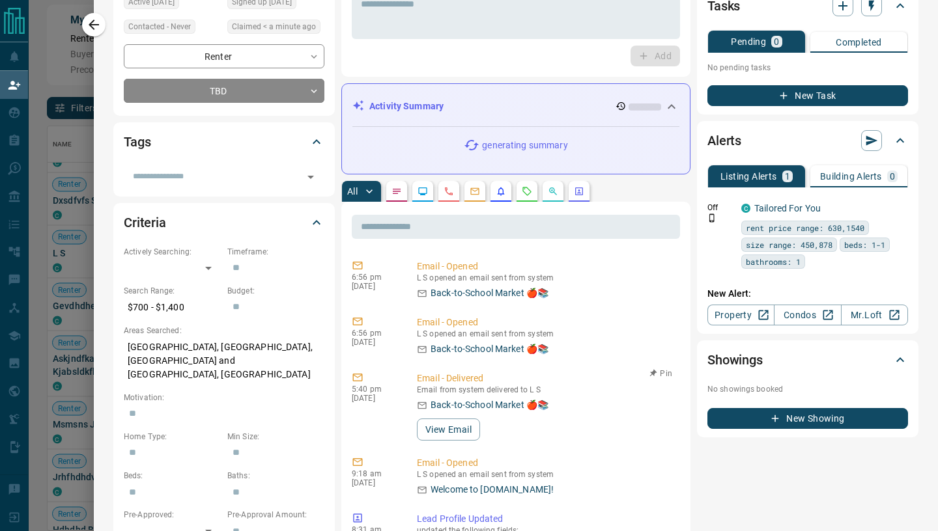
scroll to position [0, 0]
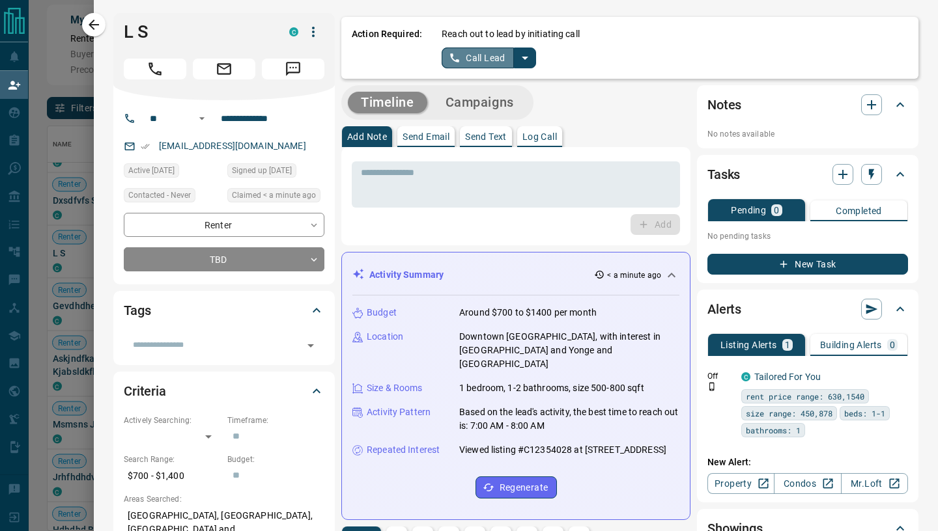
click at [464, 53] on button "Call Lead" at bounding box center [478, 58] width 72 height 21
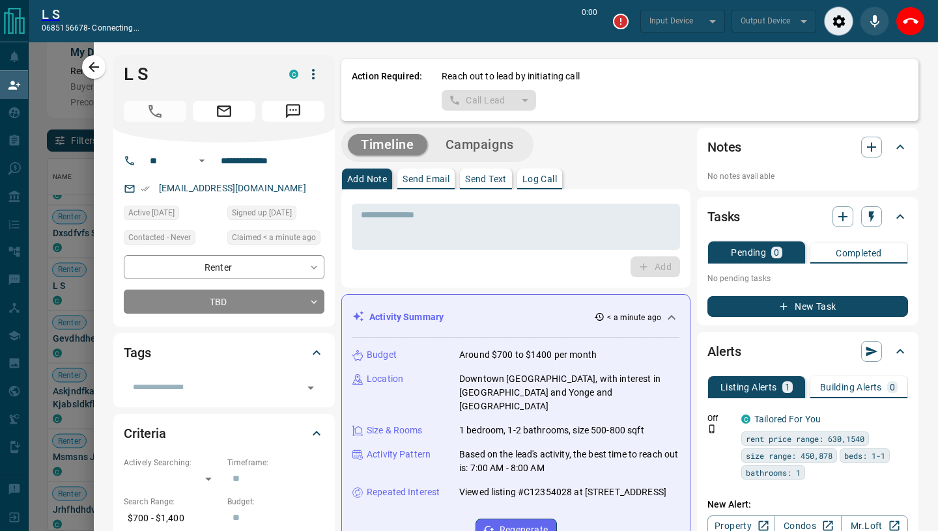
scroll to position [371, 871]
click at [906, 18] on icon "Close" at bounding box center [910, 21] width 9 height 9
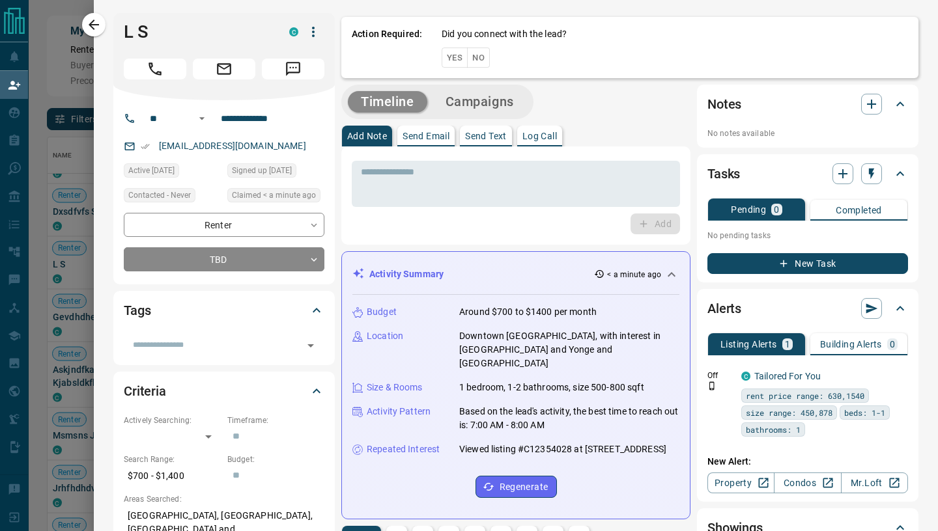
scroll to position [404, 871]
click at [451, 59] on button "Yes" at bounding box center [455, 58] width 26 height 20
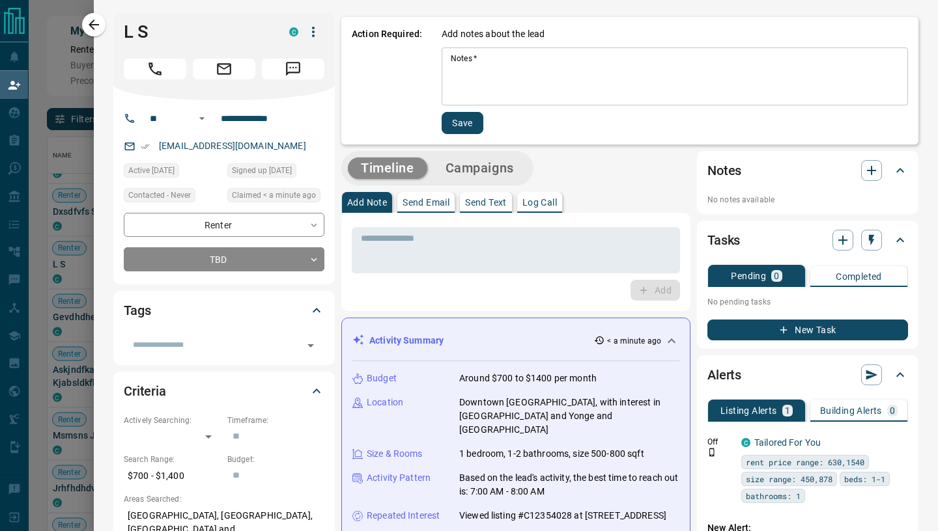
click at [461, 83] on textarea "Notes   *" at bounding box center [675, 76] width 448 height 47
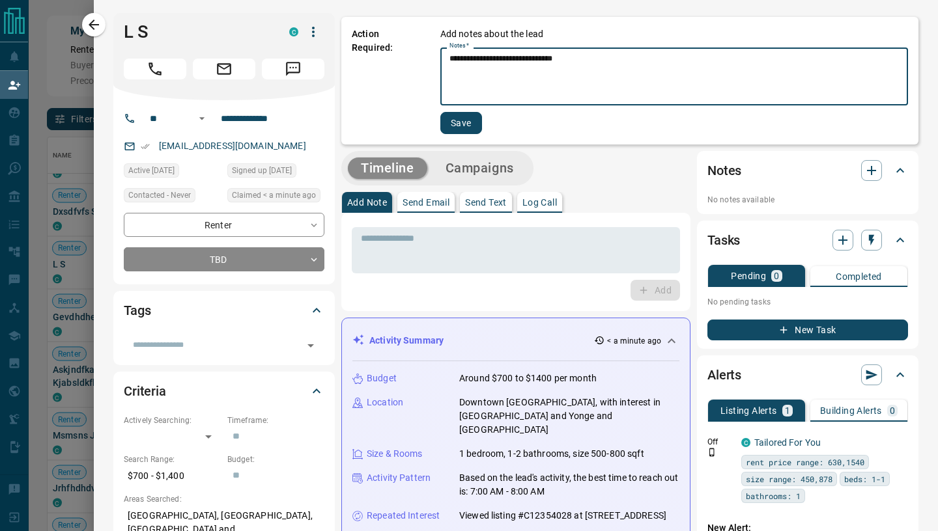
click at [513, 57] on textarea "**********" at bounding box center [673, 76] width 449 height 47
type textarea "**********"
click at [475, 123] on button "Save" at bounding box center [461, 123] width 42 height 22
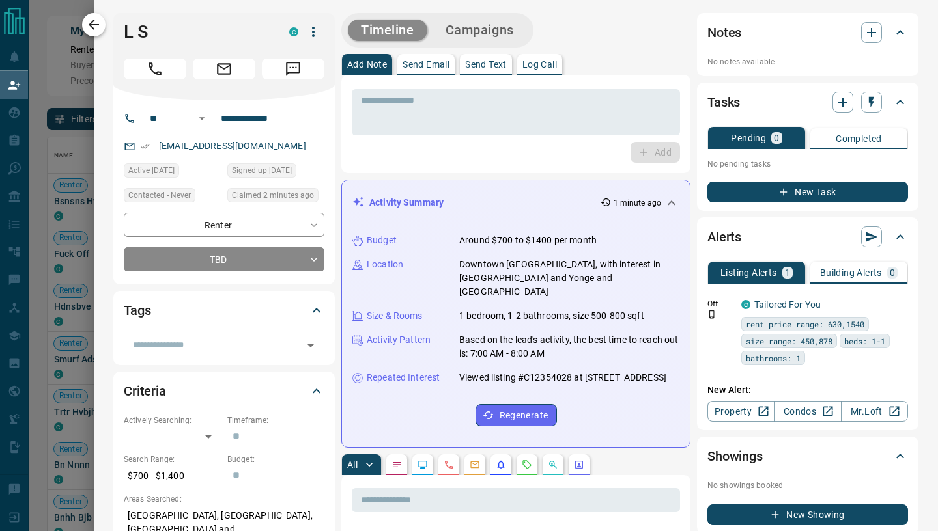
click at [98, 27] on icon "button" at bounding box center [94, 25] width 16 height 16
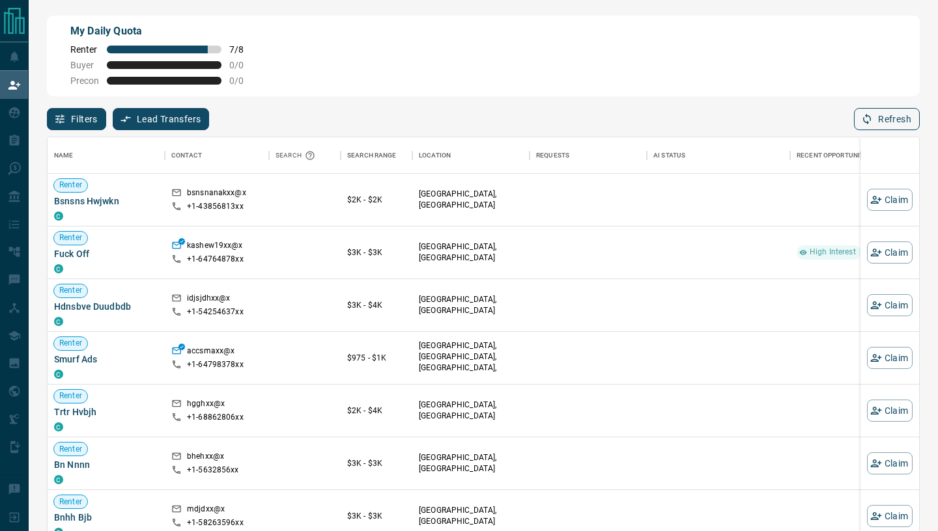
click at [875, 121] on button "Refresh" at bounding box center [887, 119] width 66 height 22
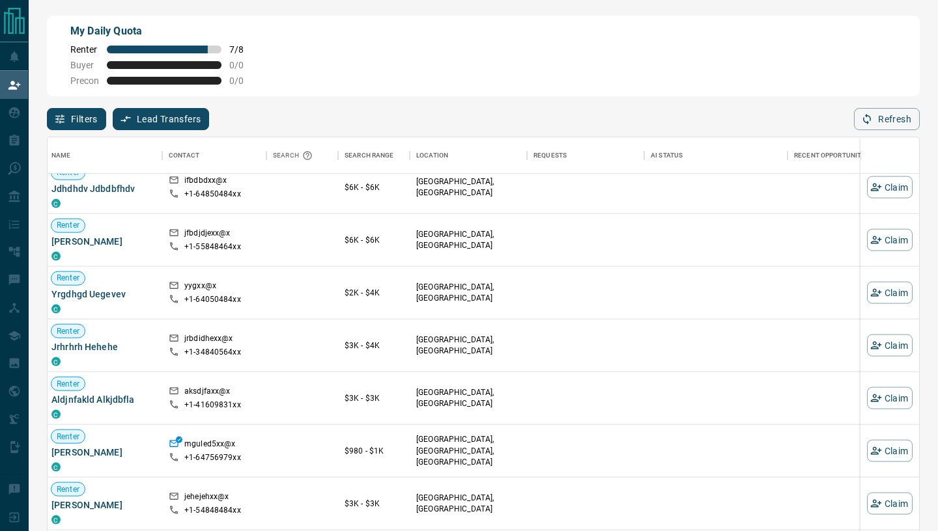
scroll to position [2072, 3]
click at [900, 393] on button "Claim" at bounding box center [890, 397] width 46 height 22
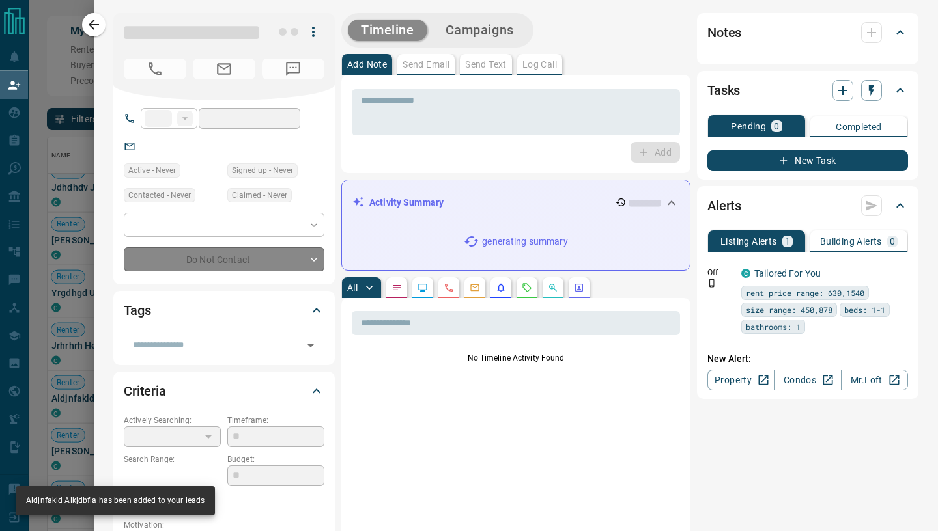
type input "**"
type input "**********"
type input "**"
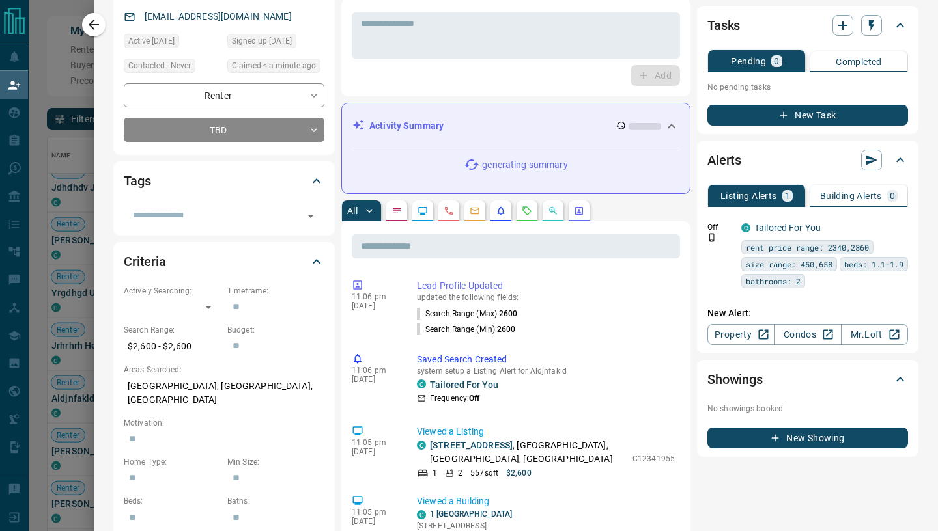
scroll to position [0, 0]
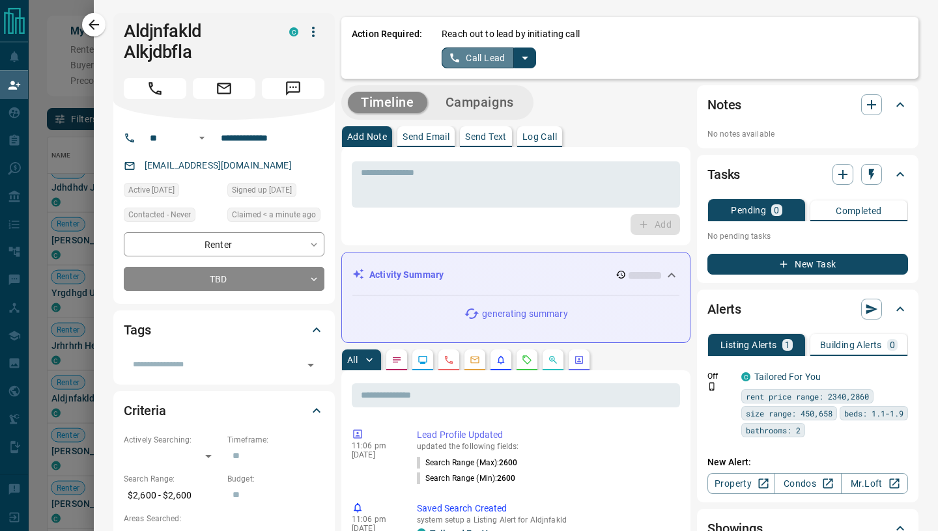
click at [474, 48] on button "Call Lead" at bounding box center [478, 58] width 72 height 21
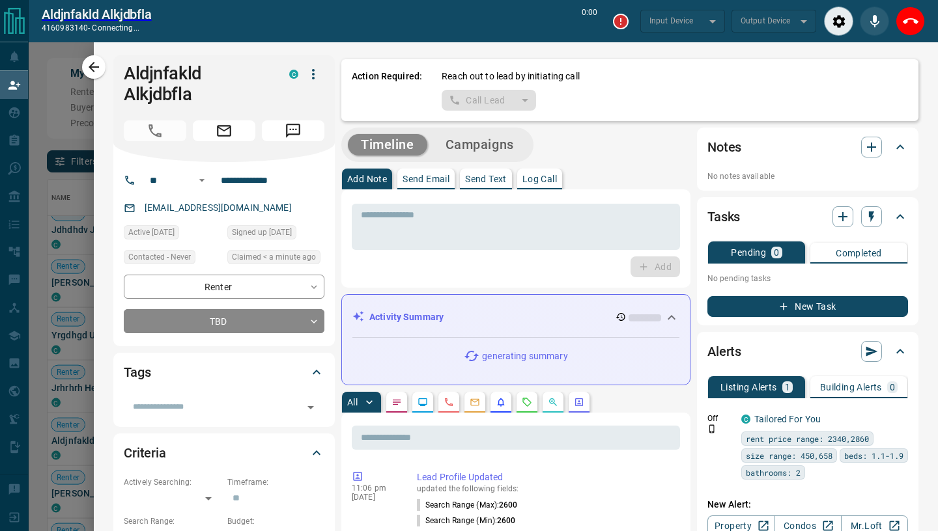
scroll to position [371, 871]
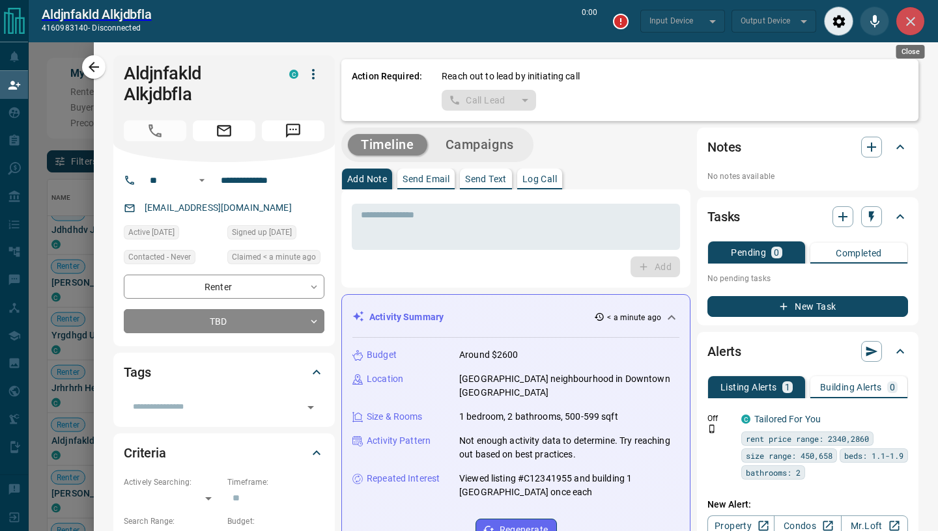
click at [914, 21] on icon "Close" at bounding box center [911, 22] width 16 height 16
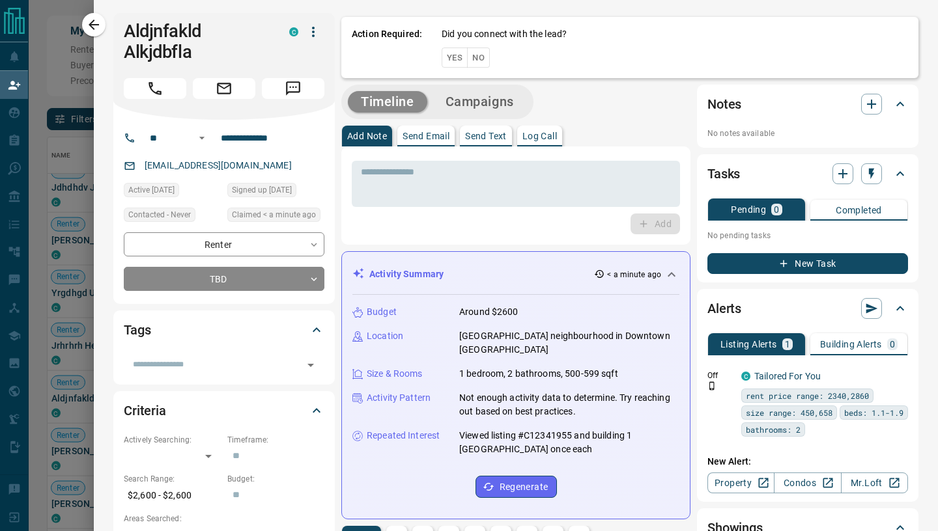
scroll to position [404, 871]
click at [458, 59] on button "Yes" at bounding box center [455, 58] width 26 height 20
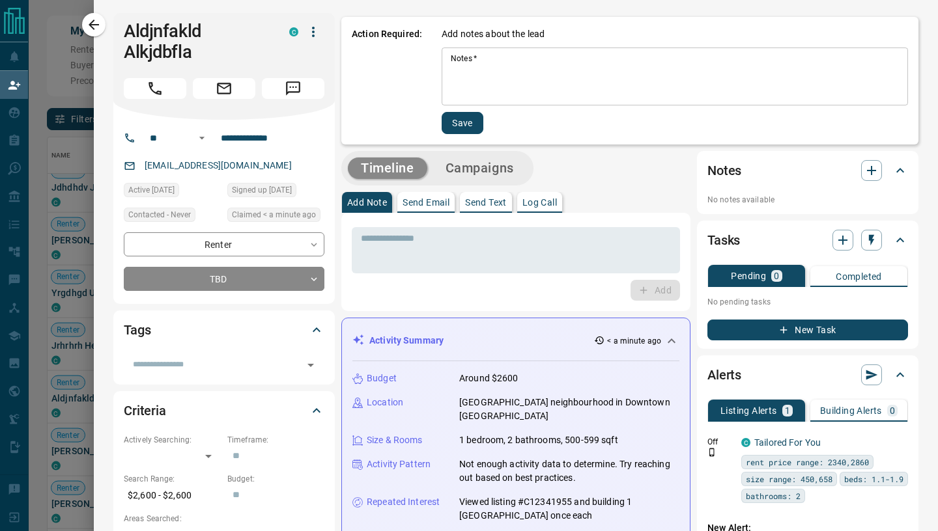
click at [458, 59] on textarea "Notes   *" at bounding box center [675, 76] width 448 height 47
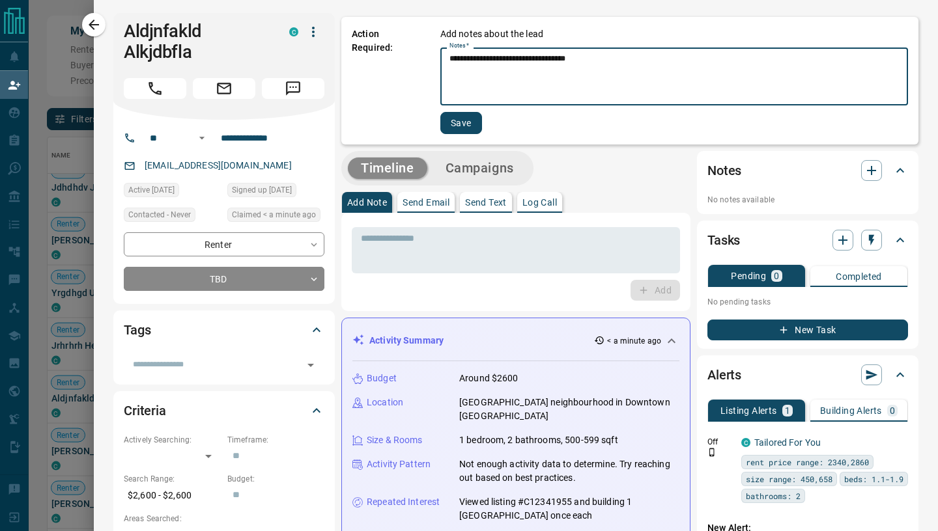
type textarea "**********"
click at [462, 134] on div "**********" at bounding box center [629, 81] width 577 height 128
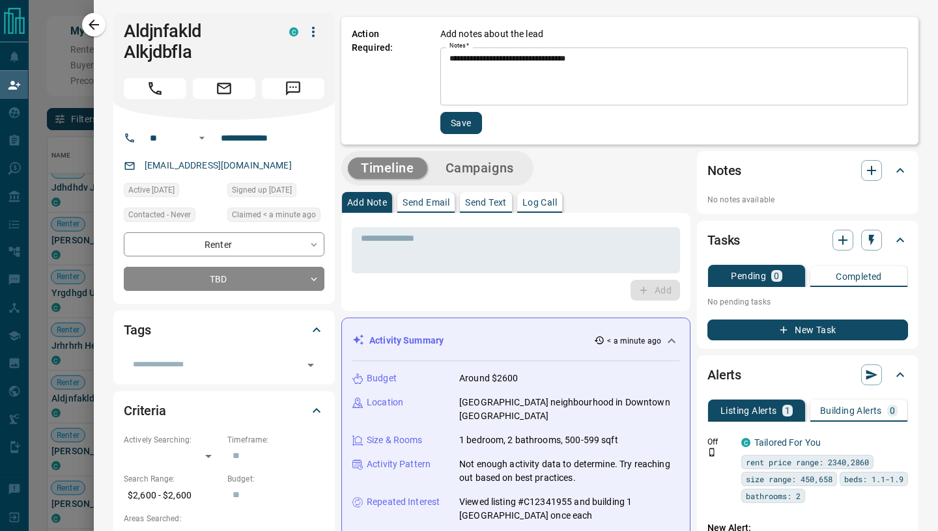
click at [462, 128] on button "Save" at bounding box center [461, 123] width 42 height 22
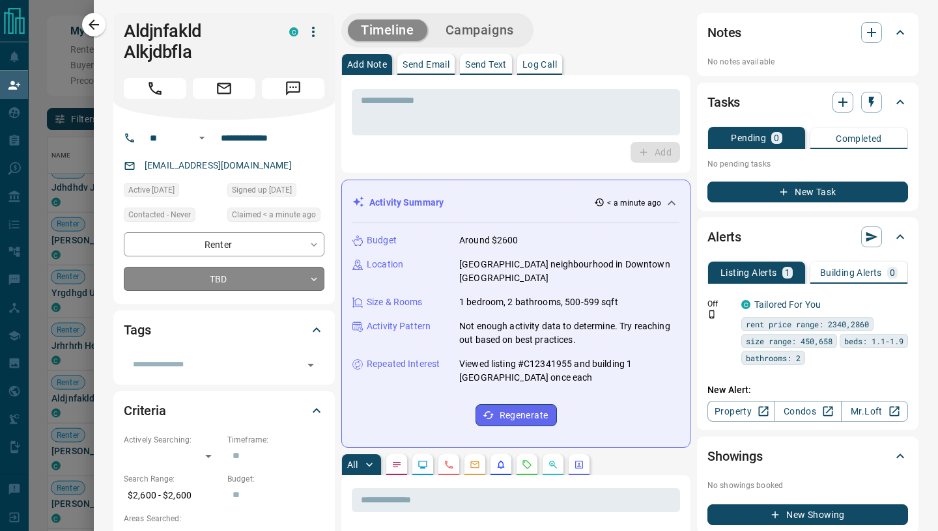
click at [294, 277] on body "Lead Transfers Claim Leads My Leads Tasks Opportunities Deals Campaigns Automat…" at bounding box center [469, 225] width 938 height 451
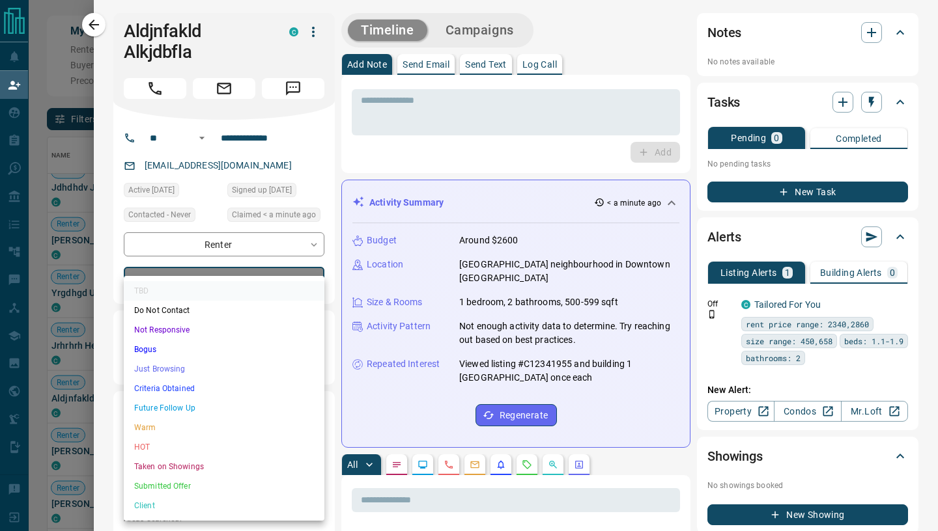
click at [173, 371] on li "Just Browsing" at bounding box center [224, 369] width 201 height 20
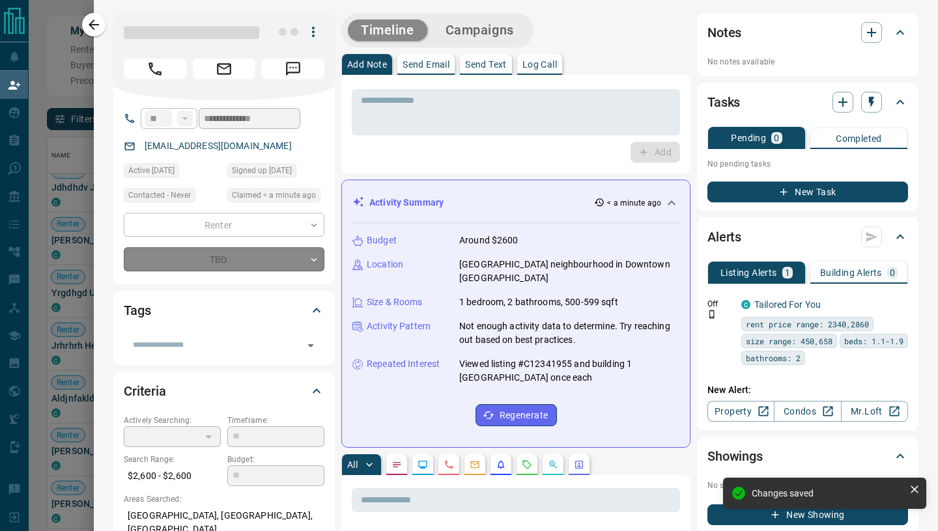
type input "*"
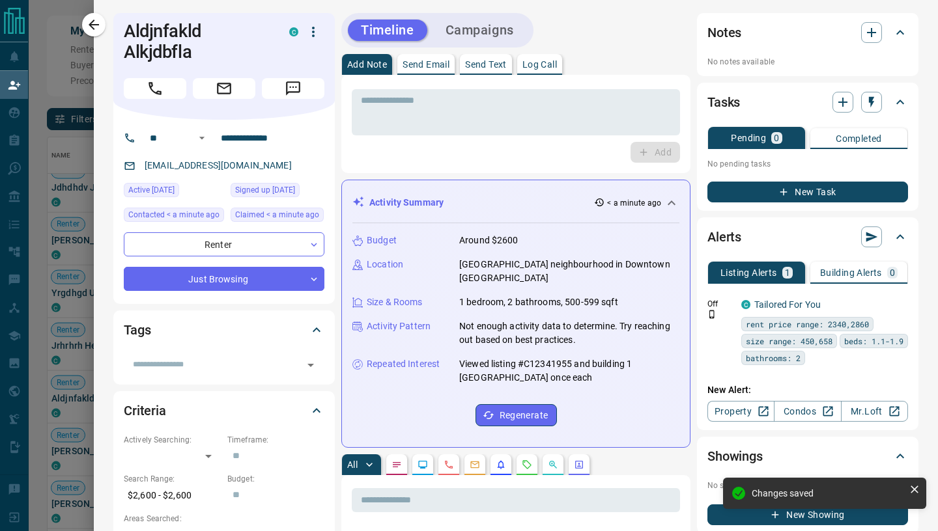
click at [410, 75] on div "Add Note Send Email Send Text Log Call * ​ Add" at bounding box center [515, 113] width 349 height 119
click at [415, 63] on p "Send Email" at bounding box center [425, 64] width 47 height 9
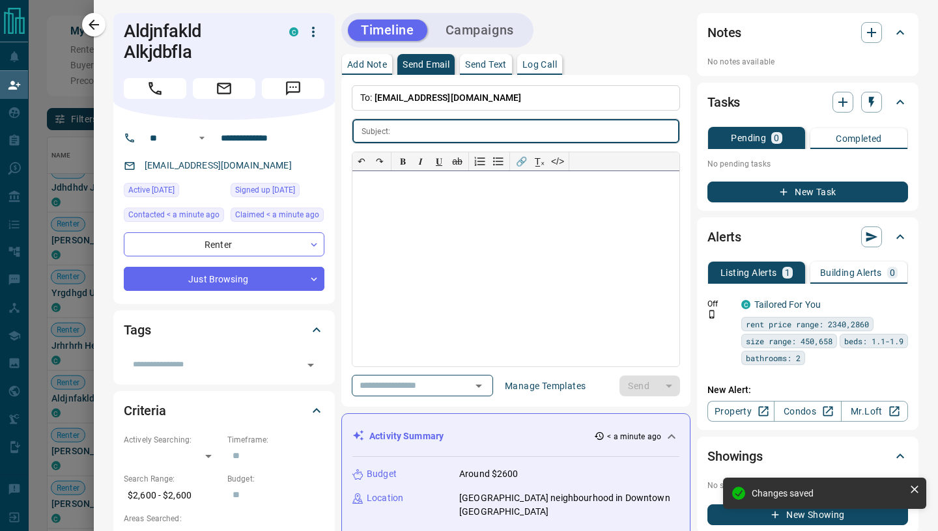
click at [430, 261] on div at bounding box center [515, 268] width 327 height 195
paste div
click at [438, 132] on input "text" at bounding box center [537, 131] width 284 height 24
paste input "**********"
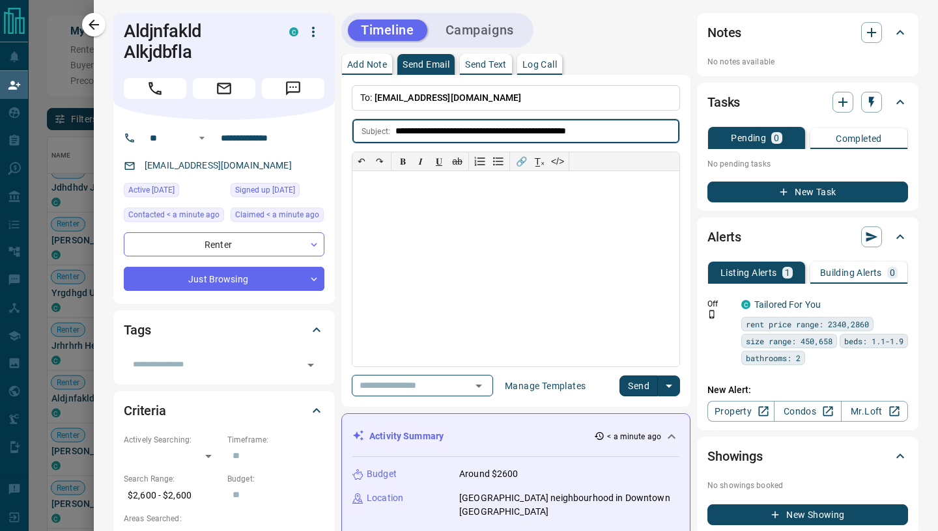
type input "**********"
click at [424, 203] on div at bounding box center [515, 268] width 327 height 195
click at [459, 295] on div at bounding box center [515, 268] width 327 height 195
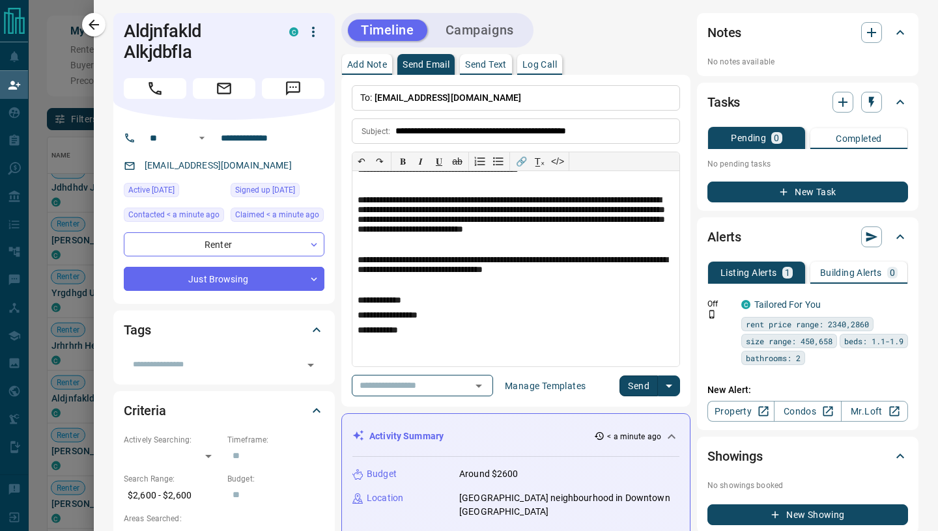
click at [636, 388] on button "Send" at bounding box center [638, 386] width 38 height 21
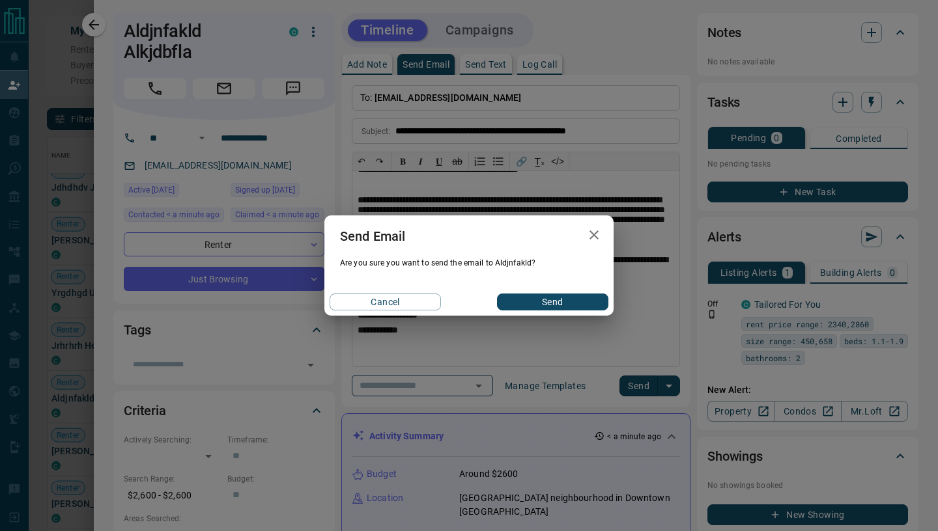
click at [582, 304] on button "Send" at bounding box center [552, 302] width 111 height 17
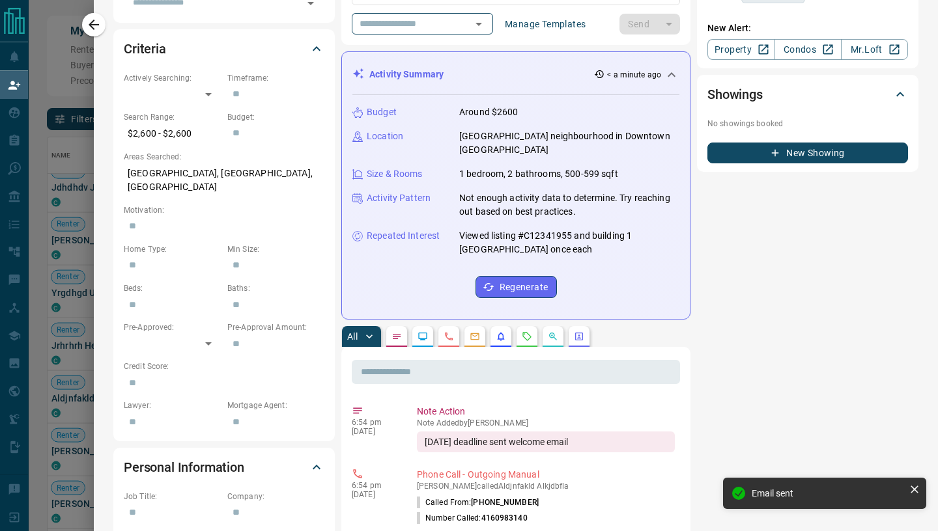
scroll to position [395, 0]
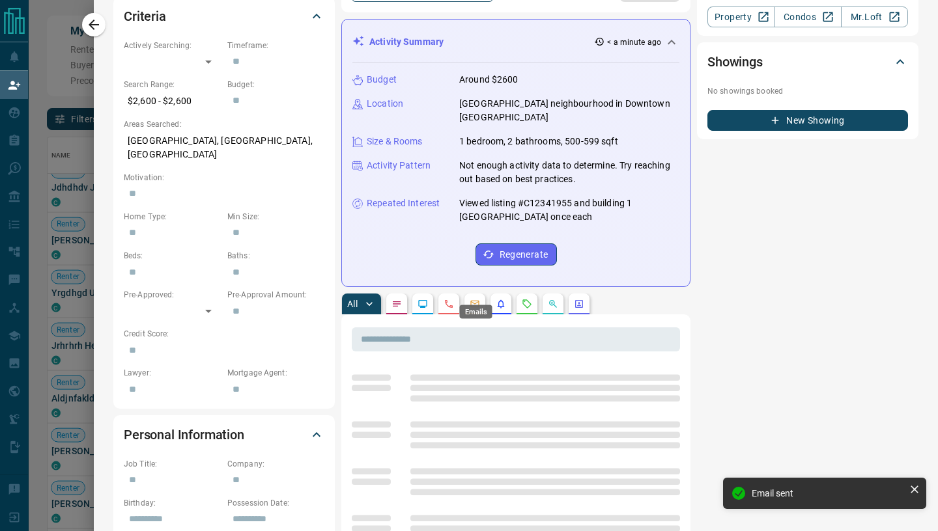
click at [475, 299] on icon "Emails" at bounding box center [475, 304] width 10 height 10
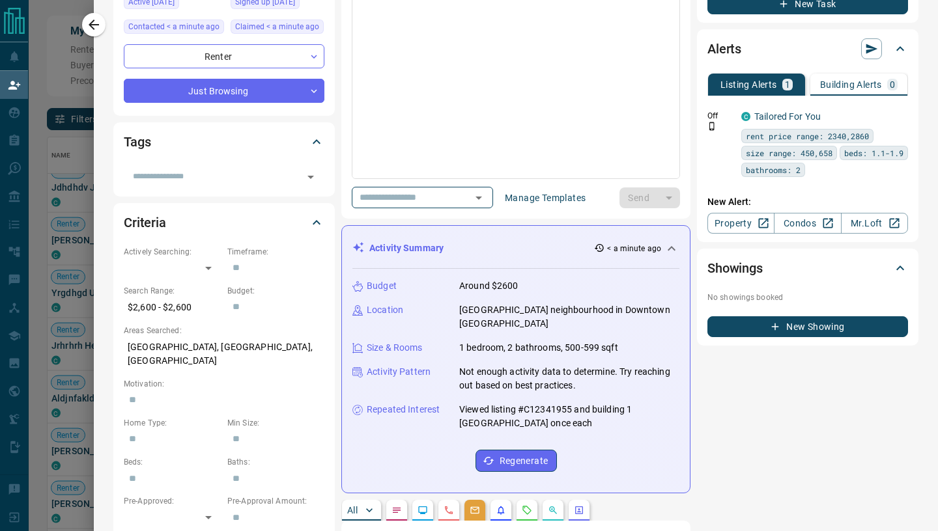
scroll to position [0, 0]
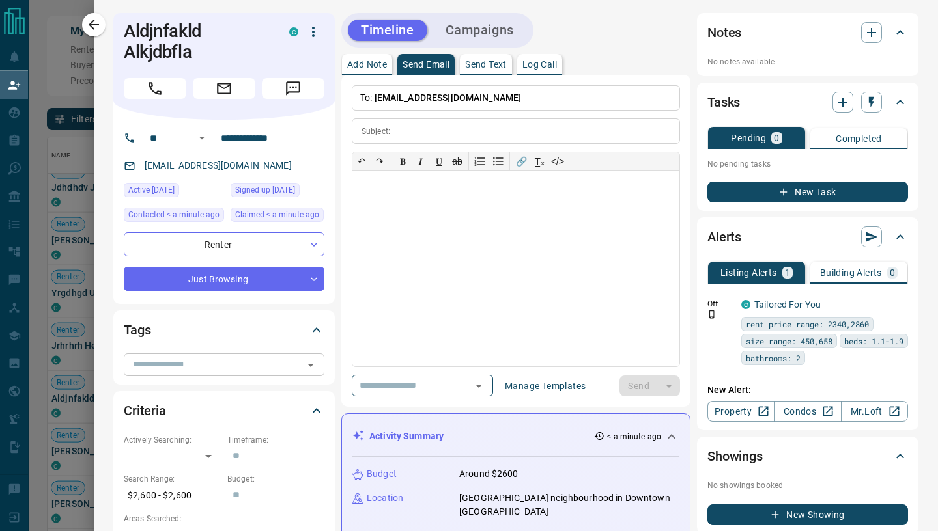
click at [312, 354] on div "​" at bounding box center [224, 365] width 201 height 22
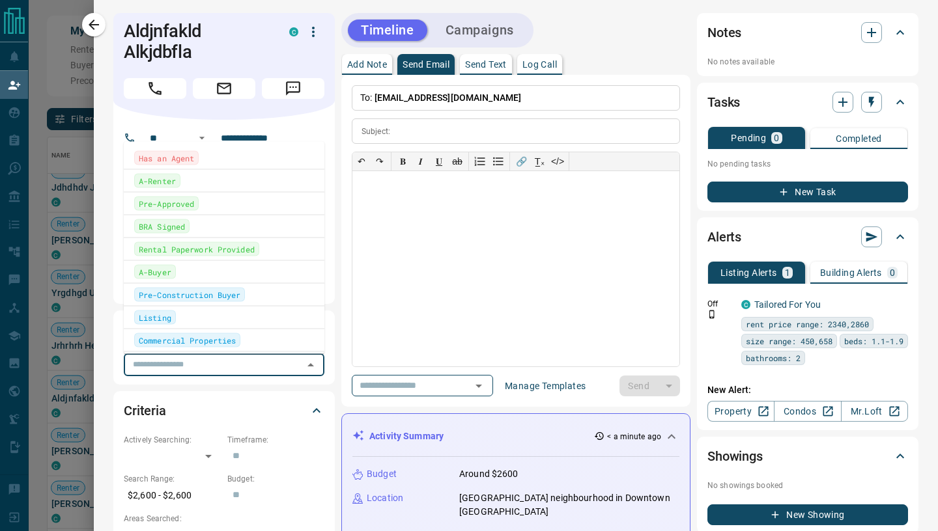
click at [312, 354] on div "​" at bounding box center [224, 365] width 201 height 22
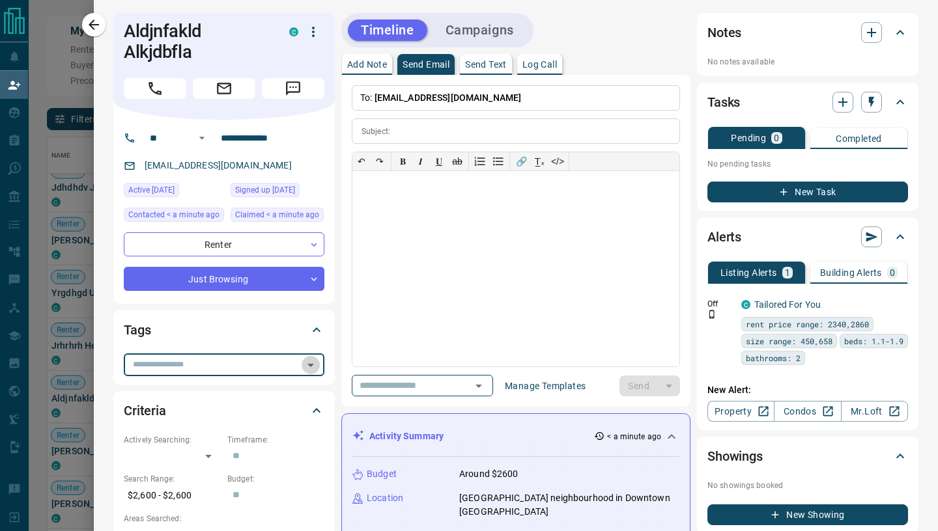
click at [315, 367] on icon "Open" at bounding box center [311, 366] width 16 height 16
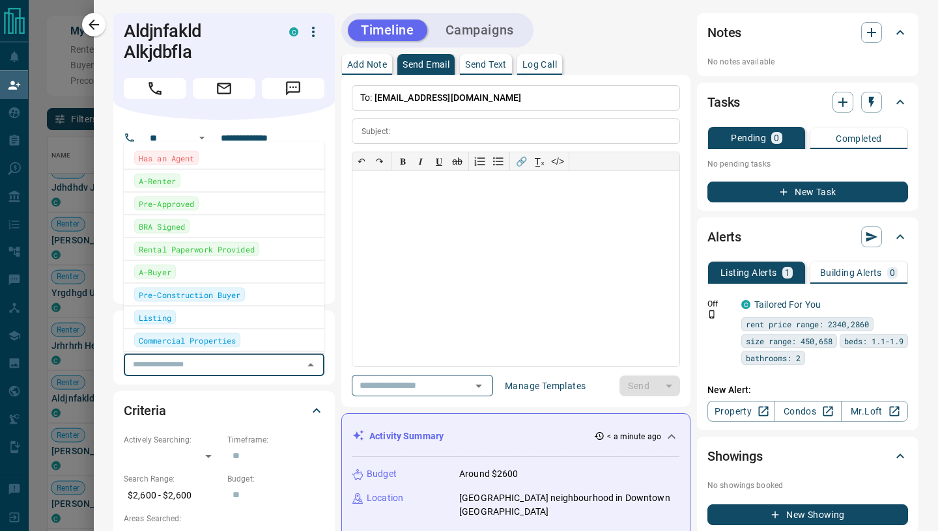
click at [315, 367] on icon "Close" at bounding box center [311, 366] width 16 height 16
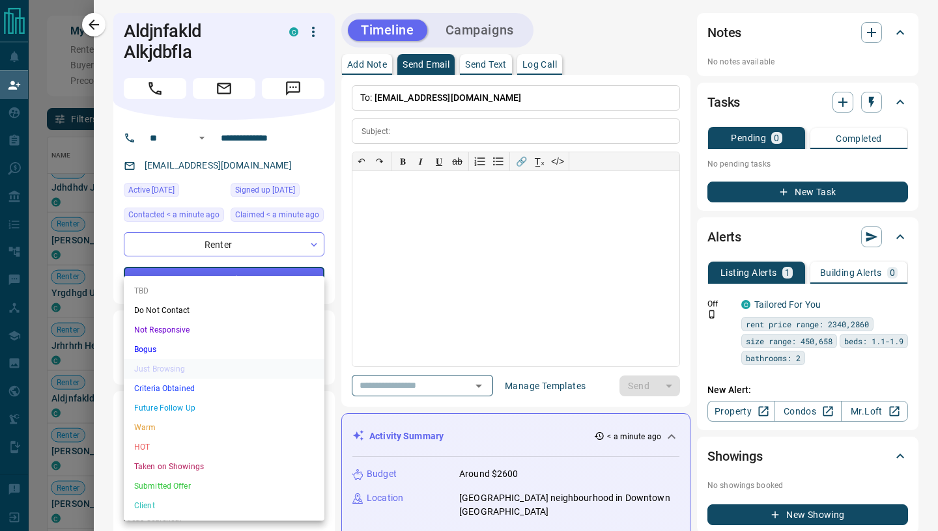
click at [316, 285] on body "Lead Transfers Claim Leads My Leads Tasks Opportunities Deals Campaigns Automat…" at bounding box center [469, 225] width 938 height 451
click at [259, 350] on li "Bogus" at bounding box center [224, 350] width 201 height 20
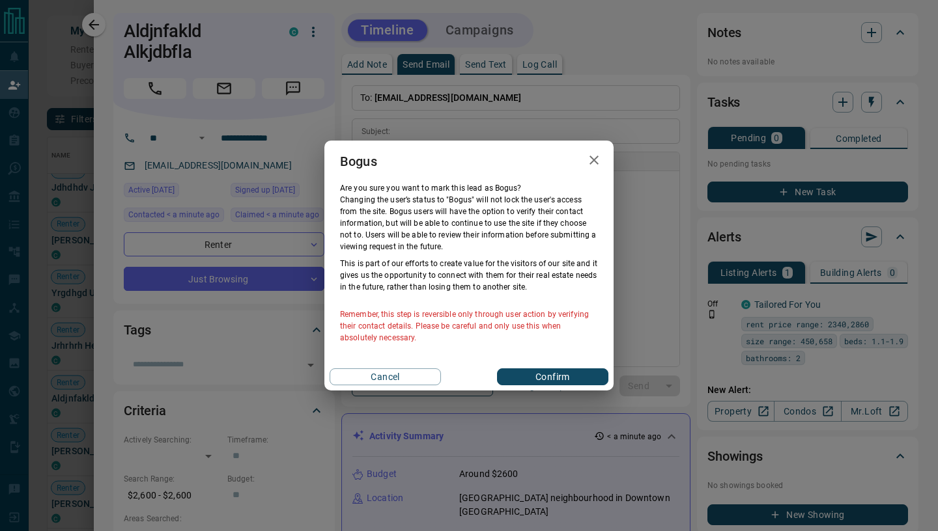
click at [526, 382] on button "Confirm" at bounding box center [552, 377] width 111 height 17
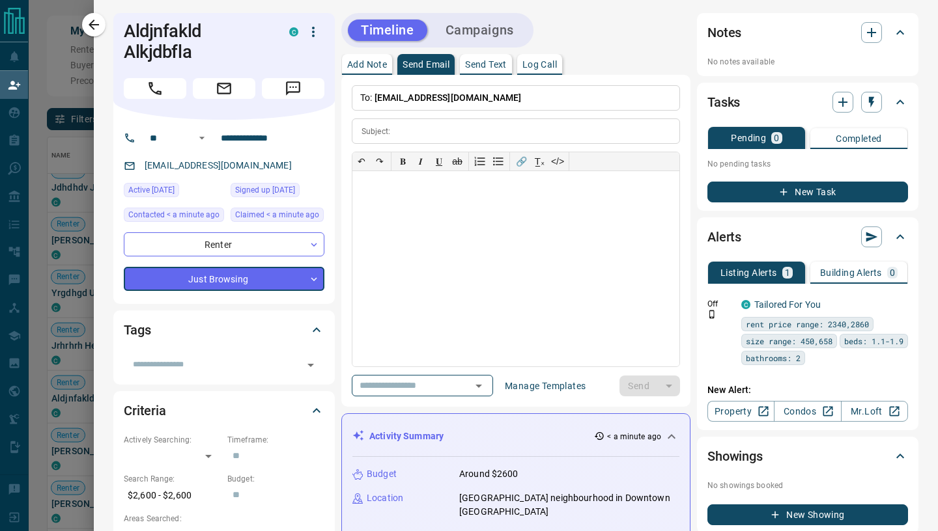
type input "**********"
type input "*"
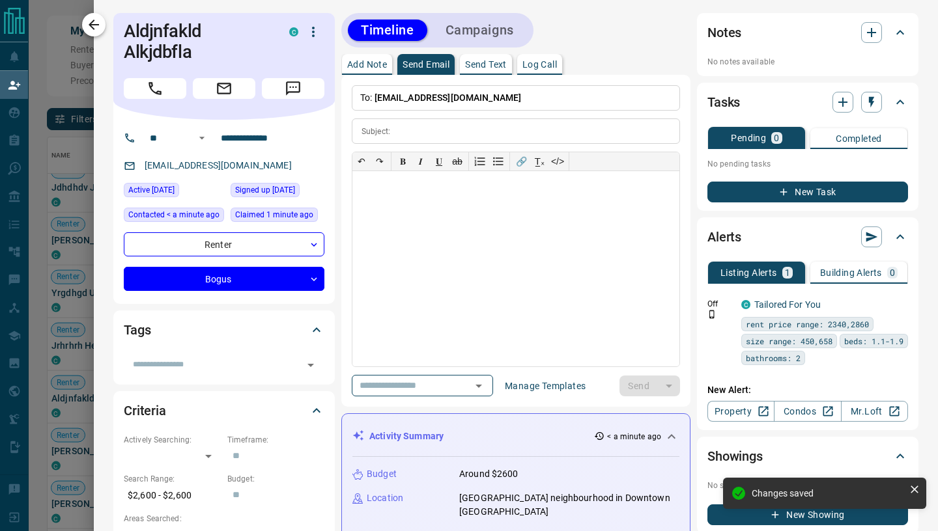
click at [95, 26] on icon "button" at bounding box center [94, 25] width 16 height 16
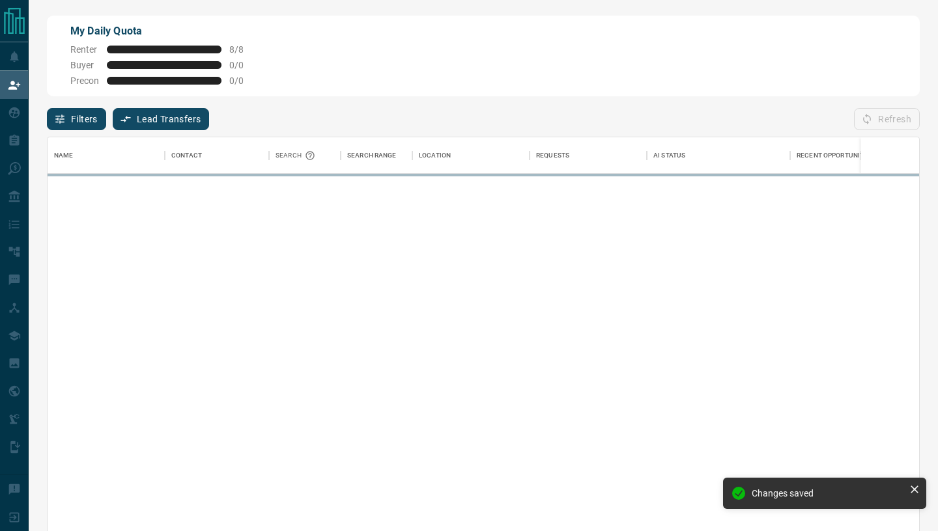
scroll to position [404, 871]
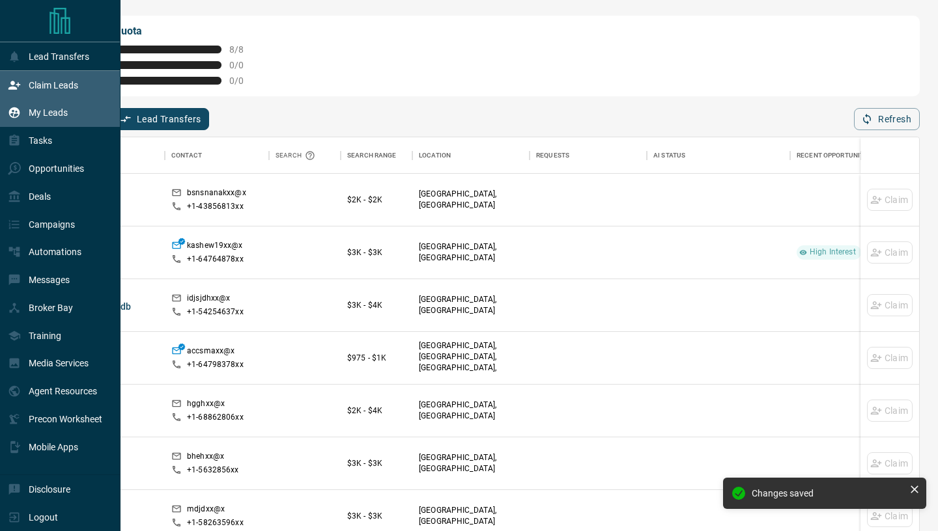
click at [37, 109] on p "My Leads" at bounding box center [48, 112] width 39 height 10
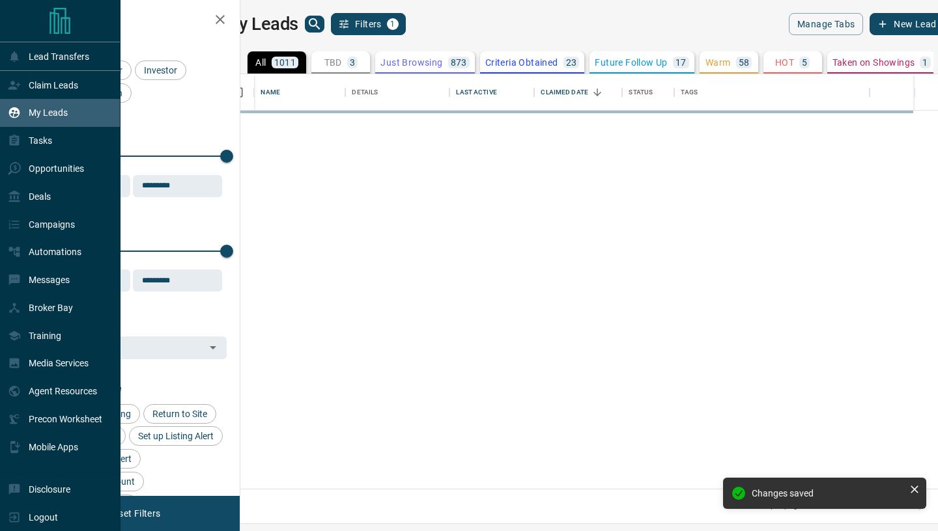
scroll to position [414, 692]
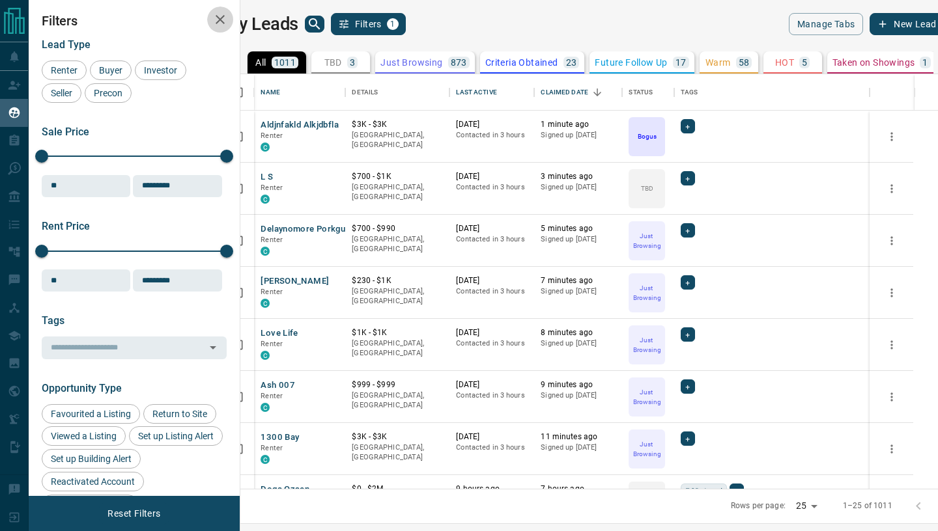
click at [223, 16] on icon "button" at bounding box center [220, 20] width 16 height 16
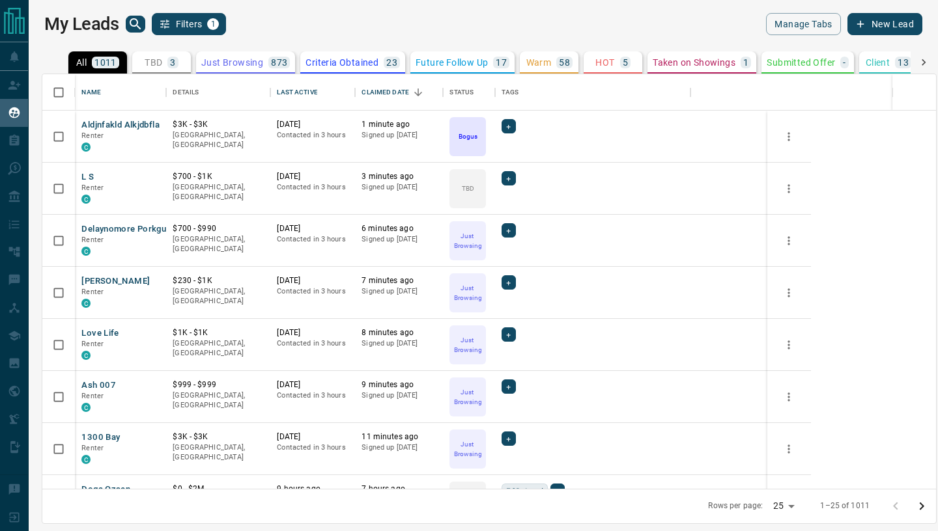
scroll to position [1, 1]
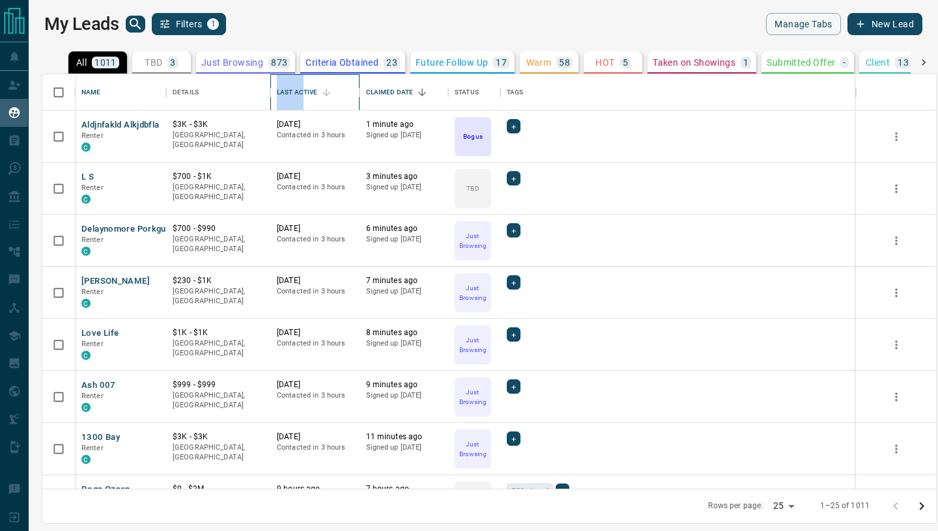
click at [302, 87] on div "Last Active" at bounding box center [297, 92] width 40 height 36
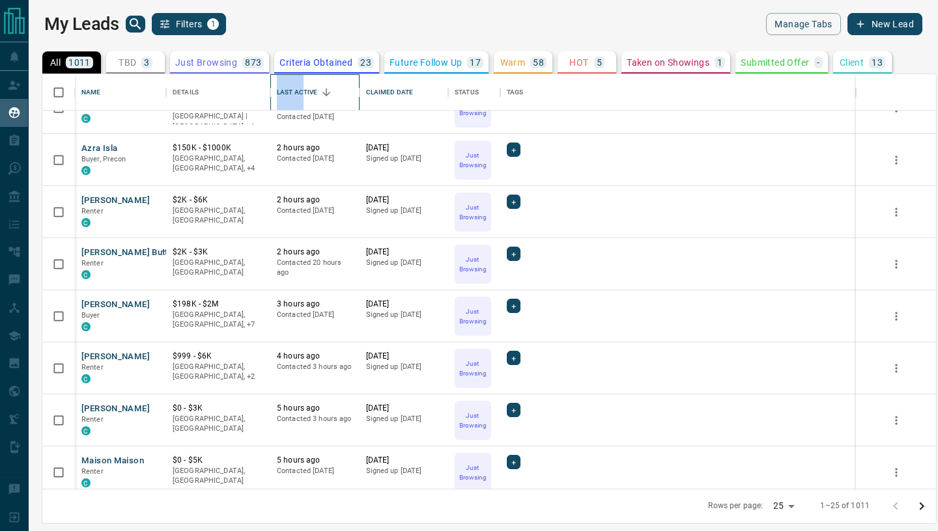
scroll to position [290, 0]
